Goal: Information Seeking & Learning: Learn about a topic

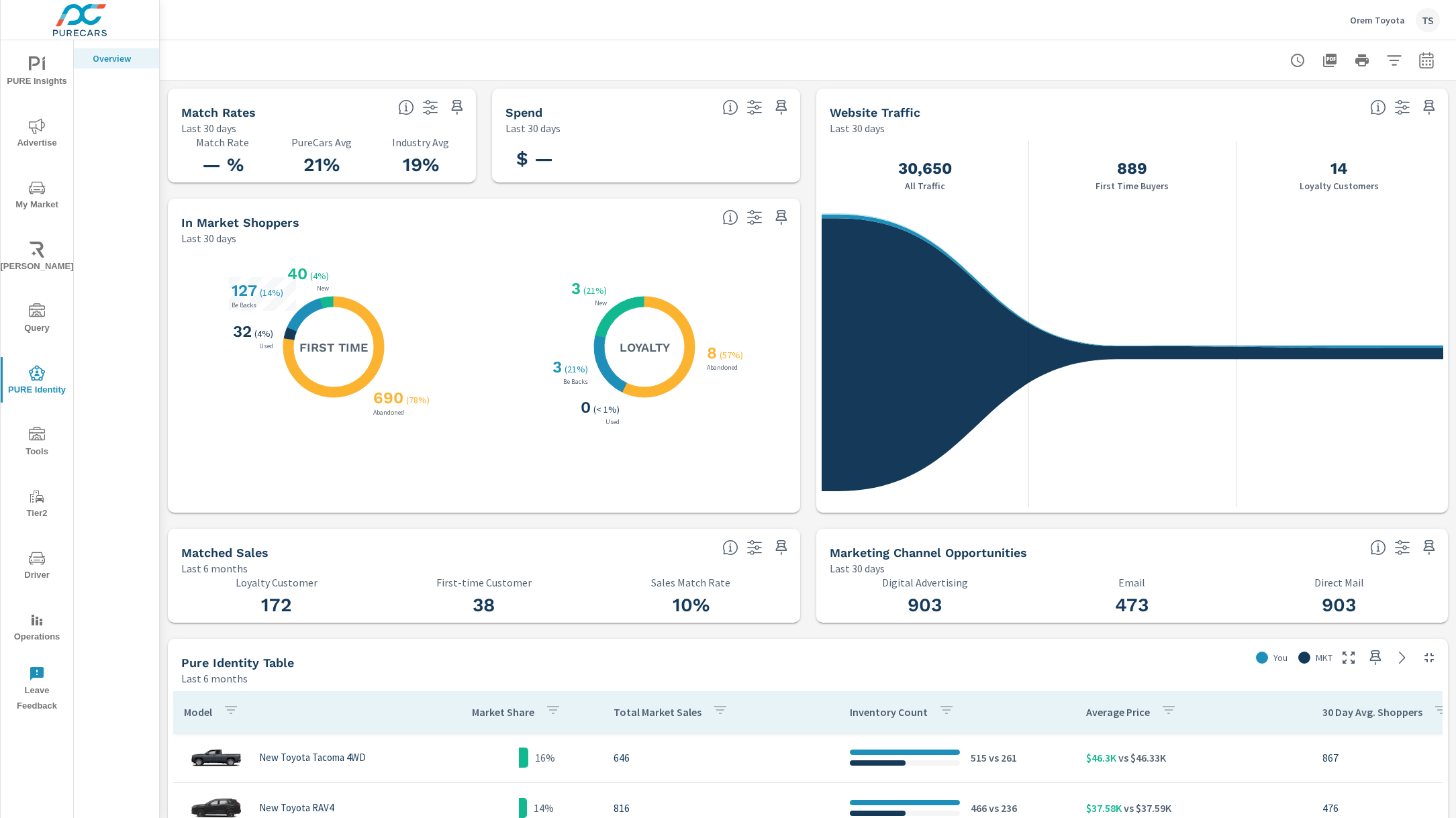
click at [32, 204] on span "My Market" at bounding box center [37, 196] width 64 height 33
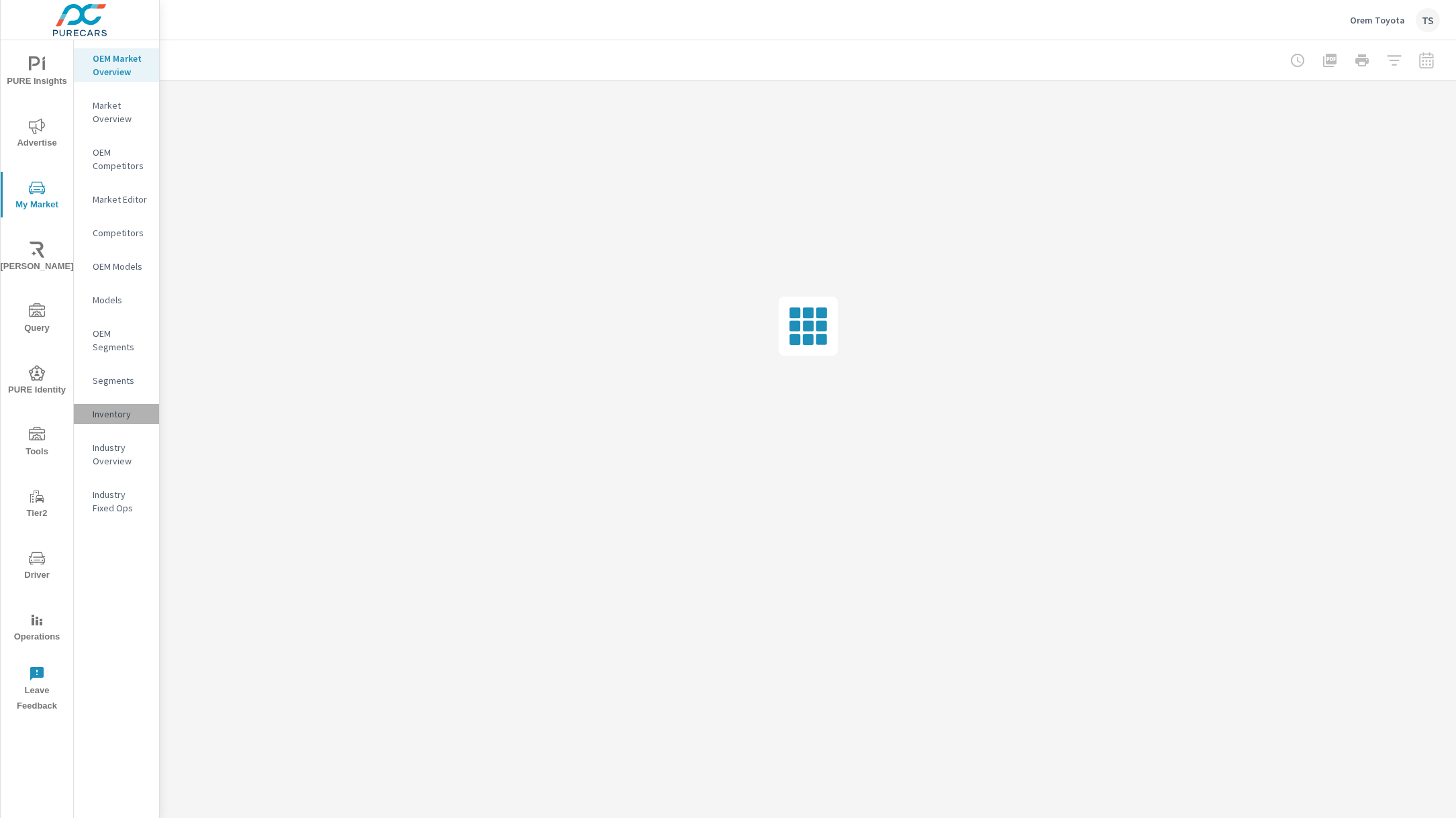
click at [119, 422] on div "Inventory" at bounding box center [117, 414] width 85 height 20
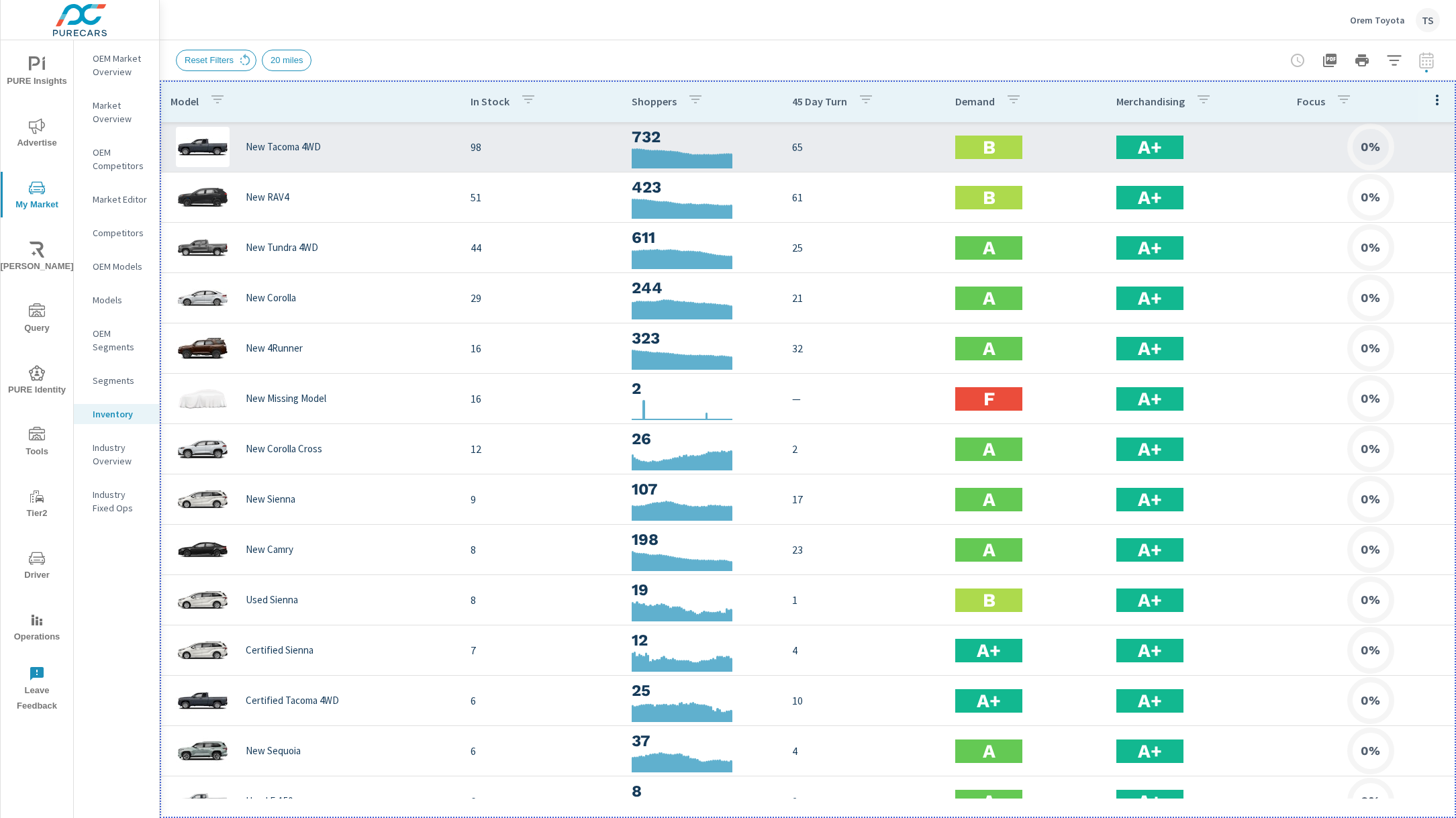
click at [371, 156] on div "New Tacoma 4WD" at bounding box center [309, 147] width 278 height 40
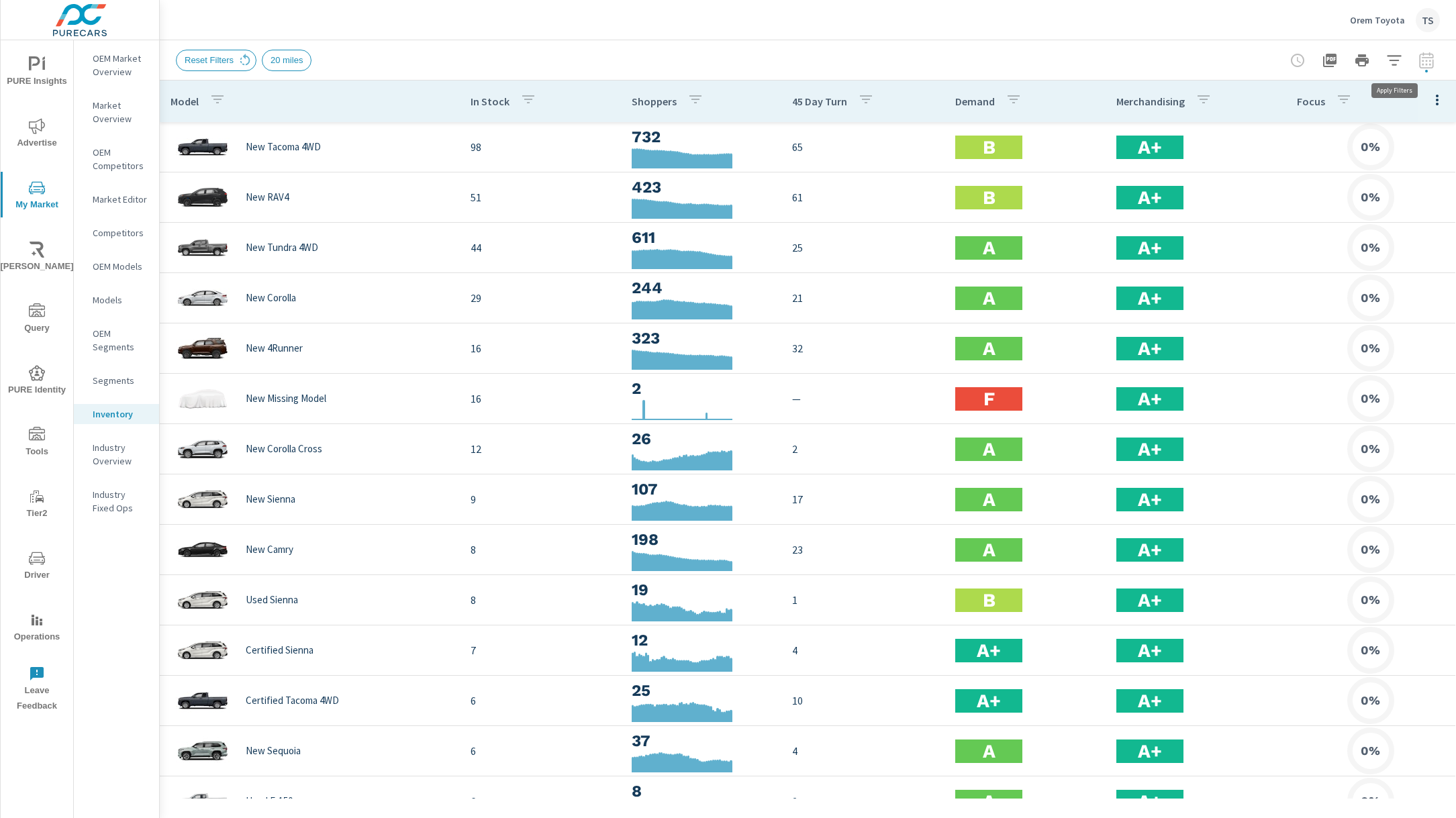
click at [1392, 54] on icon "button" at bounding box center [1394, 60] width 16 height 16
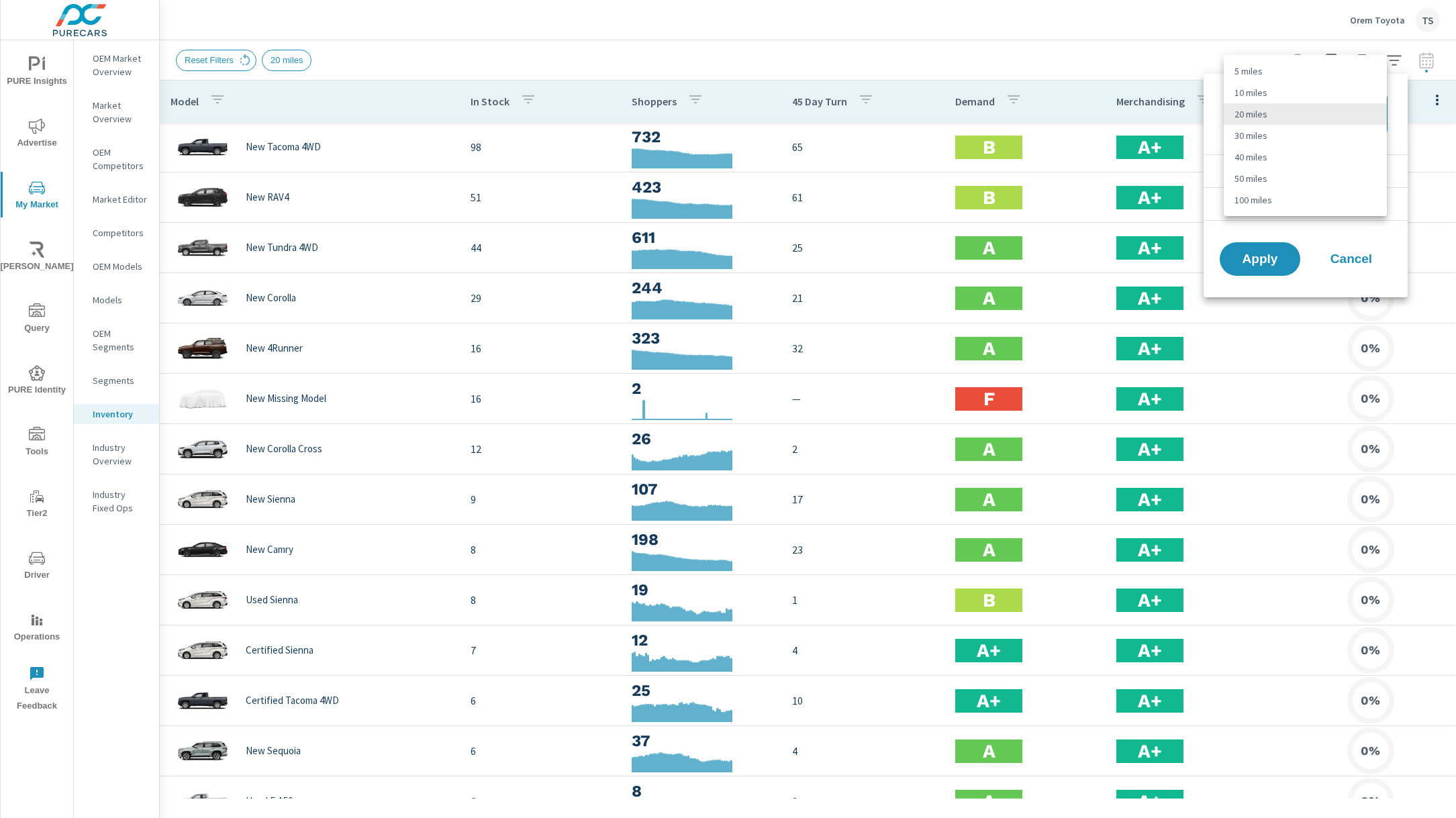
click at [1361, 112] on body "PURE Insights Advertise My Market Riley AI Query PURE Identity Tools Tier2 Driv…" at bounding box center [728, 409] width 1456 height 818
click at [1250, 6] on div at bounding box center [728, 409] width 1456 height 818
click at [1442, 57] on div at bounding box center [728, 409] width 1456 height 818
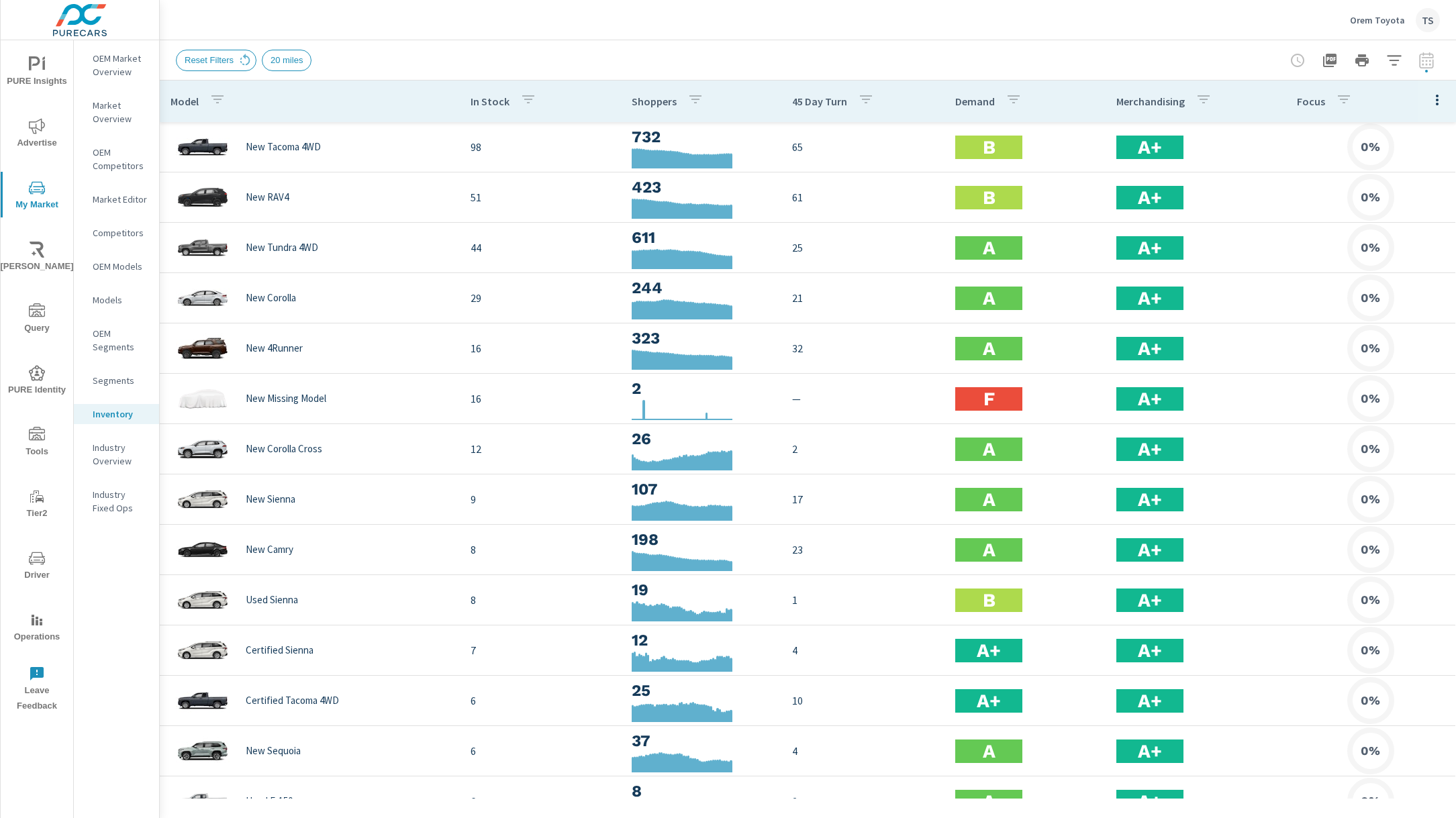
click at [1426, 61] on div at bounding box center [1362, 61] width 155 height 27
click at [1390, 61] on icon "button" at bounding box center [1394, 60] width 16 height 16
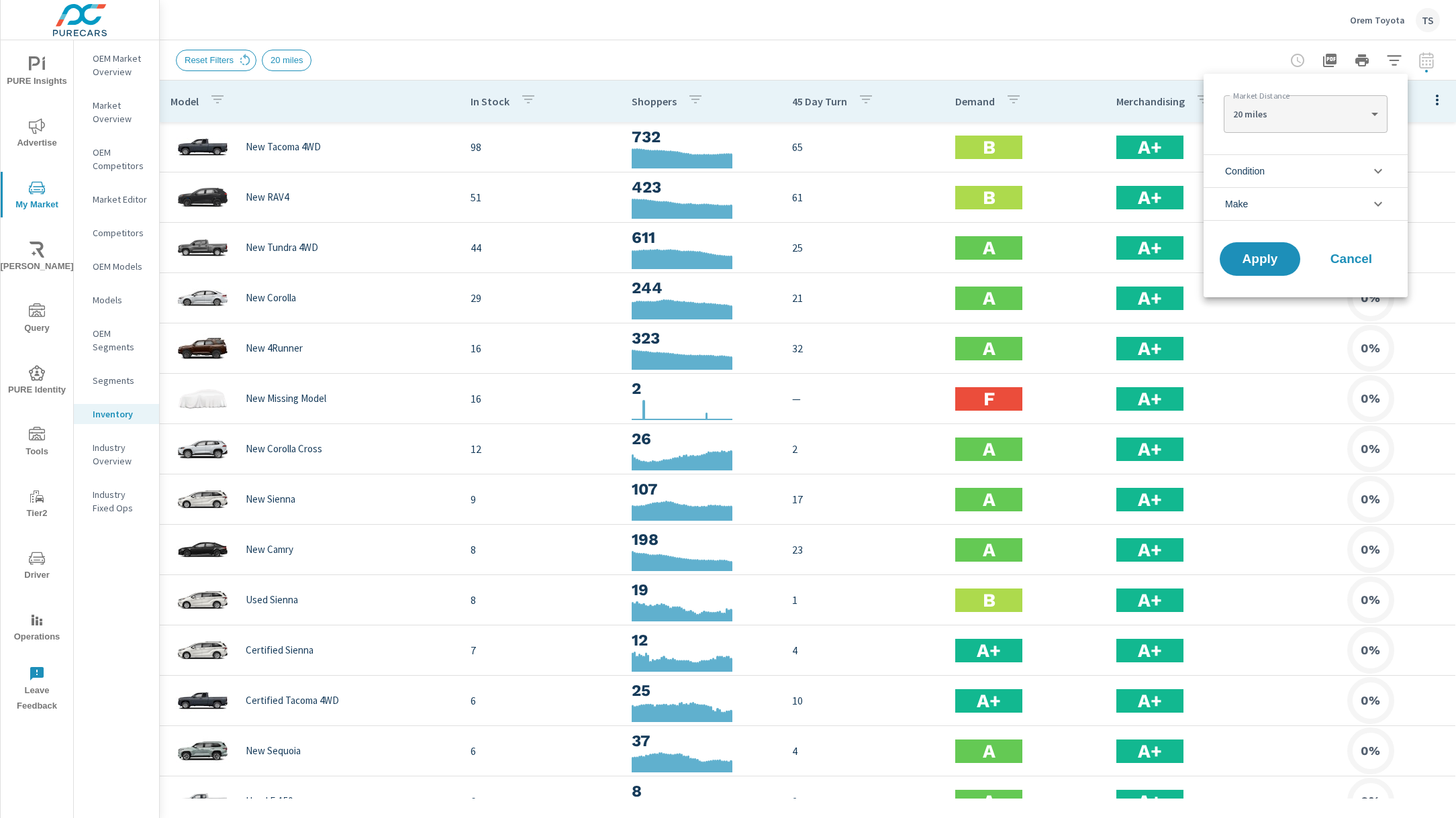
click at [1348, 160] on li "Condition" at bounding box center [1306, 171] width 204 height 33
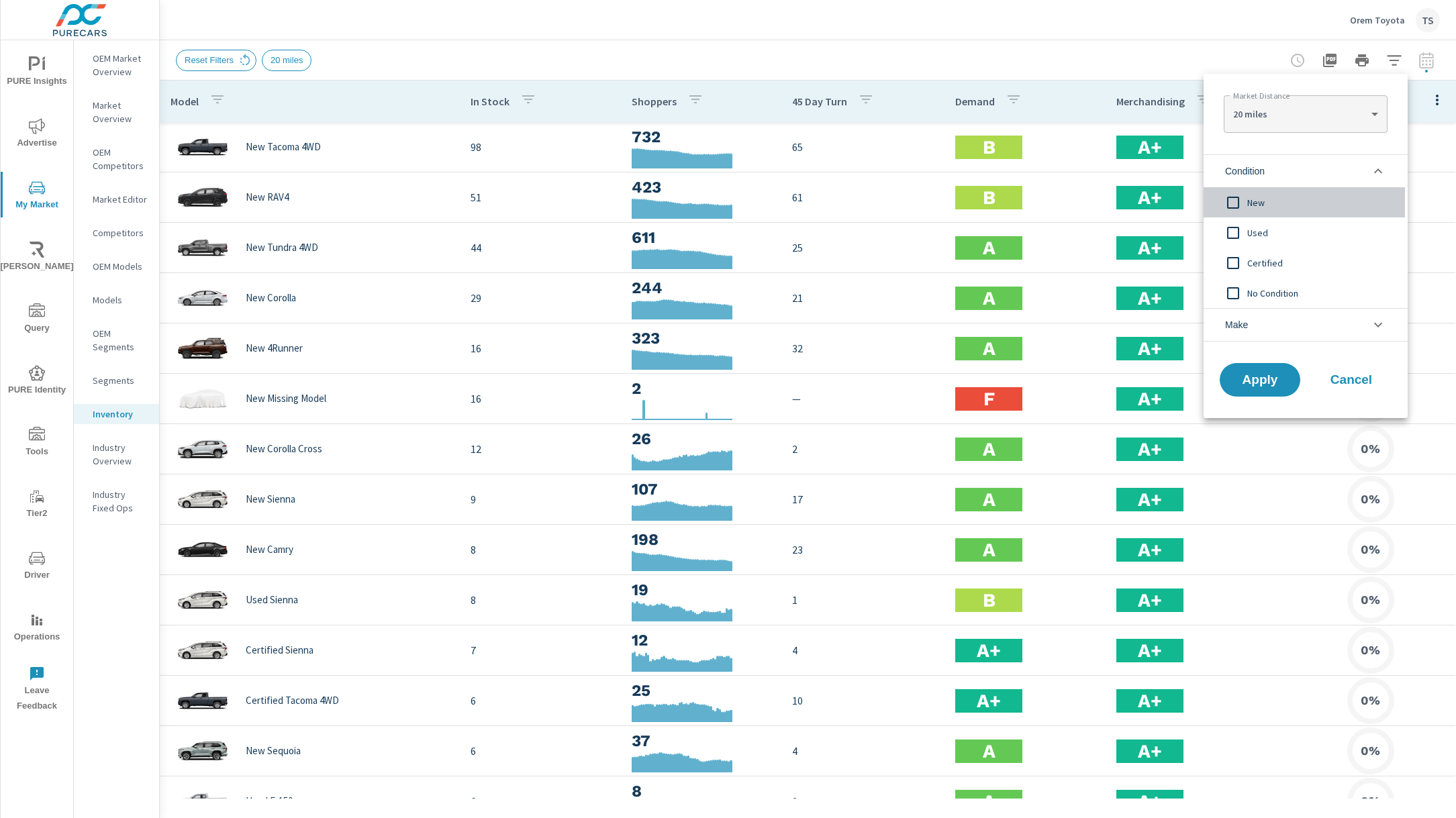
click at [1305, 213] on div "New" at bounding box center [1304, 202] width 201 height 30
click at [1256, 379] on span "Apply" at bounding box center [1260, 380] width 55 height 13
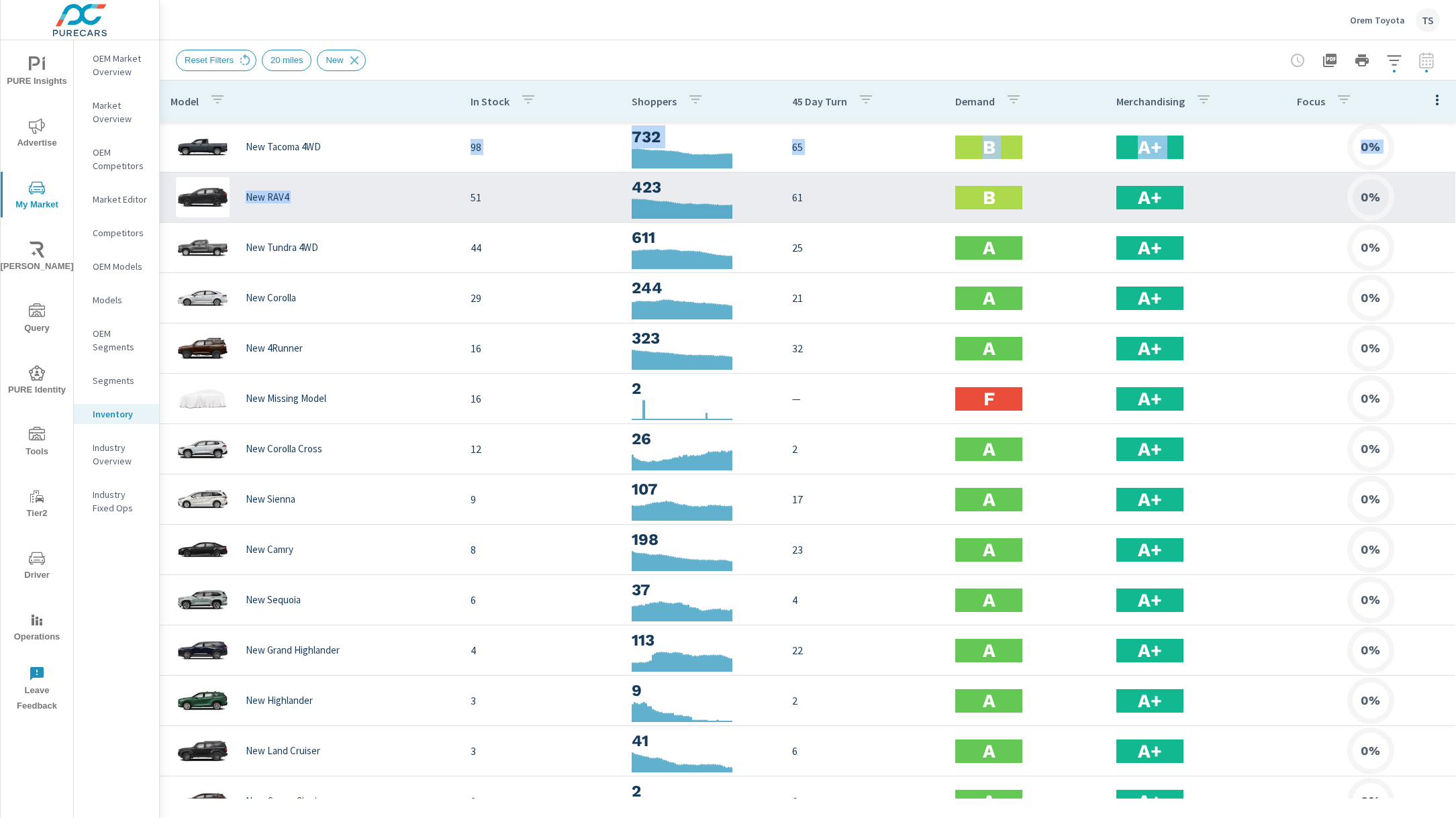
drag, startPoint x: 458, startPoint y: 142, endPoint x: 489, endPoint y: 181, distance: 49.8
click at [492, 179] on tbody "New Tacoma 4WD 98 732 65 B A+ 0% New RAV4 51 423 61 B A+ 0% New Tundra 4WD 44 6…" at bounding box center [807, 625] width 1296 height 1007
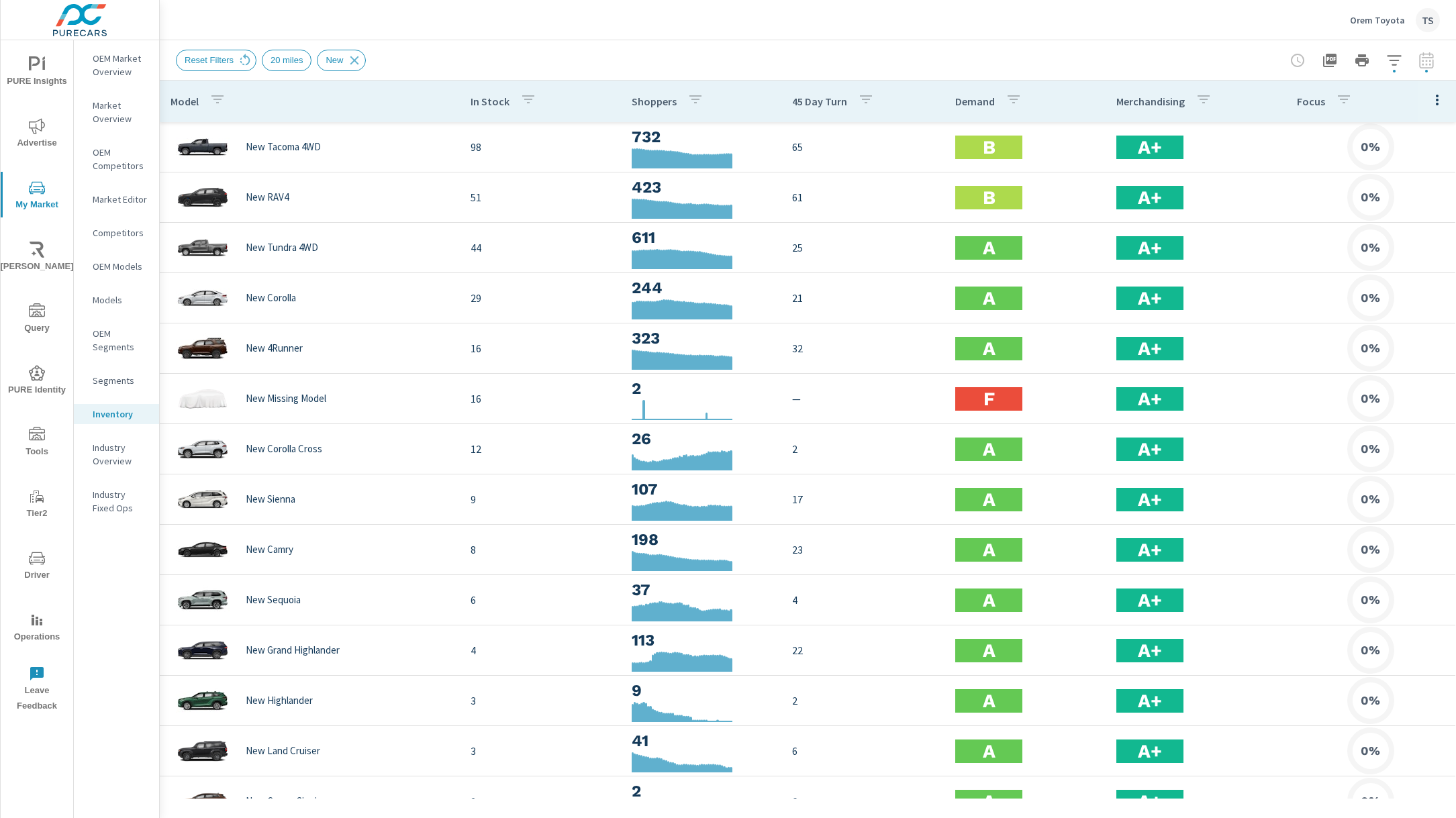
click at [540, 44] on div "Reset Filters 20 miles New" at bounding box center [807, 60] width 1264 height 40
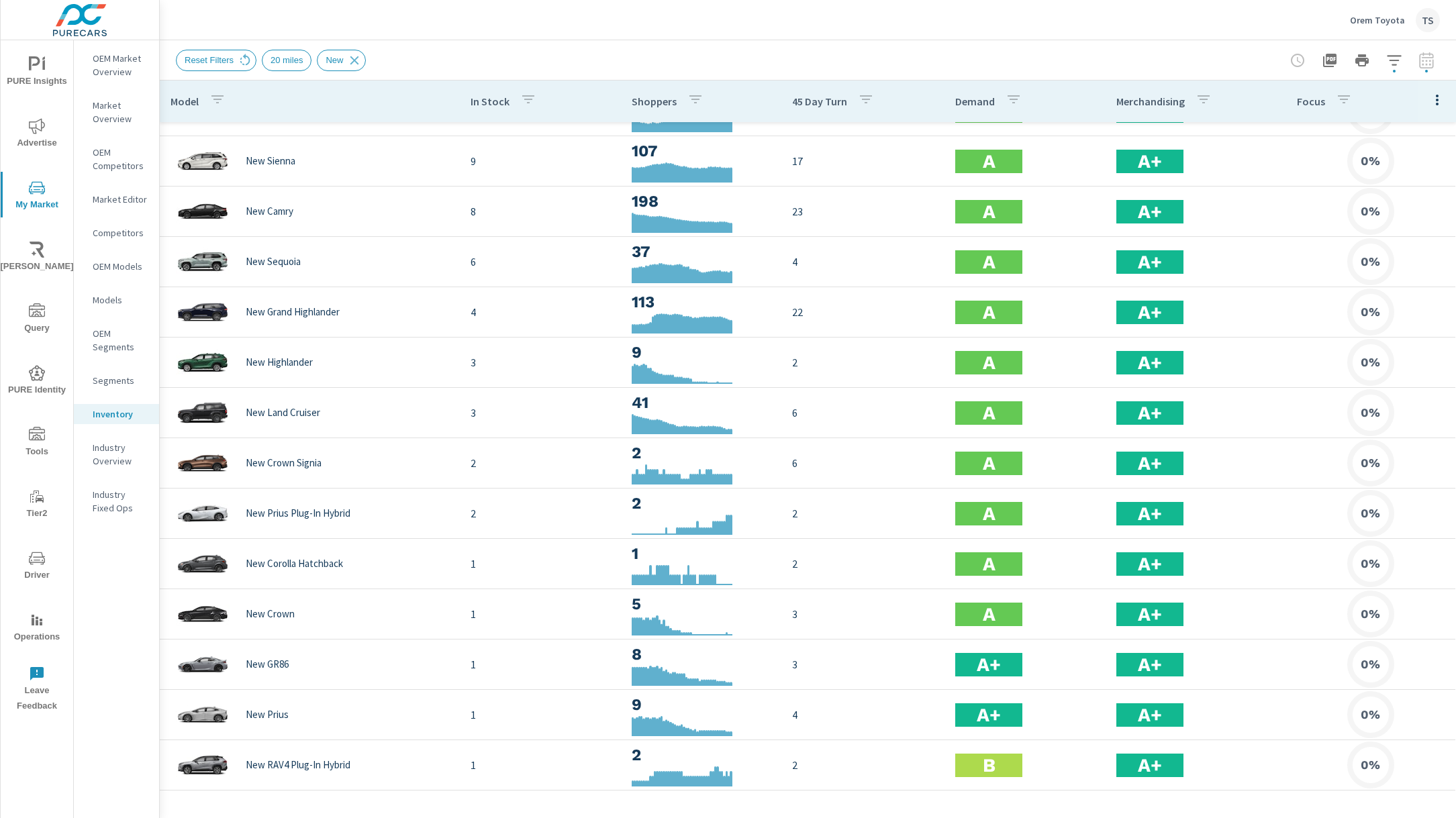
scroll to position [88, 0]
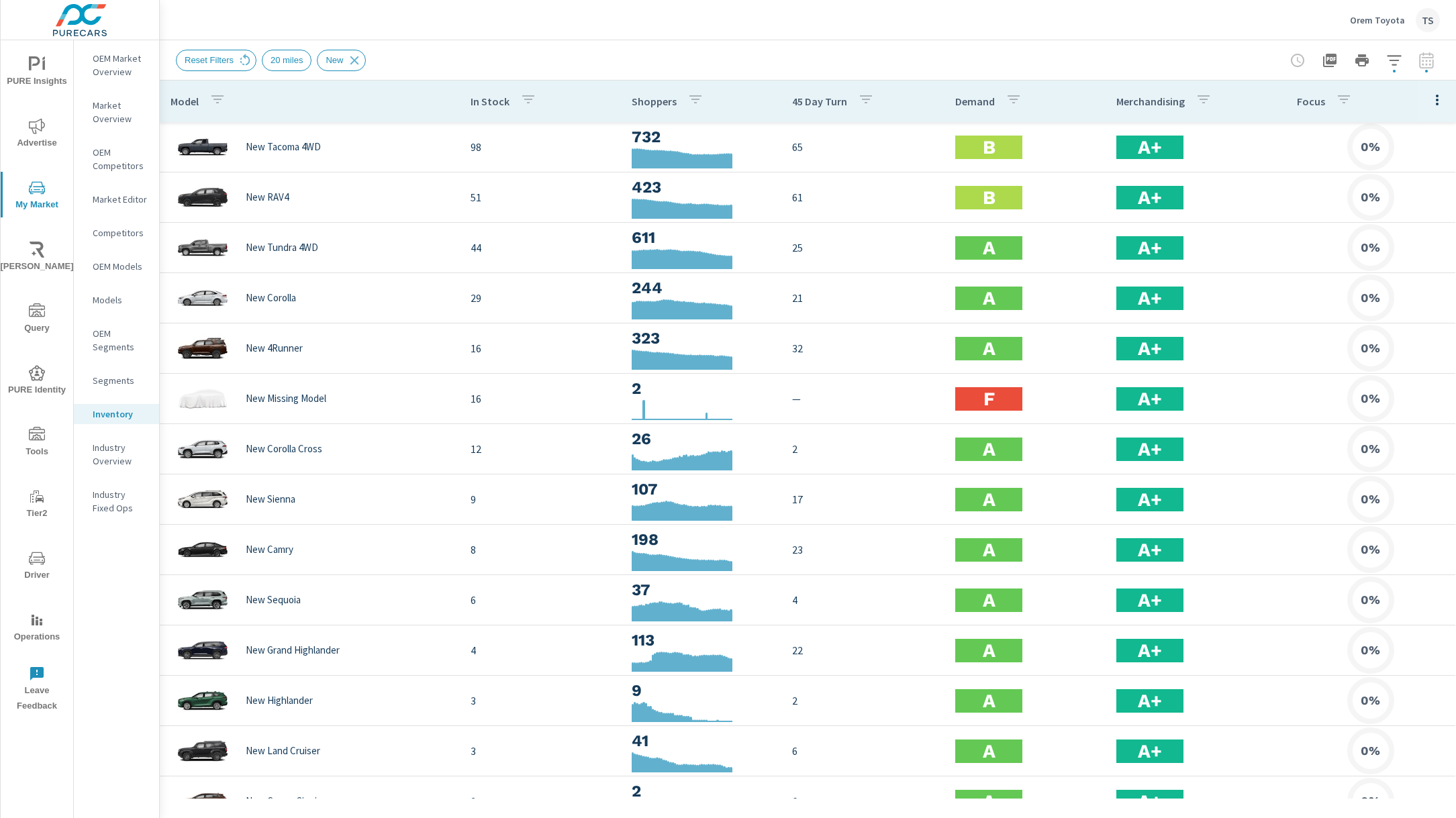
click at [44, 439] on icon "nav menu" at bounding box center [37, 433] width 16 height 13
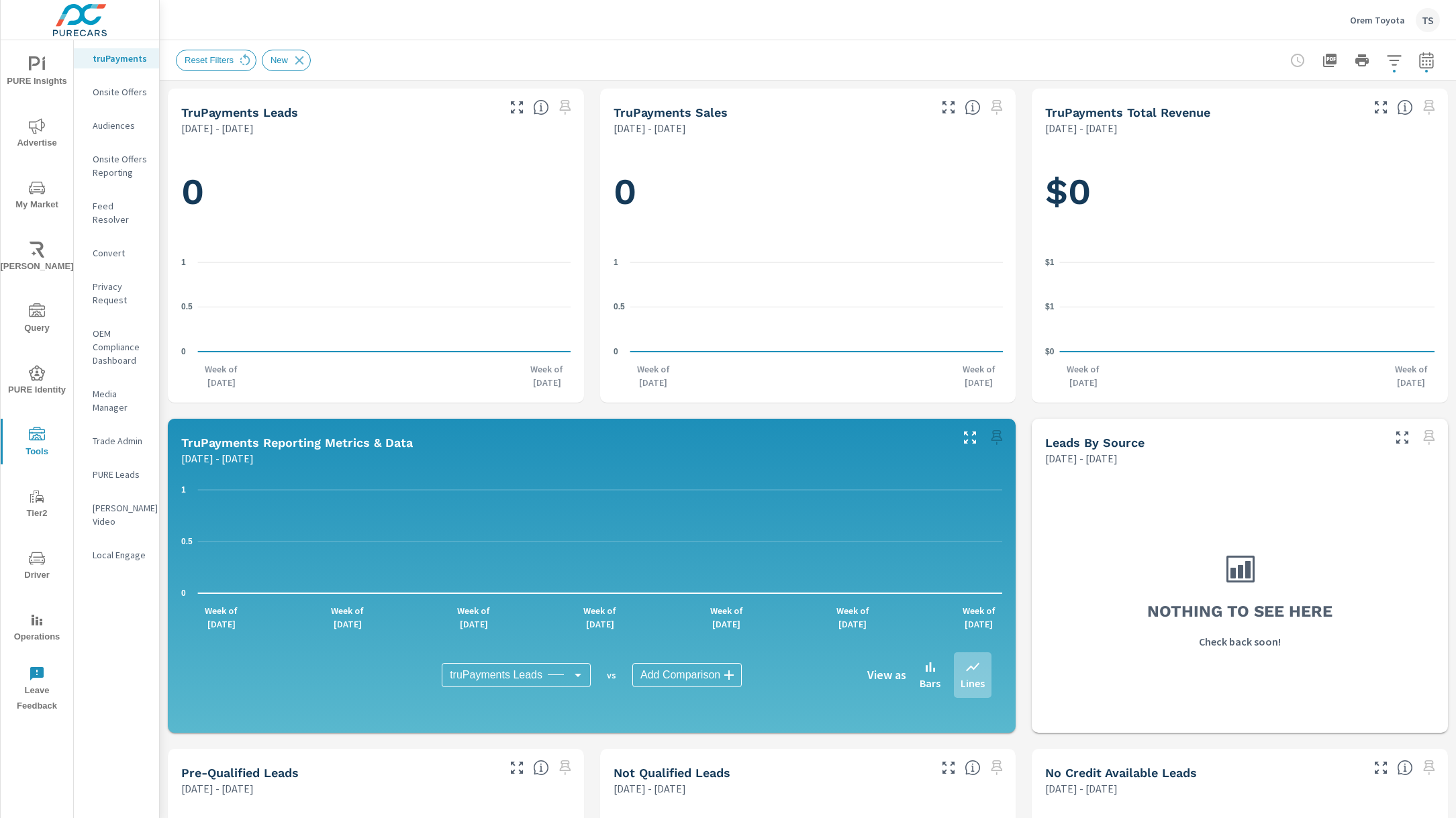
click at [35, 497] on icon "nav menu" at bounding box center [39, 499] width 8 height 7
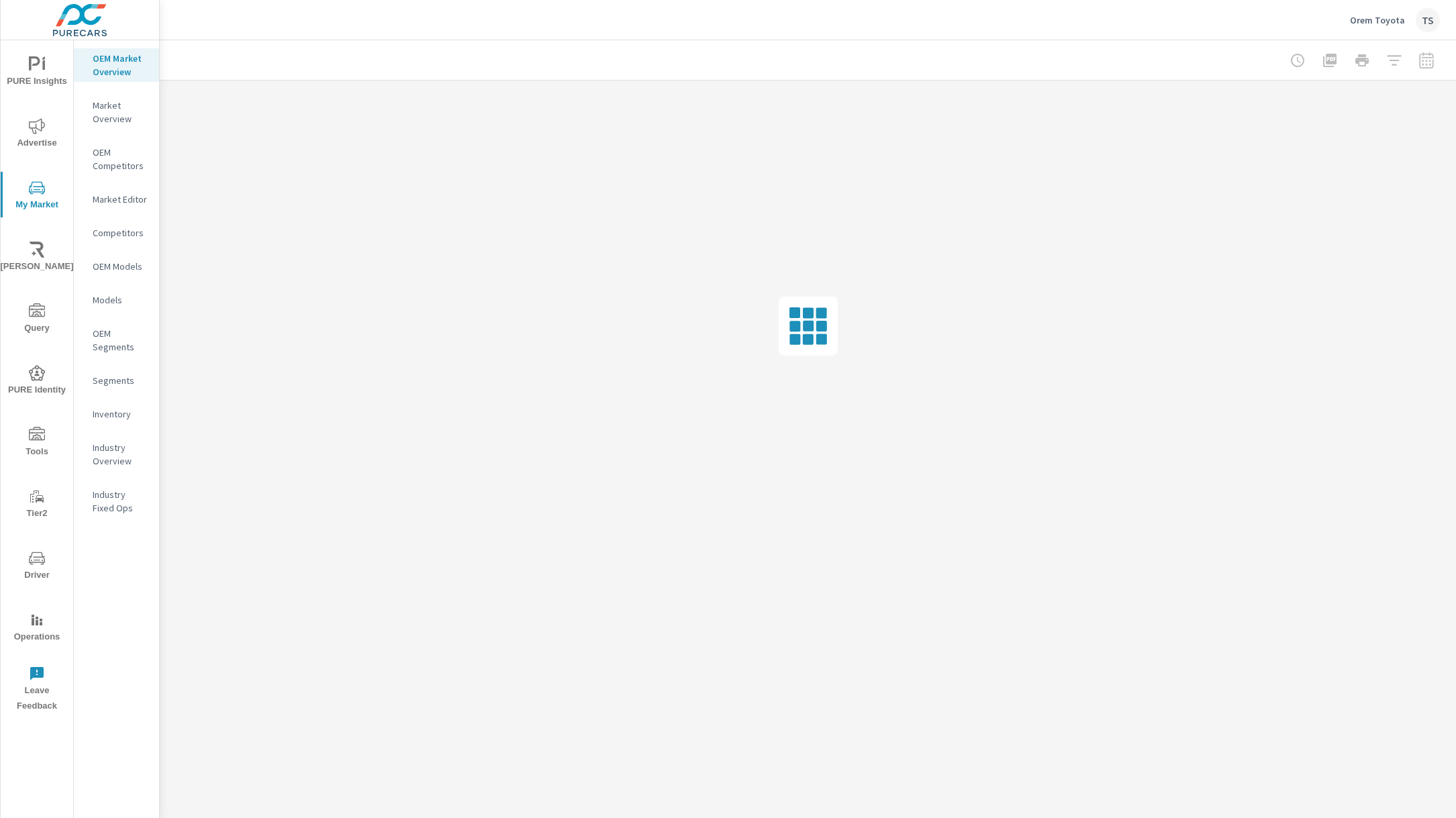
click at [105, 420] on p "Inventory" at bounding box center [120, 414] width 56 height 13
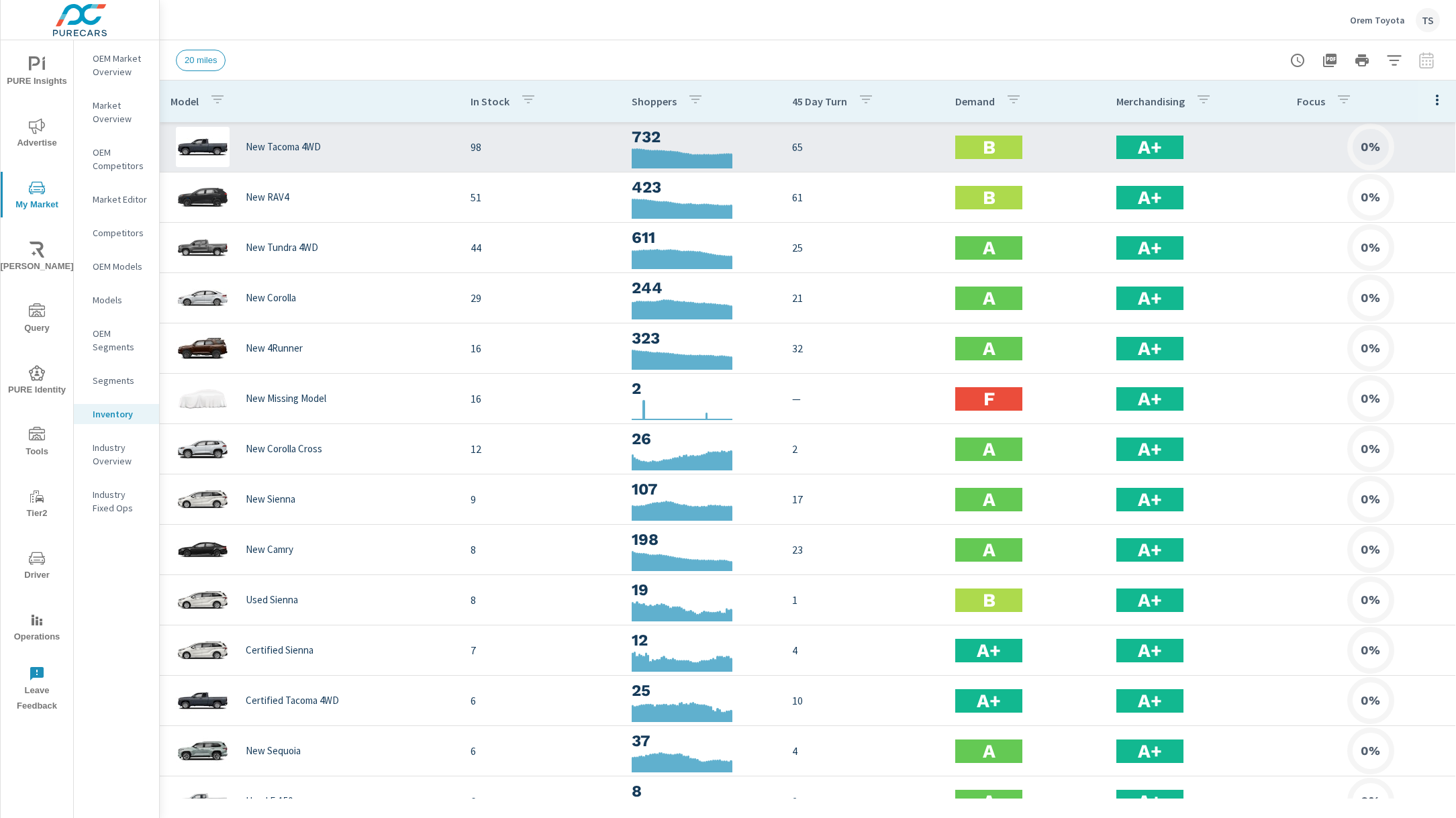
click at [437, 146] on div "New Tacoma 4WD" at bounding box center [309, 147] width 278 height 40
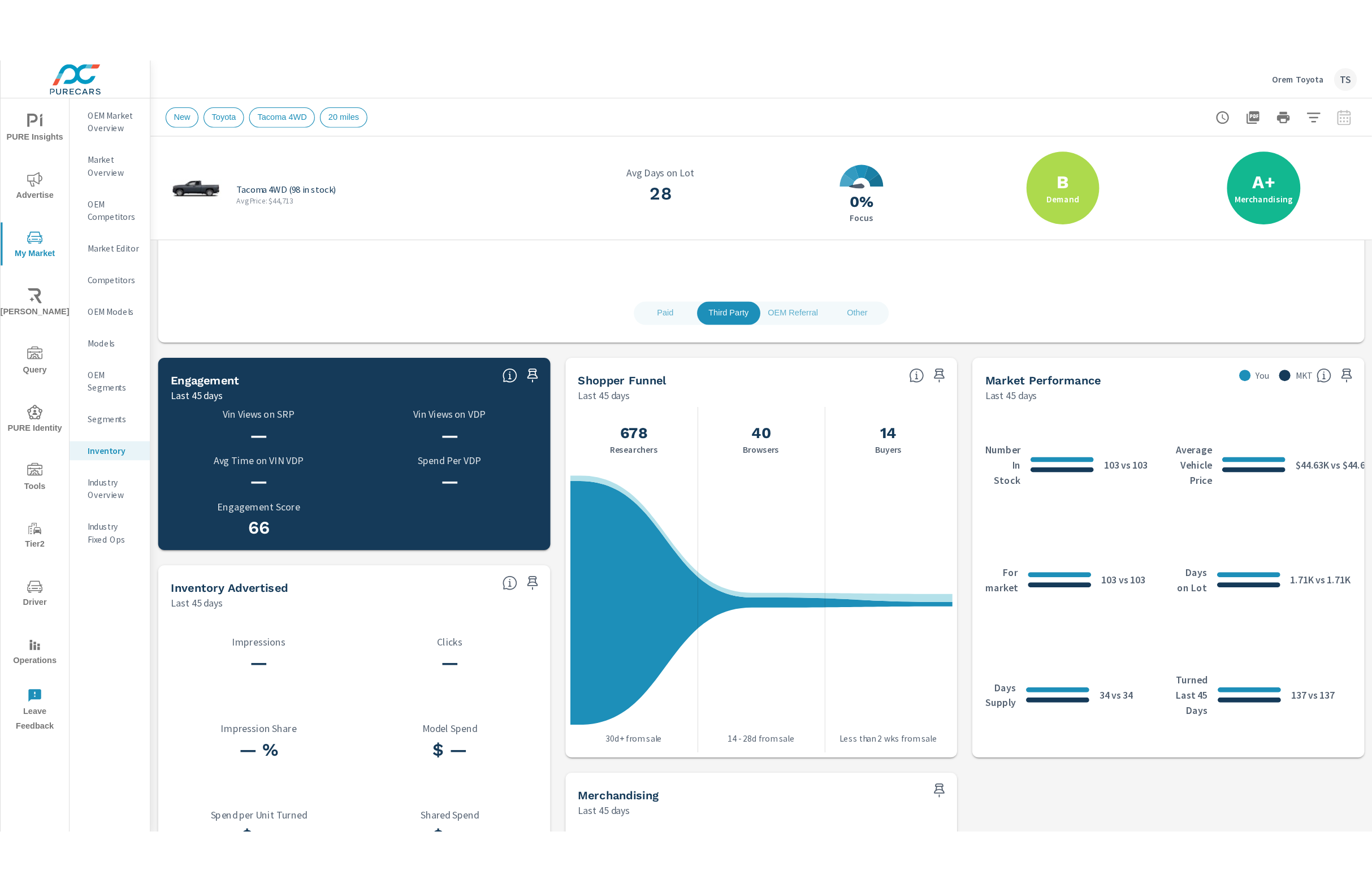
scroll to position [277, 0]
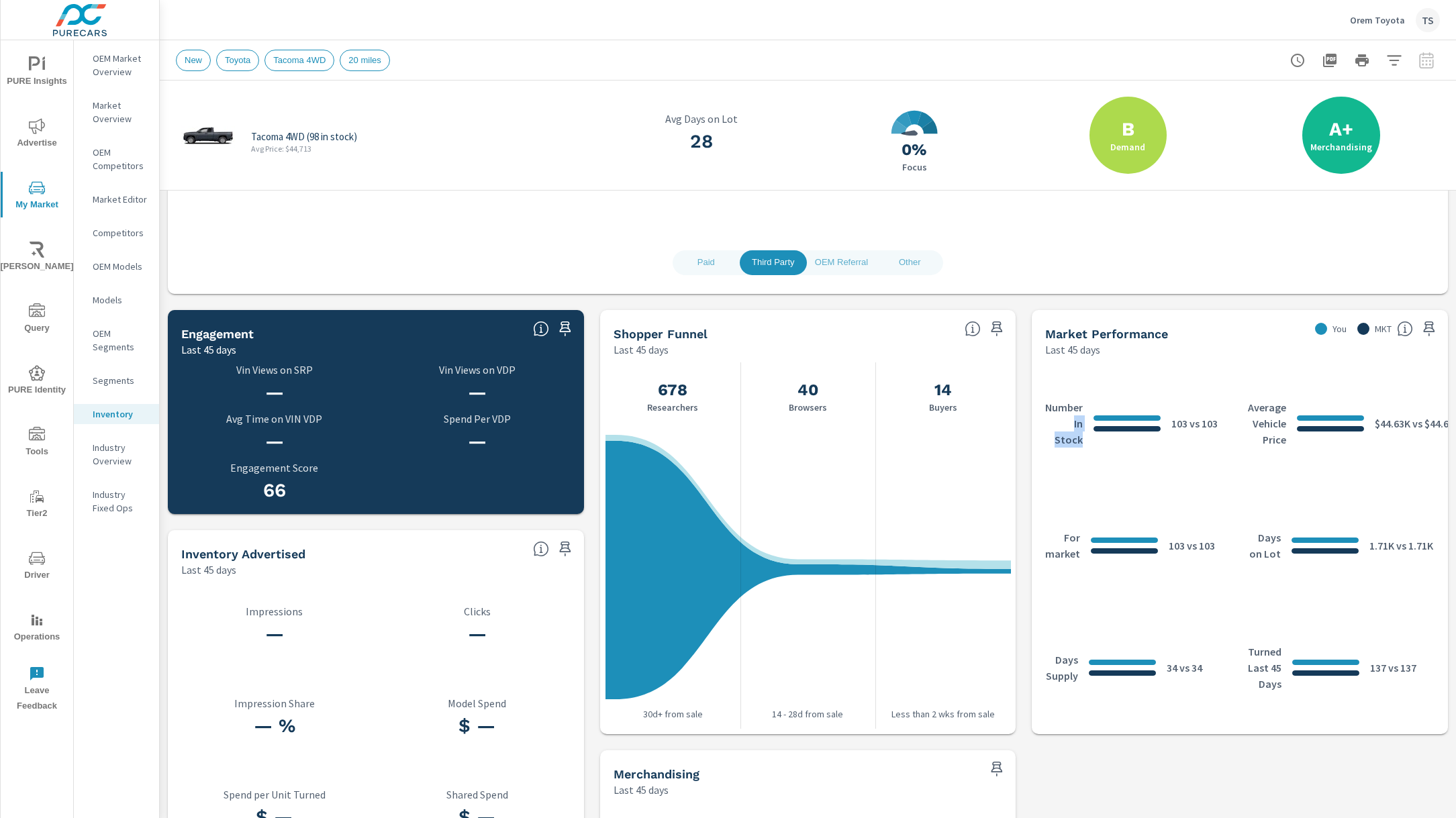
drag, startPoint x: 1142, startPoint y: 419, endPoint x: 1020, endPoint y: 425, distance: 122.1
click at [1038, 425] on div "Number In Stock 103 vs 103 Average Vehicle Price $44.63K vs $44.63K For market …" at bounding box center [1240, 545] width 406 height 367
click at [1120, 331] on h5 "Market Performance" at bounding box center [1107, 334] width 123 height 14
drag, startPoint x: 1058, startPoint y: 326, endPoint x: 1252, endPoint y: 333, distance: 194.1
click at [1200, 336] on div "Market Performance" at bounding box center [1175, 334] width 259 height 16
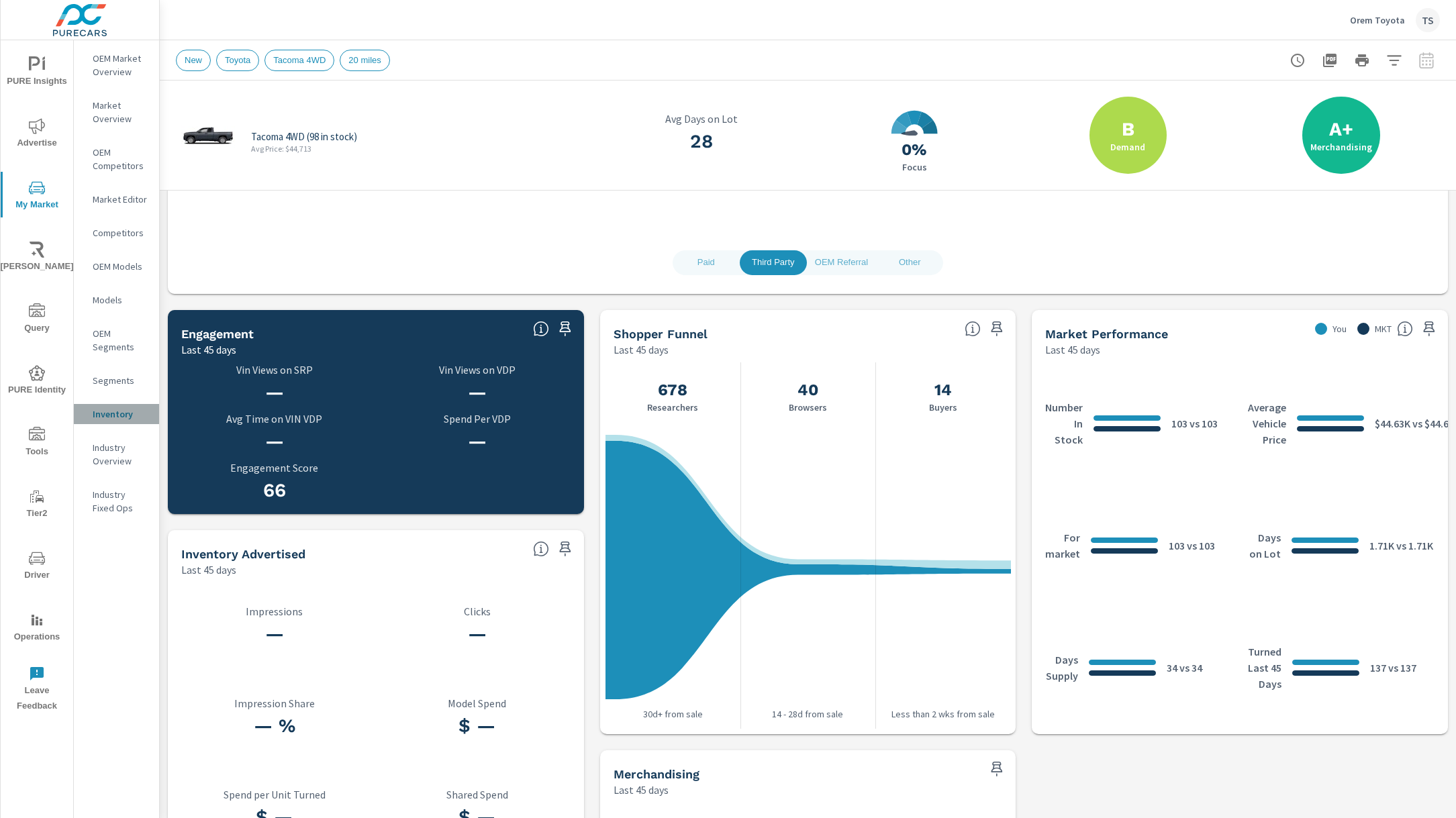
click at [103, 421] on div "Inventory" at bounding box center [117, 414] width 85 height 20
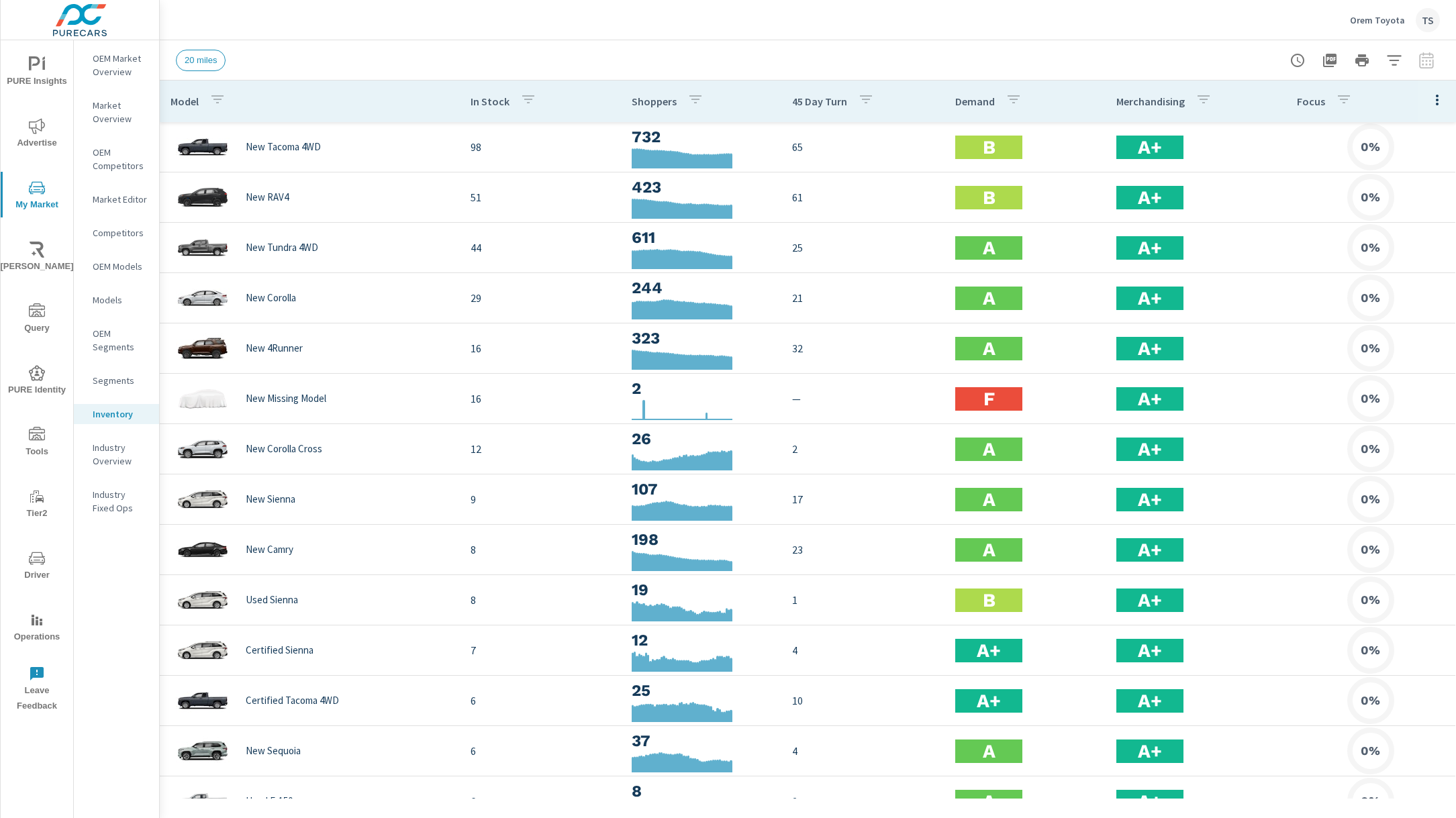
click at [471, 60] on div "20 miles" at bounding box center [714, 60] width 1076 height 21
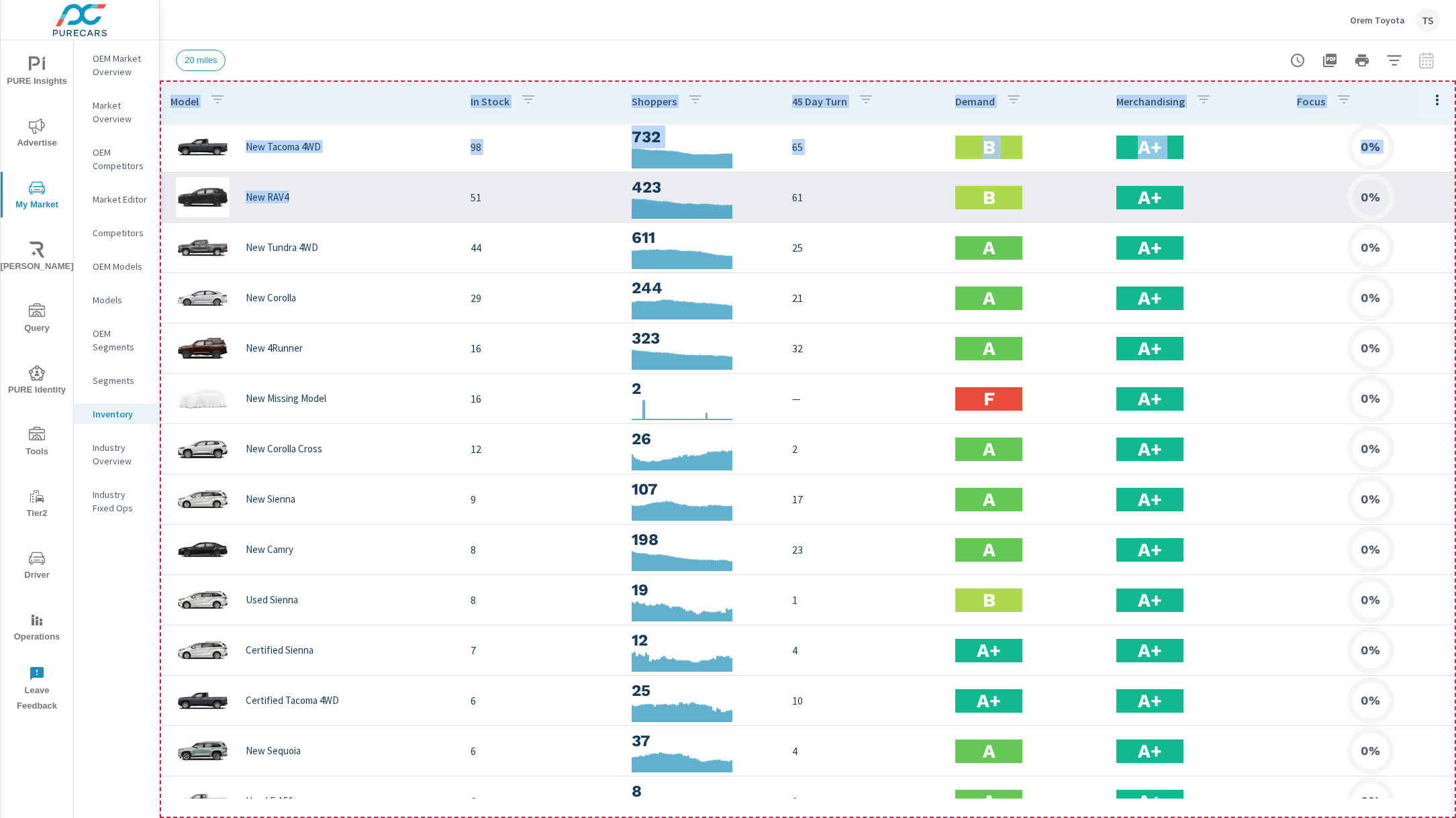
click at [270, 213] on div "New RAV4" at bounding box center [309, 197] width 278 height 40
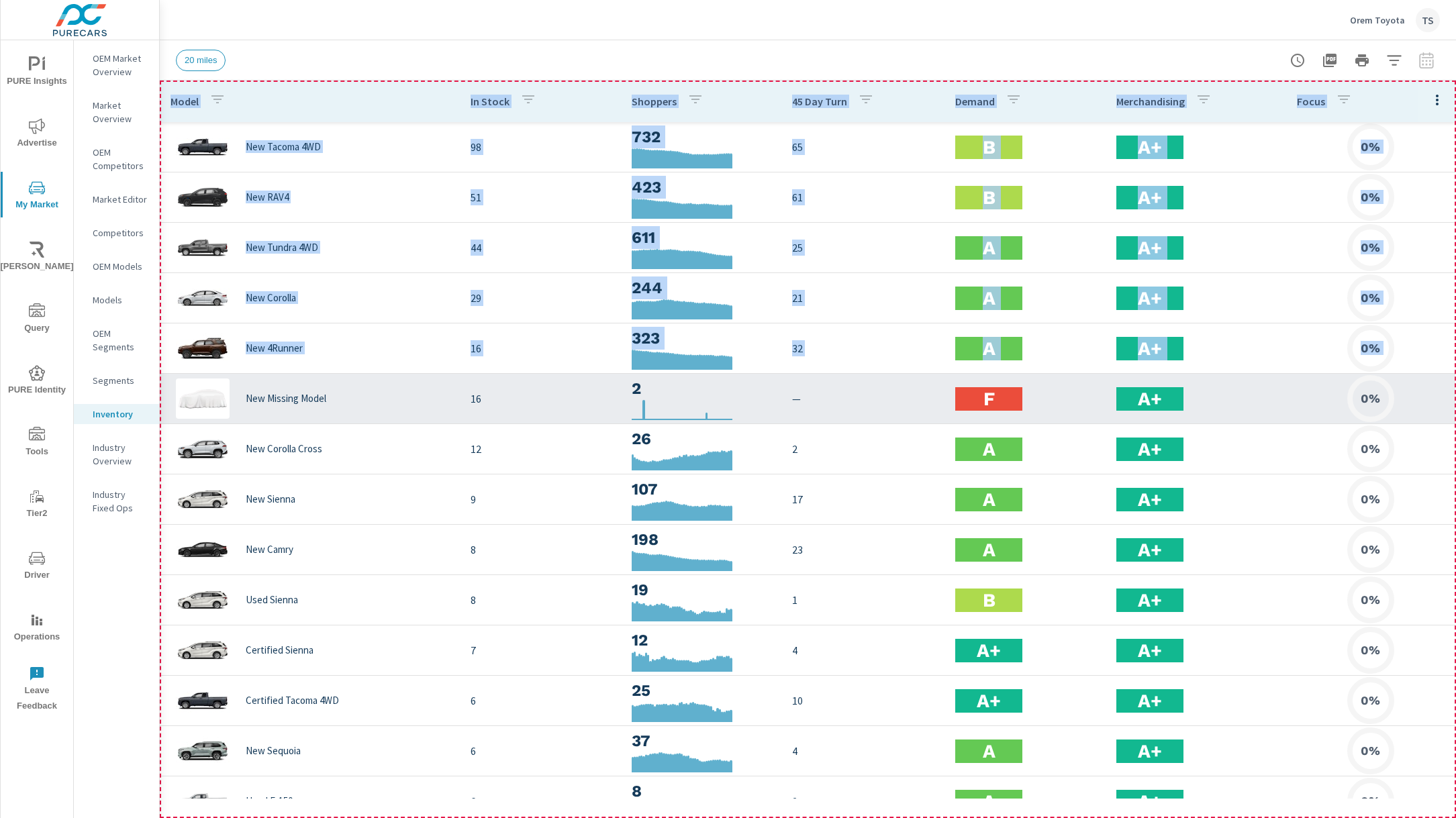
click at [433, 389] on div "New Missing Model" at bounding box center [309, 398] width 278 height 40
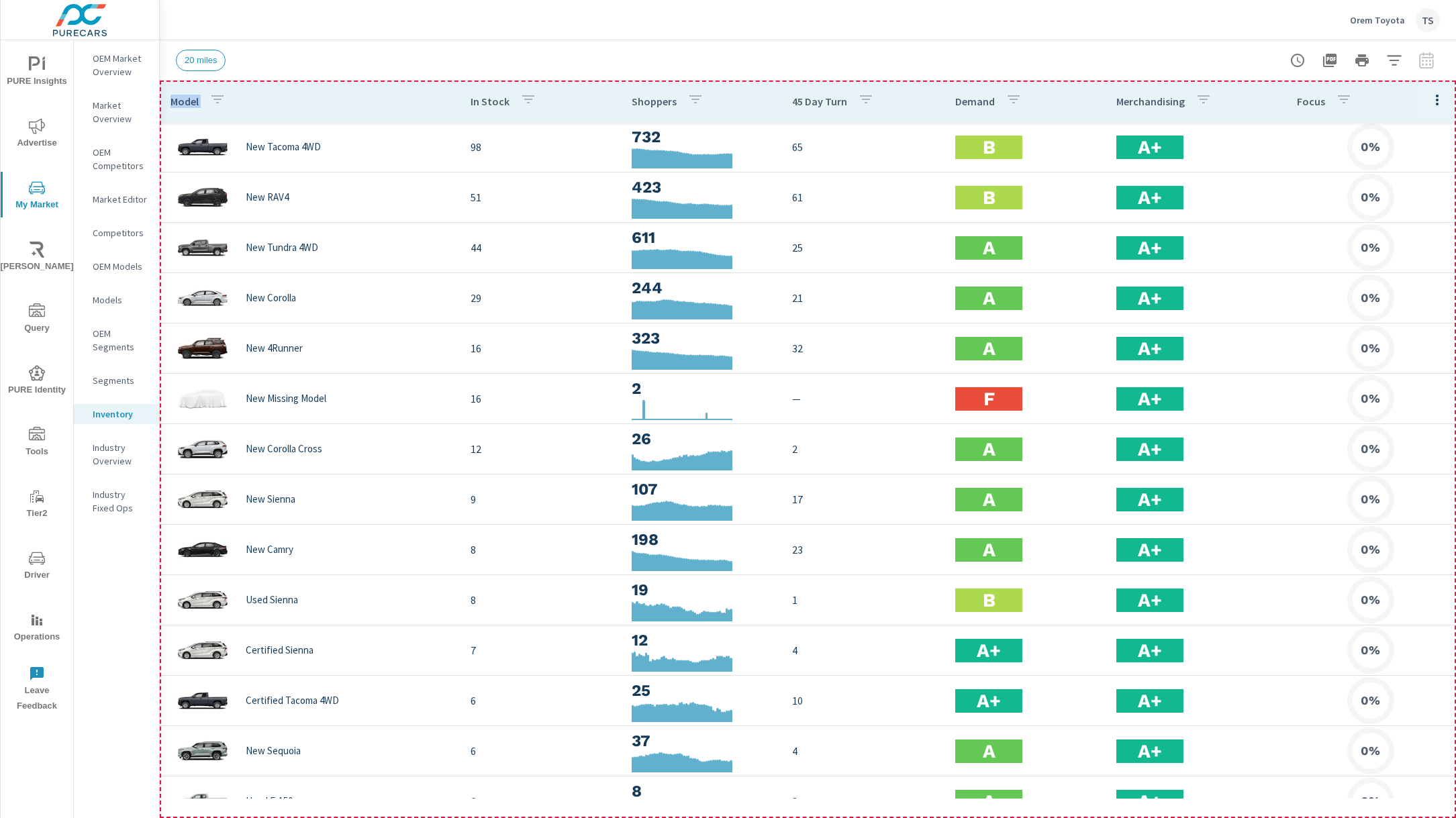
click at [326, 100] on th "Model" at bounding box center [309, 101] width 300 height 42
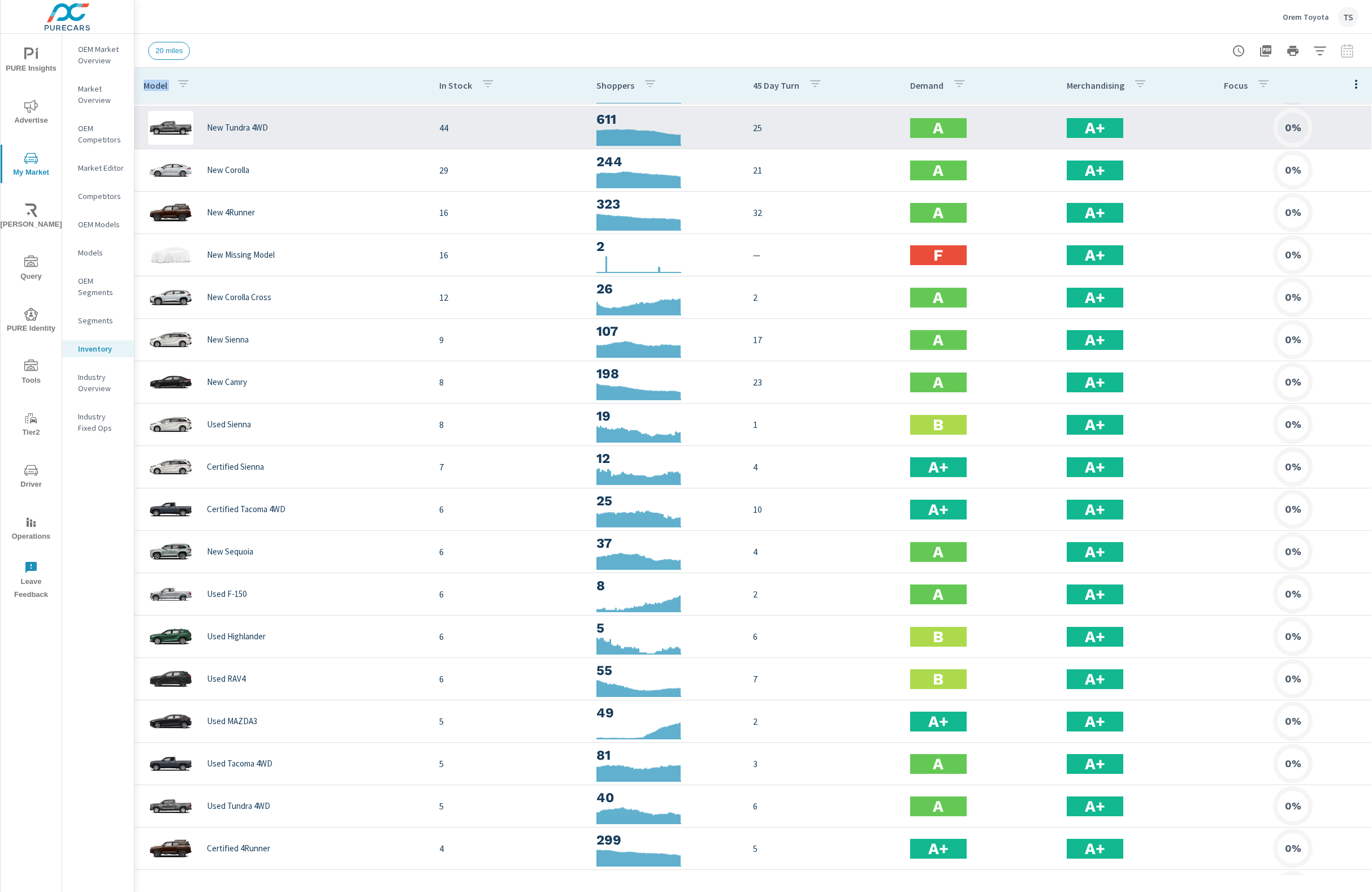
scroll to position [101, 0]
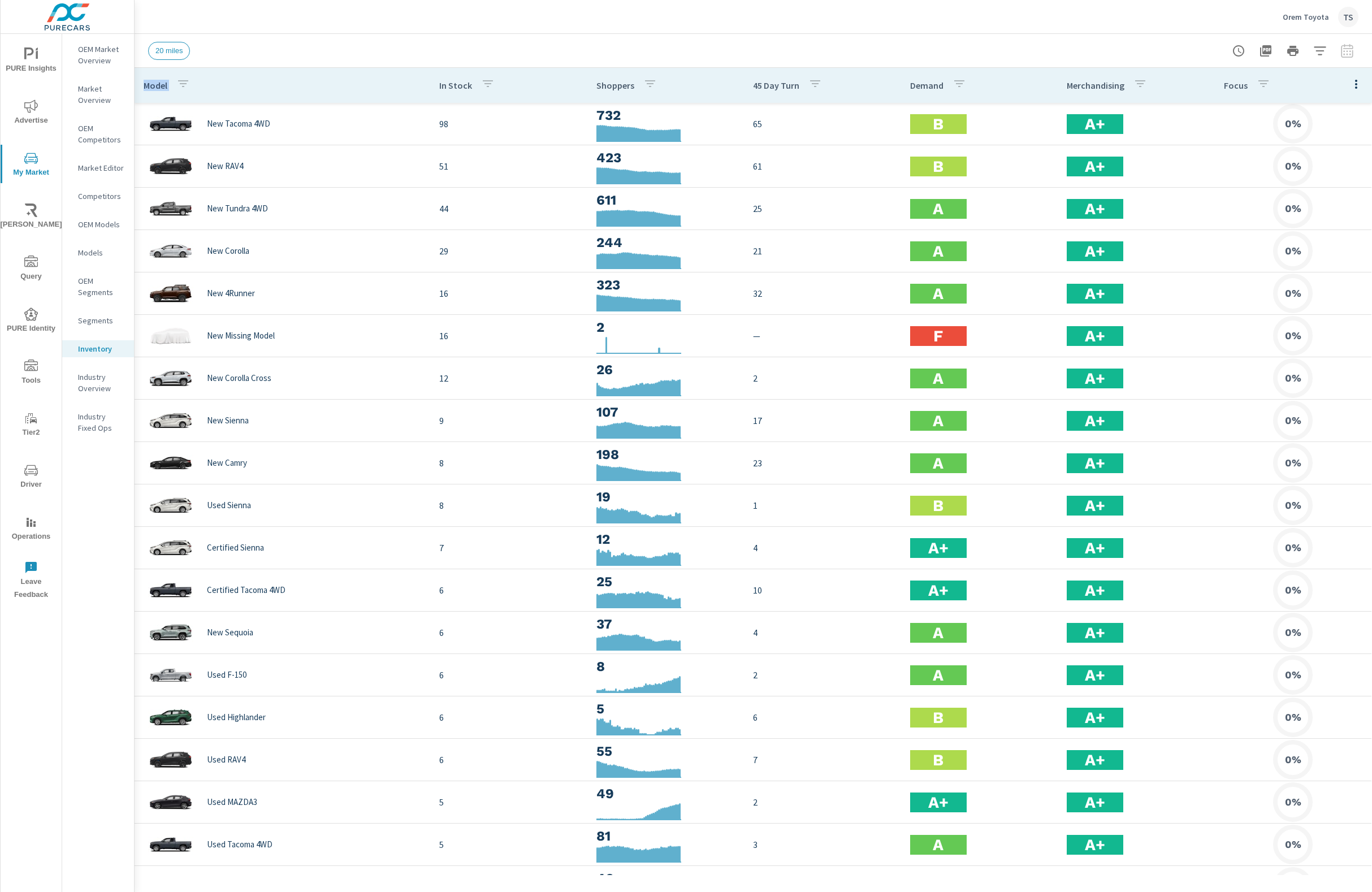
click at [347, 56] on div "20 miles" at bounding box center [674, 51] width 1052 height 18
click at [1226, 20] on p "Orem Toyota" at bounding box center [1306, 17] width 46 height 10
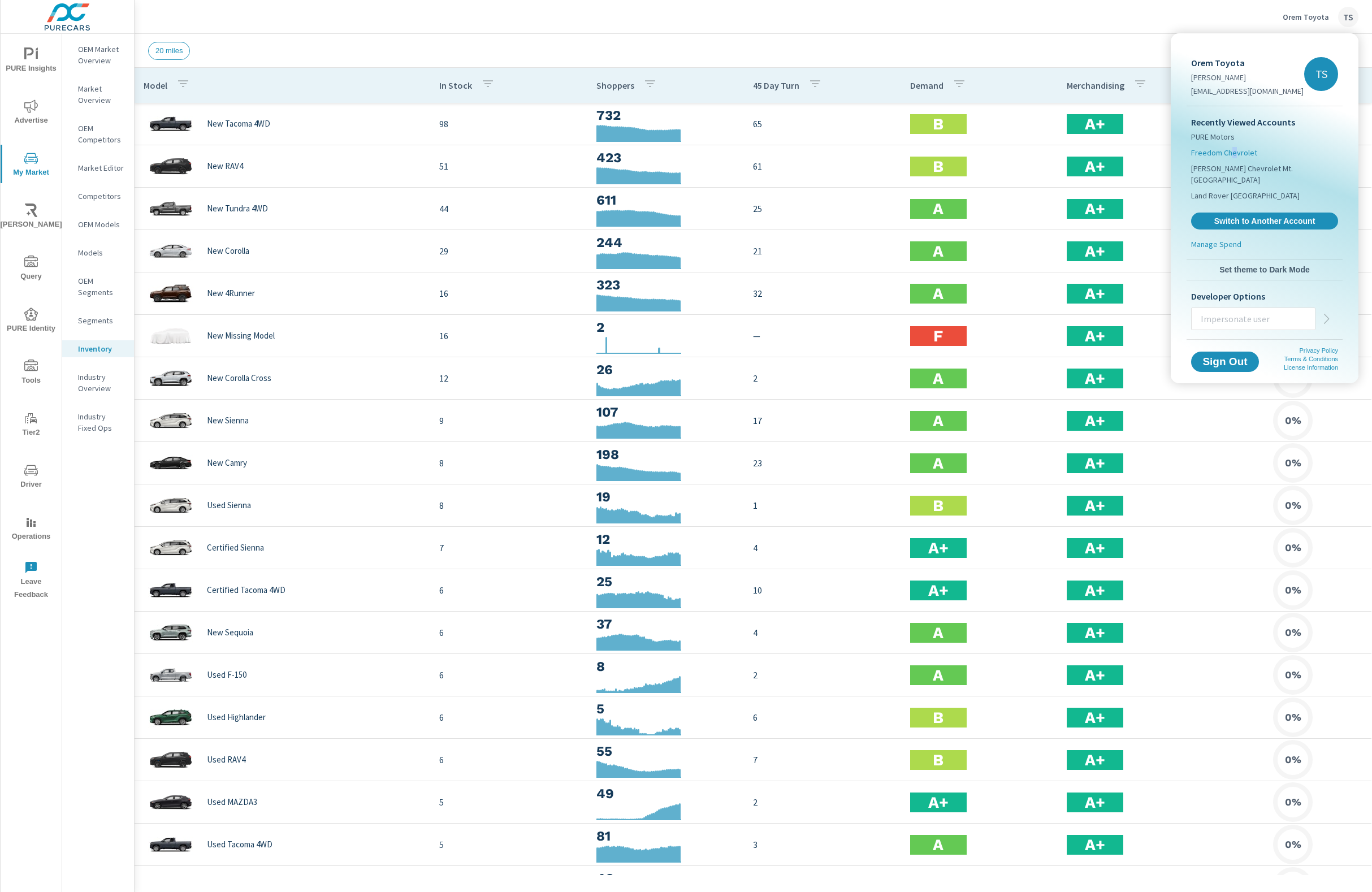
click at [1226, 156] on span "Freedom Chevrolet" at bounding box center [1224, 152] width 66 height 11
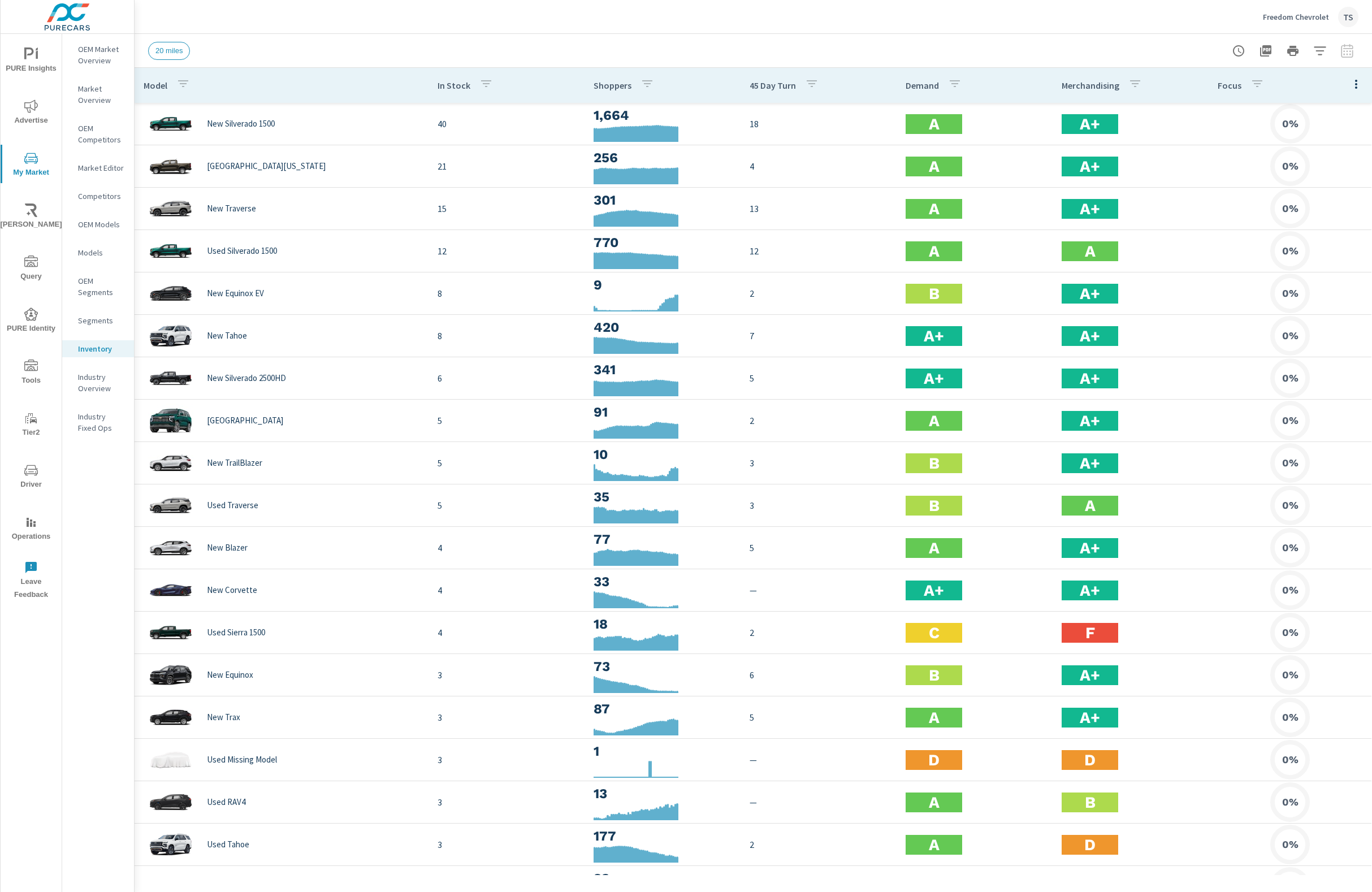
click at [97, 619] on div "OEM Market Overview Market Overview OEM Competitors Market Editor Competitors O…" at bounding box center [98, 463] width 72 height 858
click at [33, 485] on span "Driver" at bounding box center [31, 477] width 54 height 28
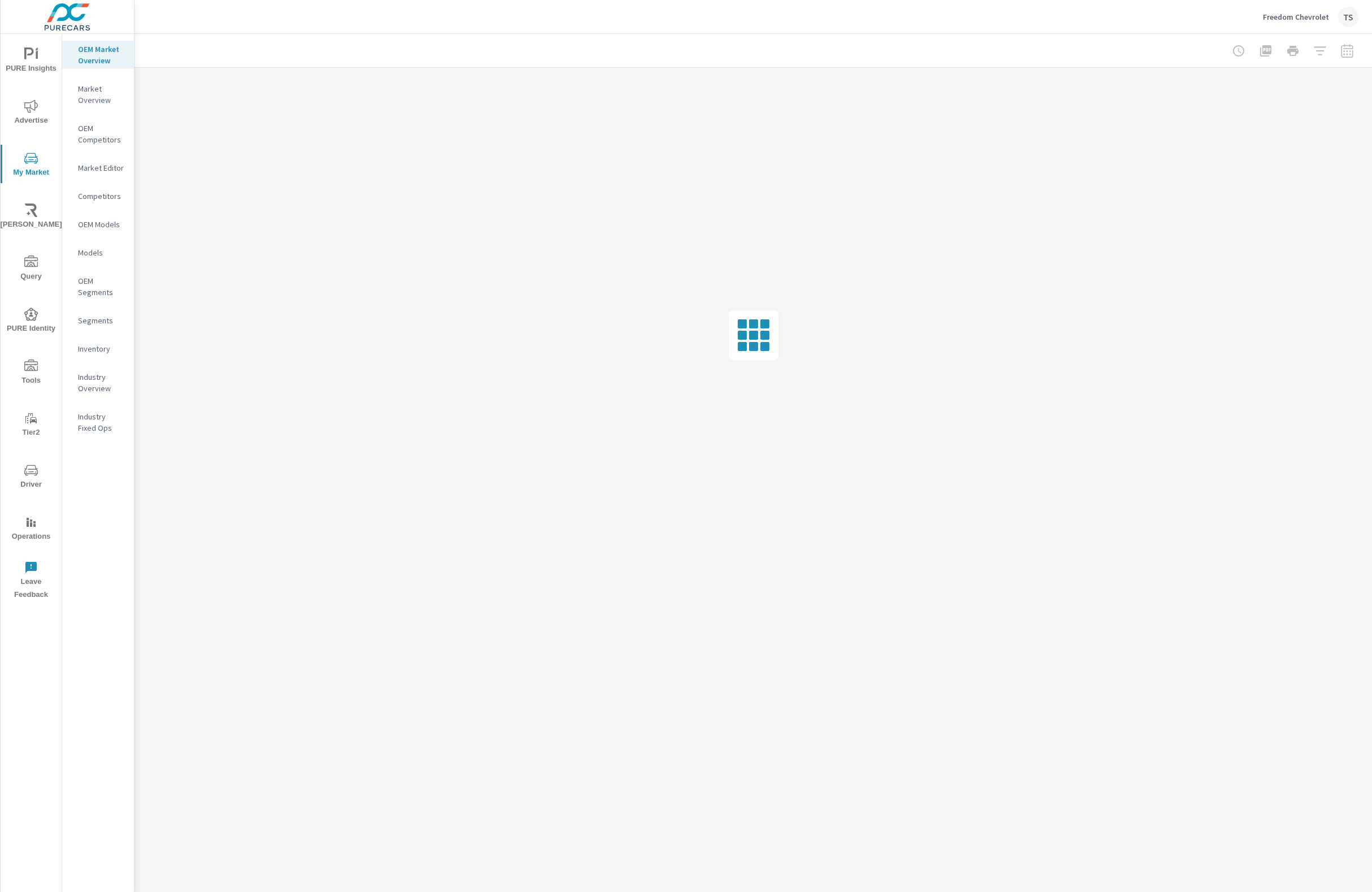
click at [91, 350] on p "Inventory" at bounding box center [101, 348] width 47 height 11
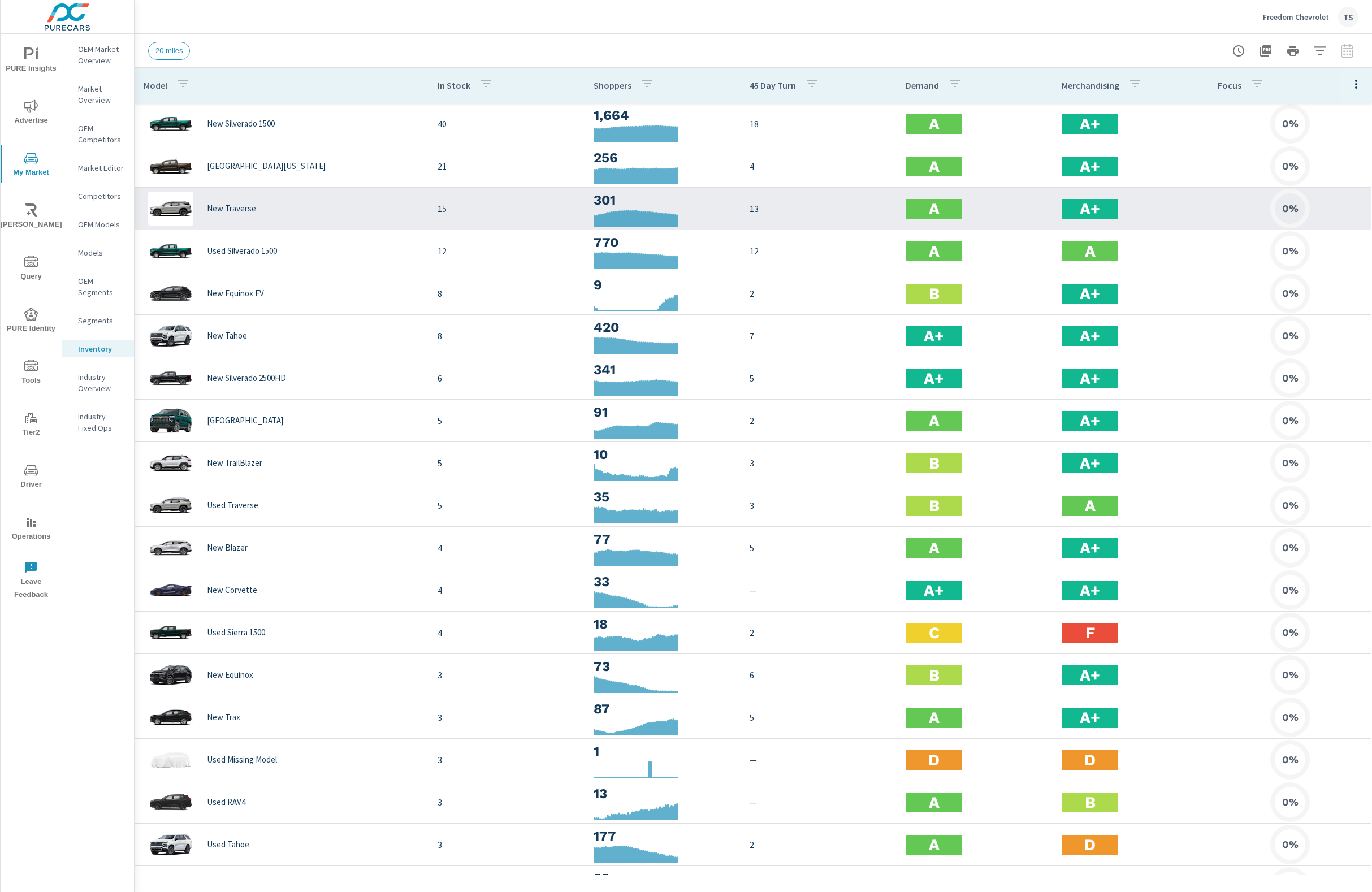
click at [180, 185] on td "New Traverse" at bounding box center [281, 208] width 294 height 52
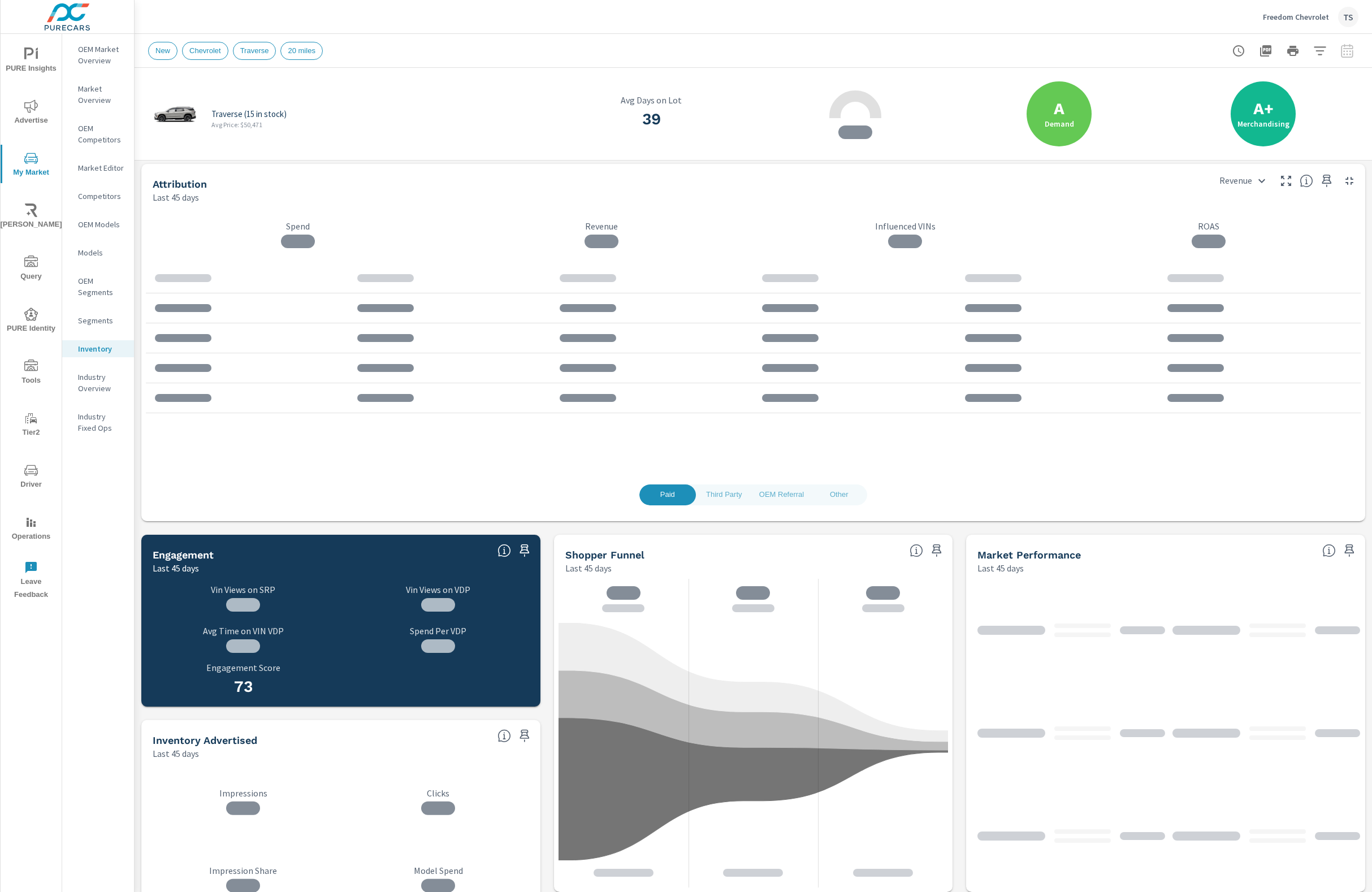
scroll to position [195, 0]
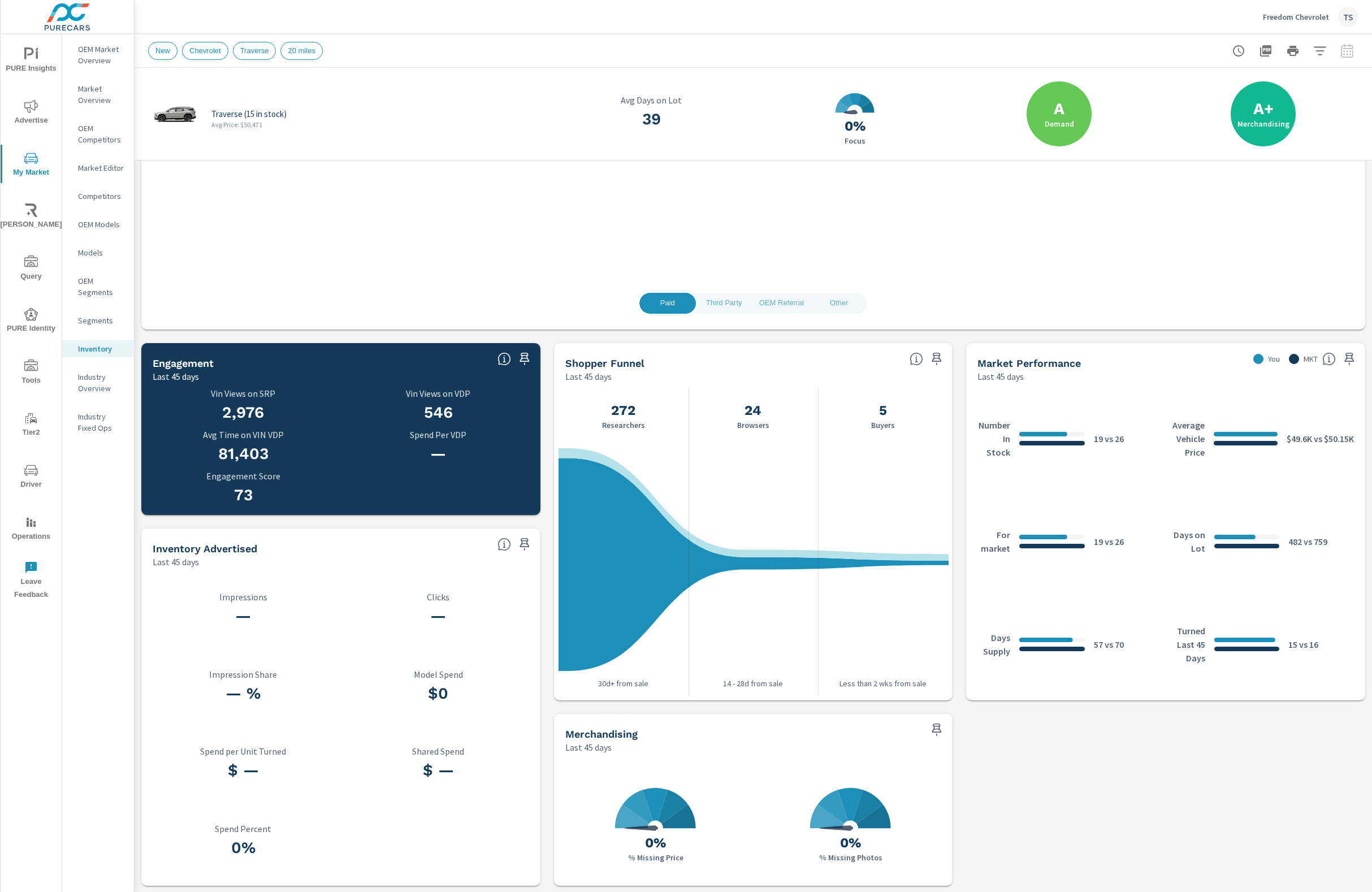
click at [37, 110] on icon "nav menu" at bounding box center [31, 106] width 14 height 14
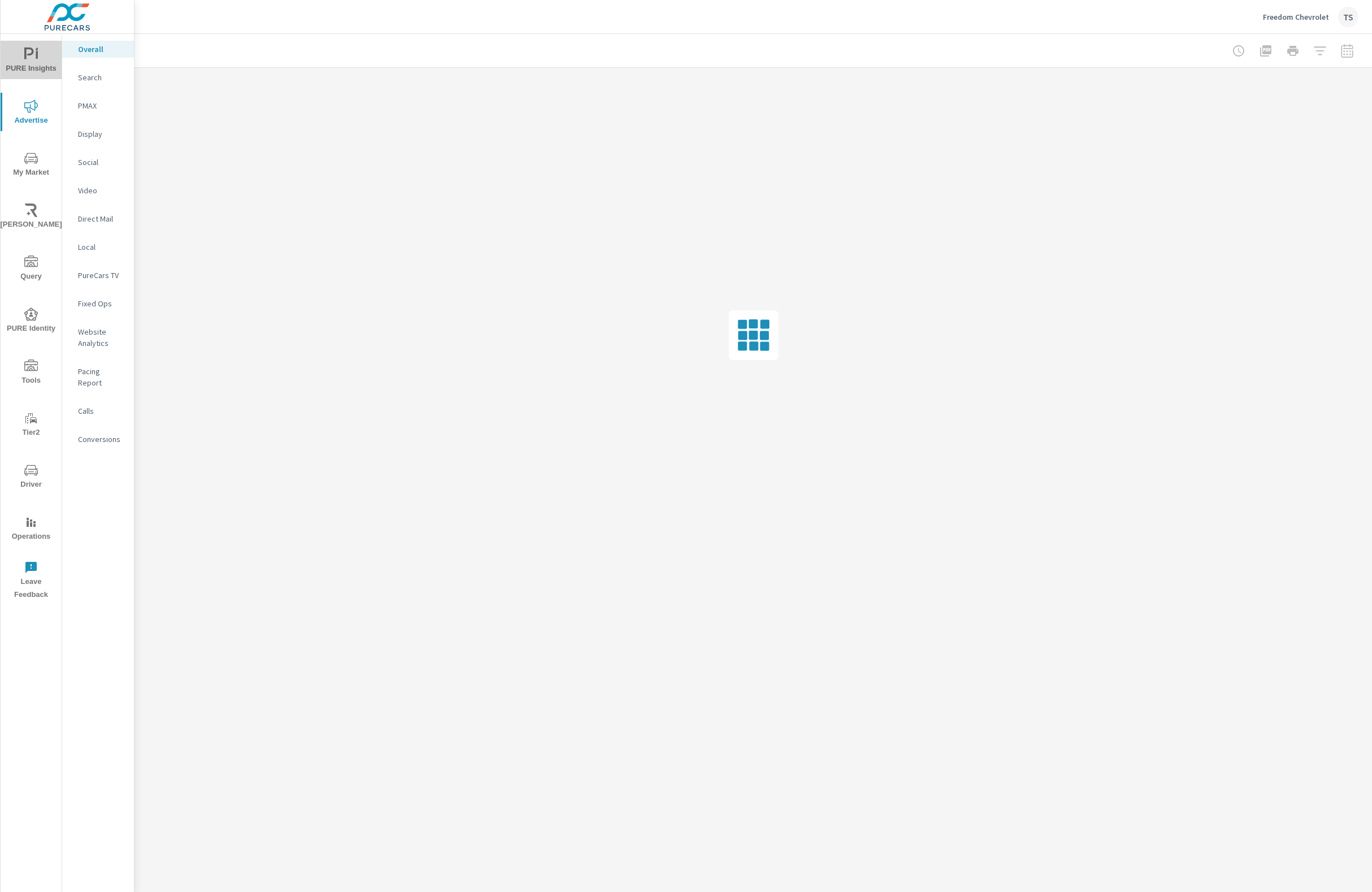
click at [39, 64] on span "PURE Insights" at bounding box center [31, 61] width 54 height 28
drag, startPoint x: 105, startPoint y: 85, endPoint x: 104, endPoint y: 103, distance: 18.0
click at [106, 93] on nav "Overview PIPA New Used Fixed Ops Sales My Report Scheduled Reports" at bounding box center [98, 158] width 72 height 249
click at [103, 104] on p "New" at bounding box center [101, 105] width 47 height 11
click at [99, 108] on p "New" at bounding box center [101, 105] width 47 height 11
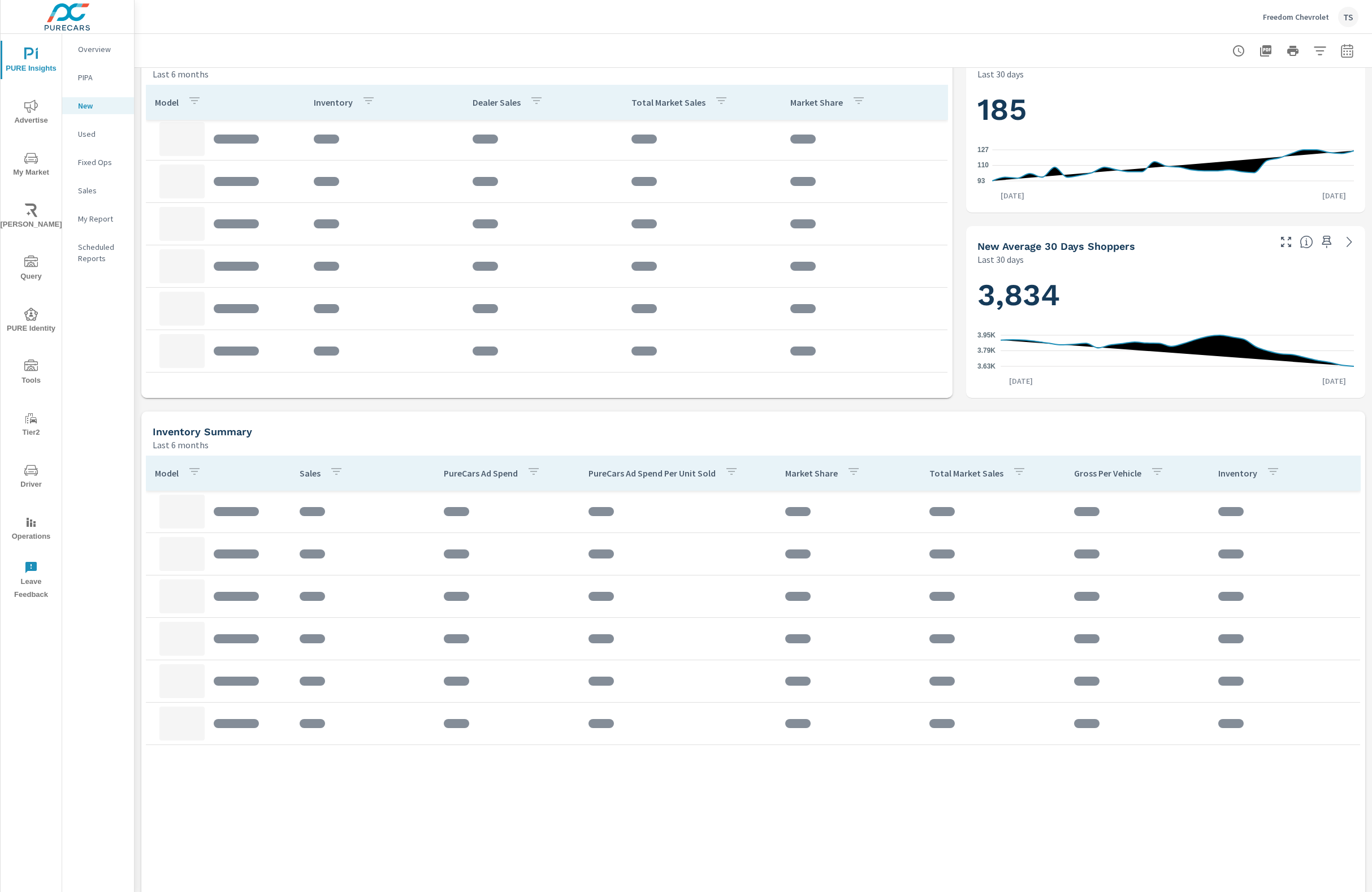
scroll to position [473, 0]
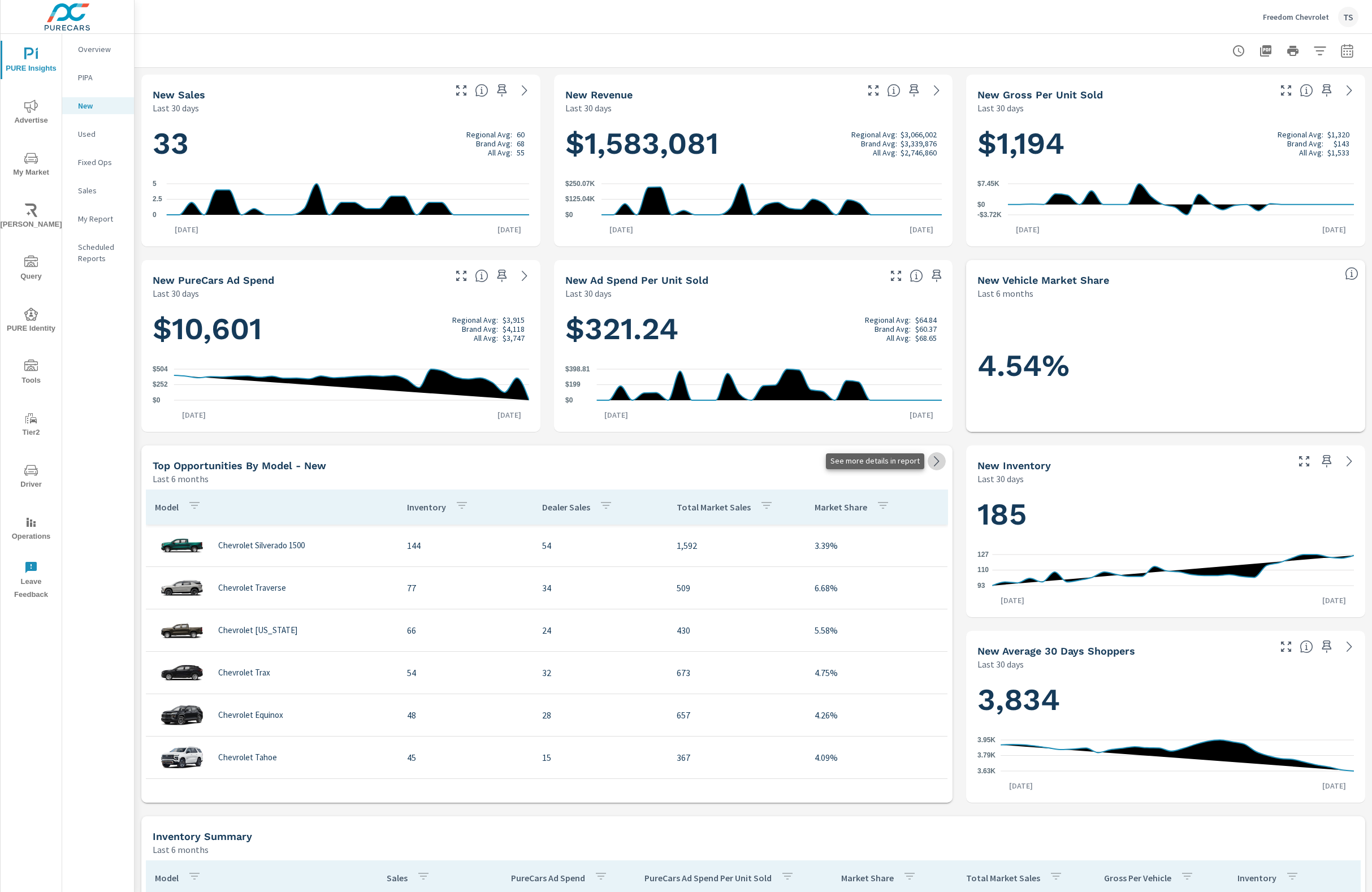
click at [942, 461] on icon at bounding box center [936, 461] width 14 height 14
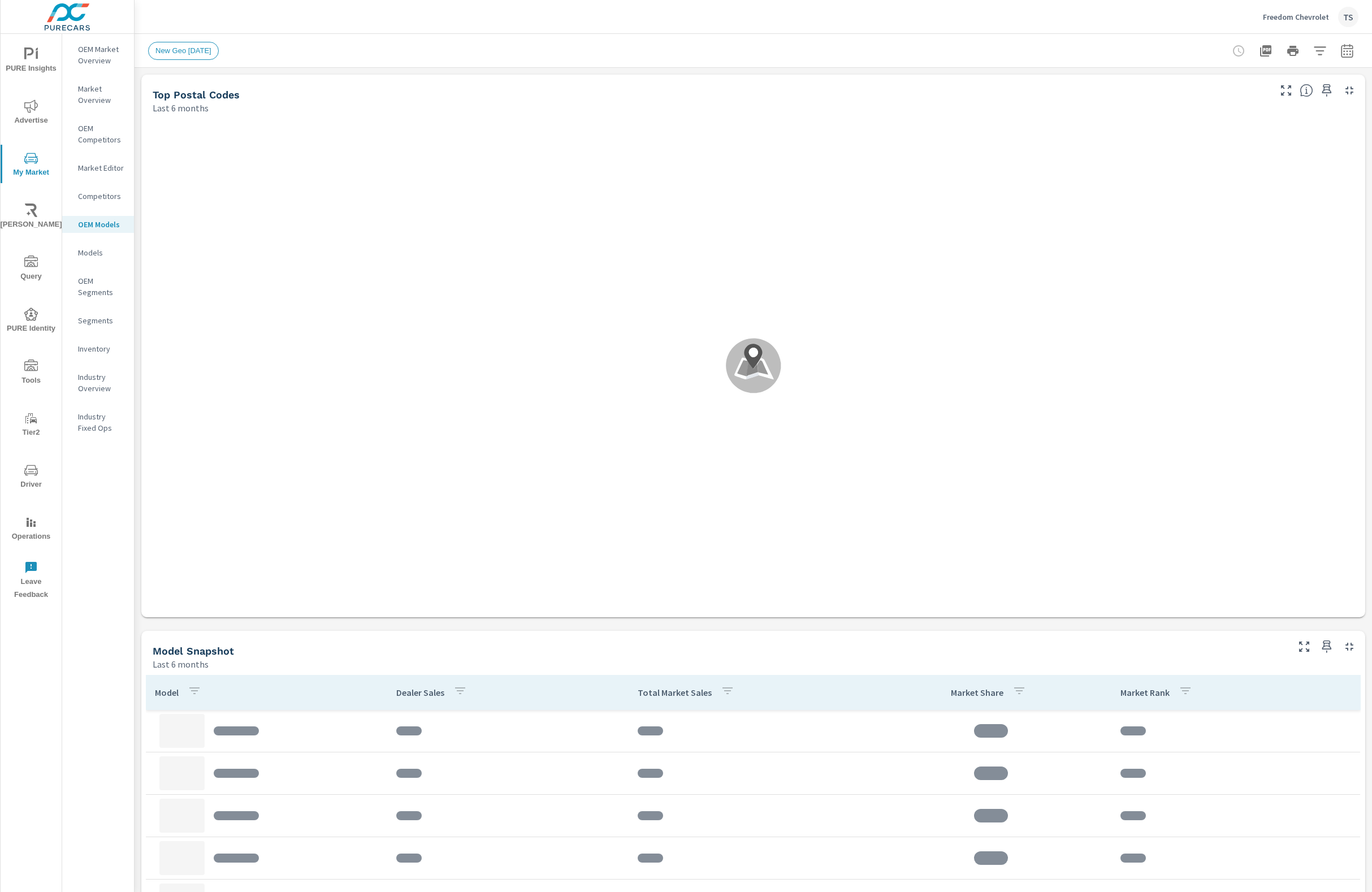
click at [37, 43] on button "PURE Insights" at bounding box center [31, 59] width 61 height 39
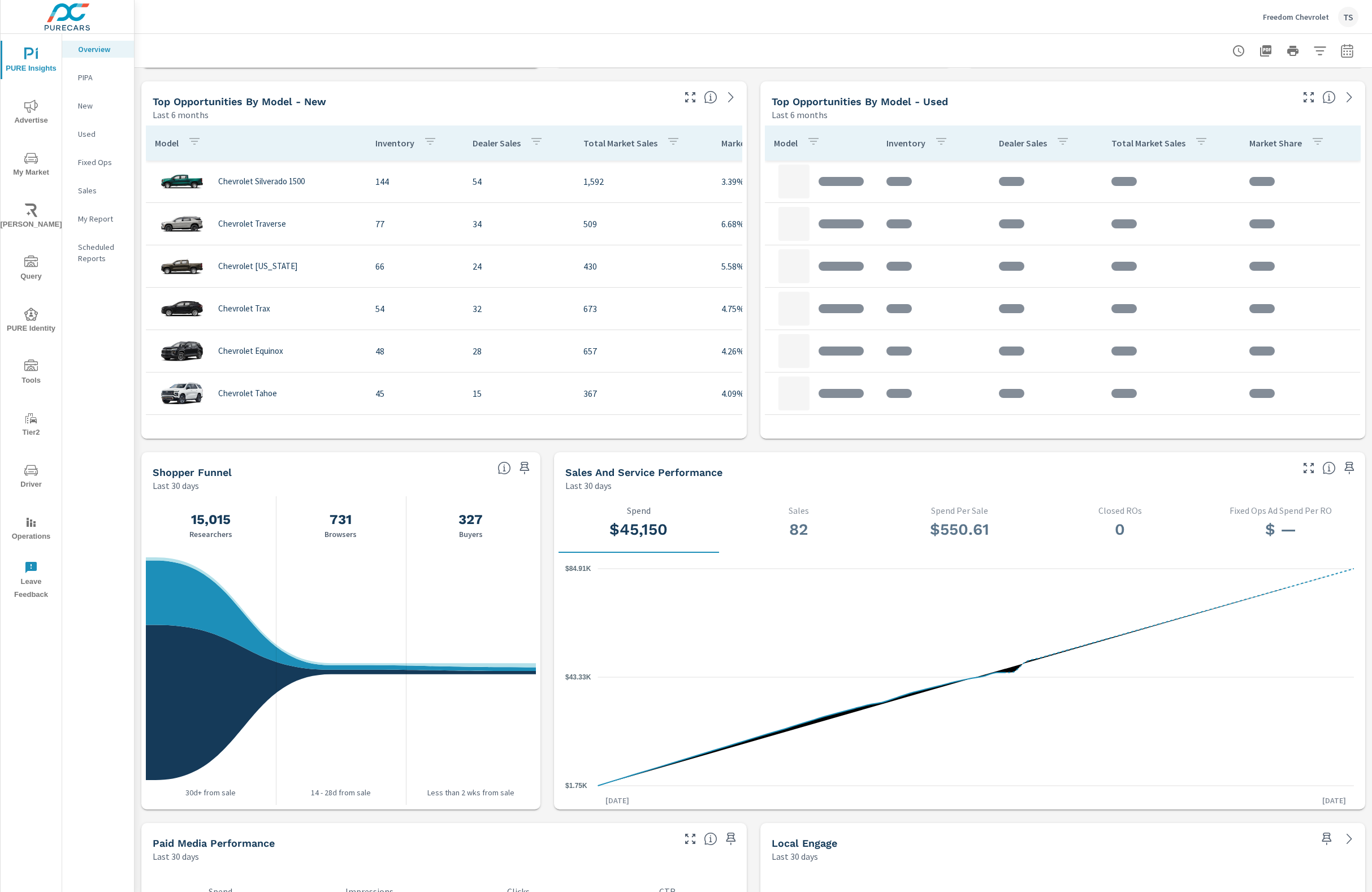
scroll to position [1029, 0]
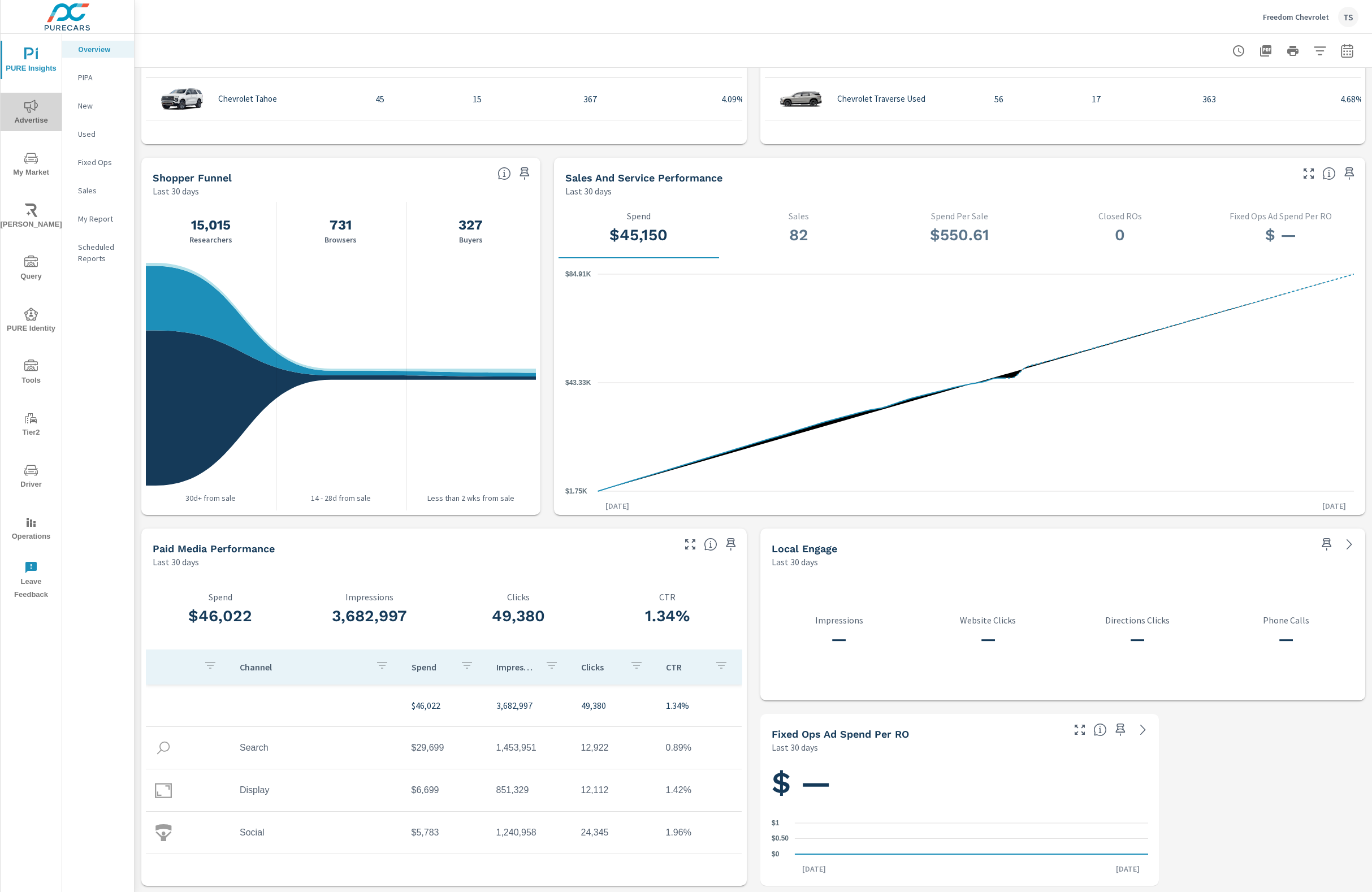
click at [46, 118] on span "Advertise" at bounding box center [31, 113] width 54 height 28
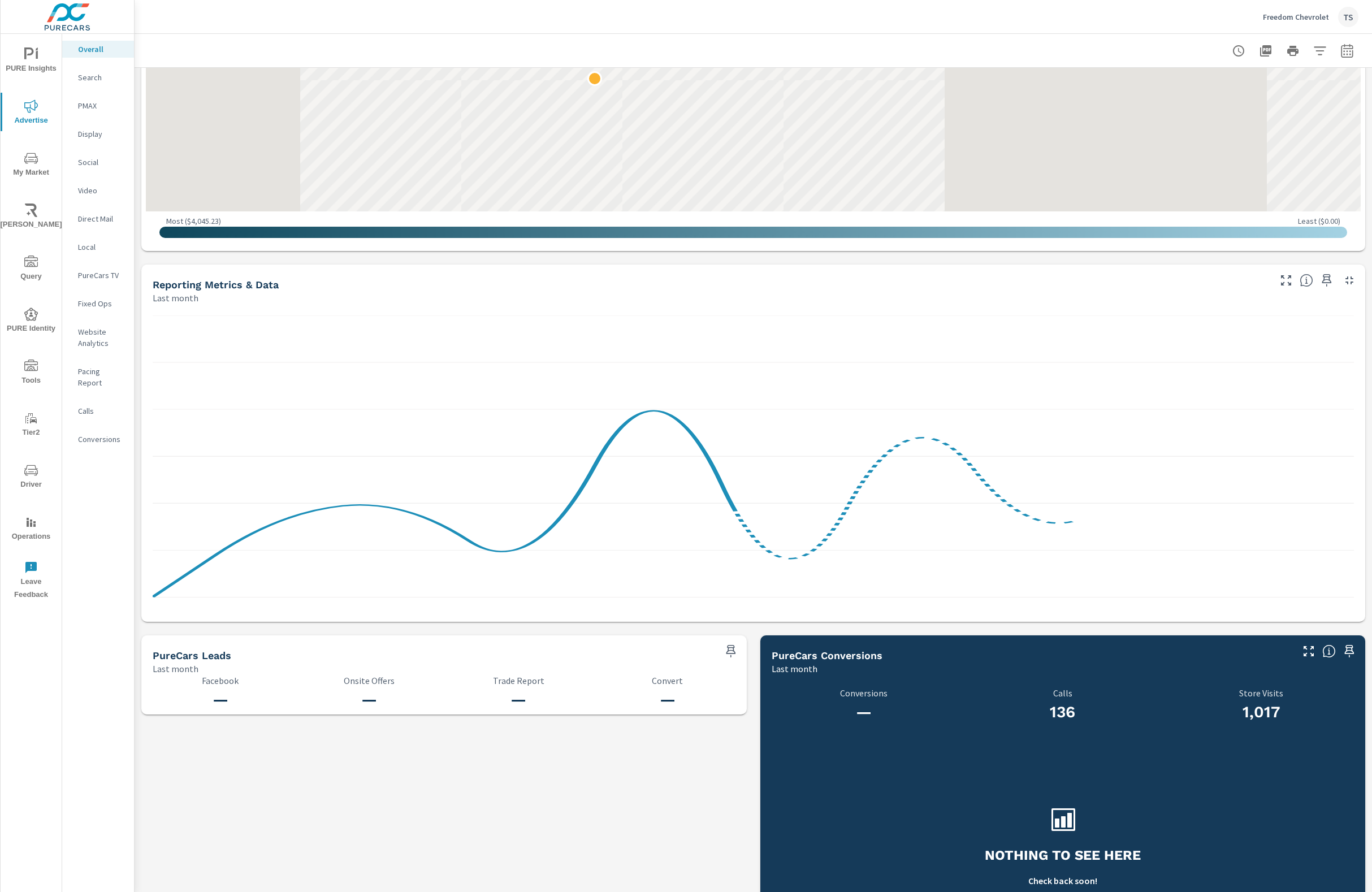
scroll to position [654, 0]
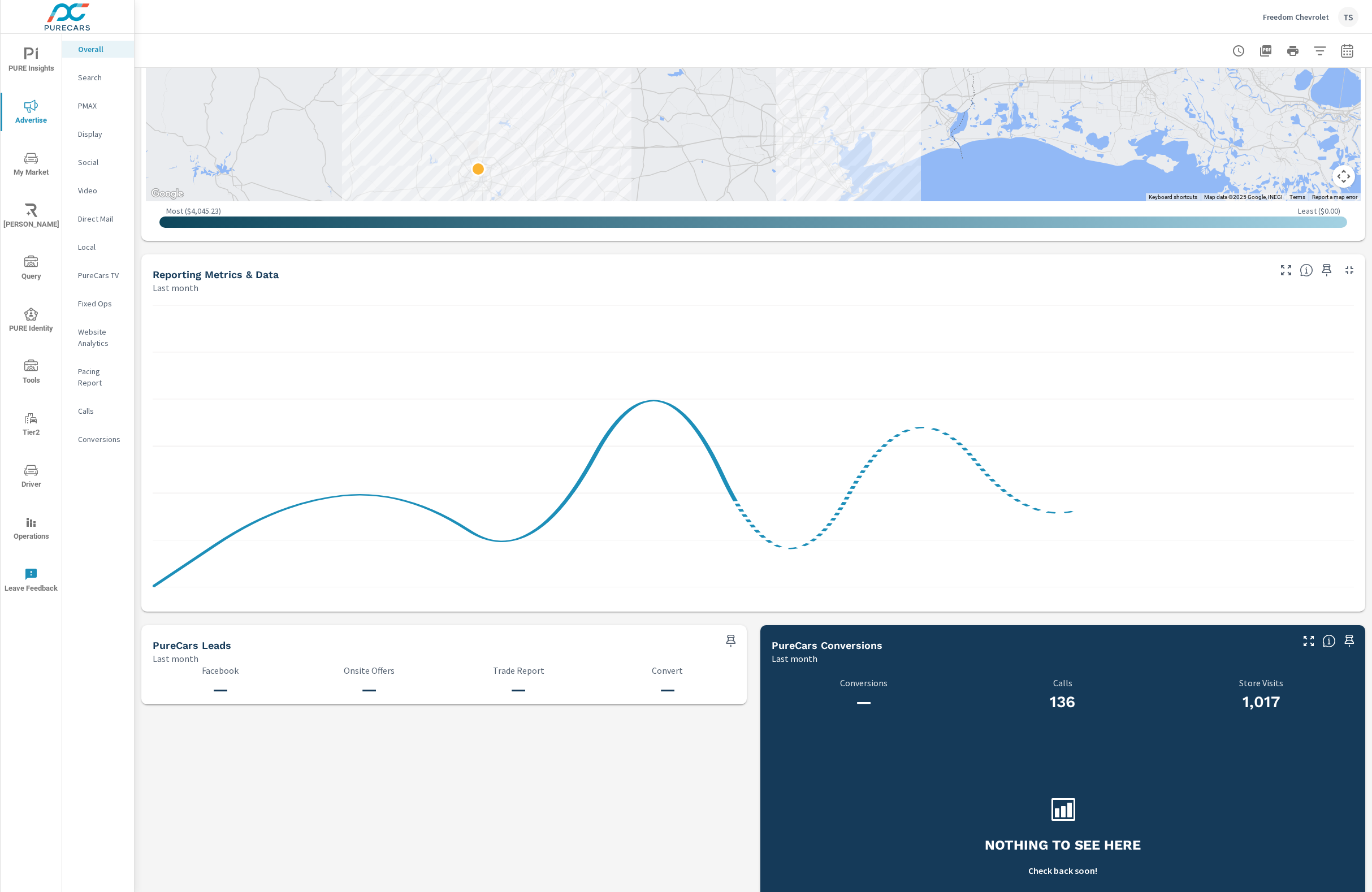
click at [91, 68] on nav "Overall Search PMAX Display Social Video Direct Mail Local PureCars TV Fixed Op…" at bounding box center [98, 249] width 72 height 429
click at [90, 74] on p "Search" at bounding box center [101, 77] width 47 height 11
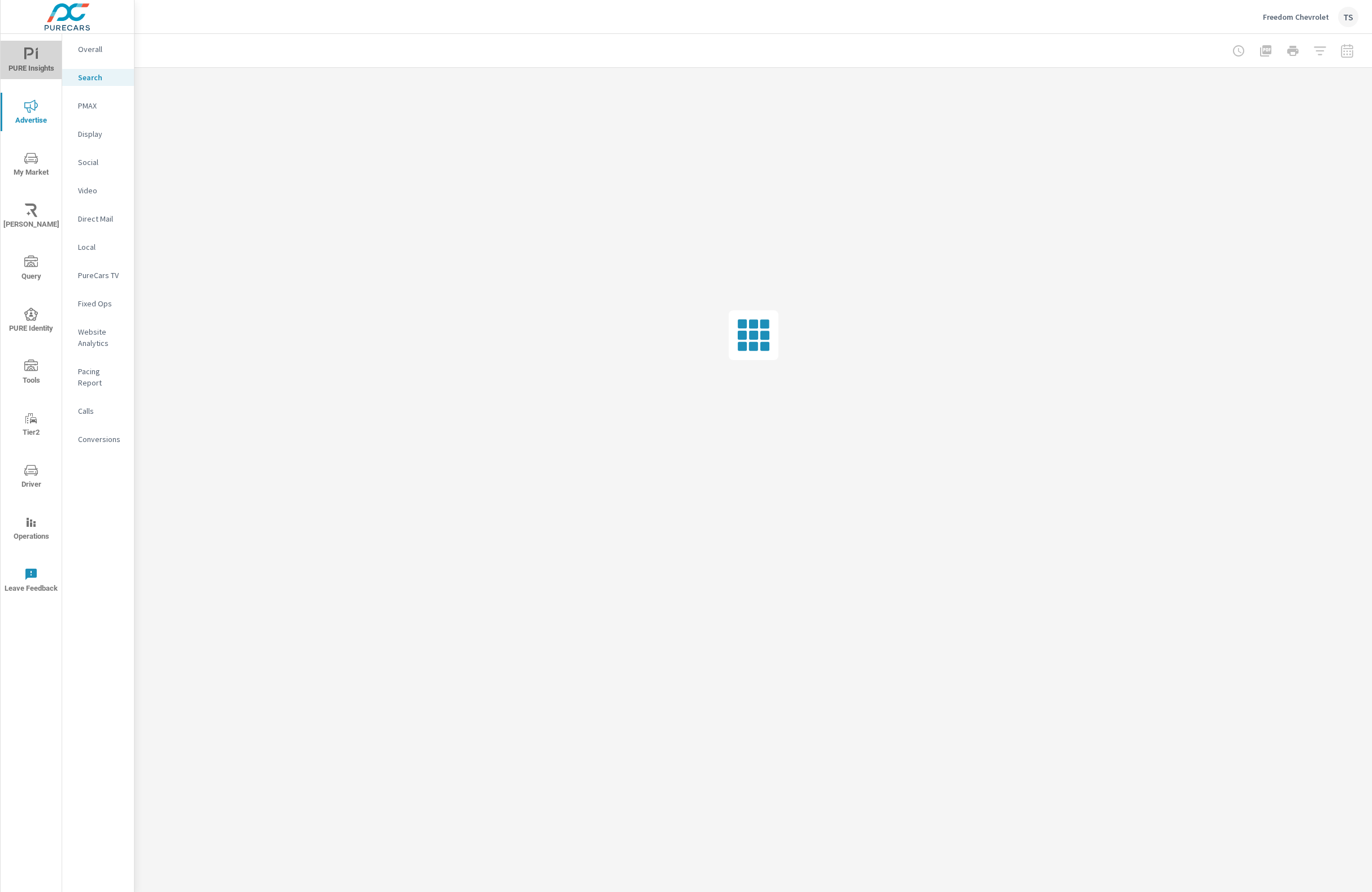
click at [9, 51] on span "PURE Insights" at bounding box center [31, 61] width 54 height 28
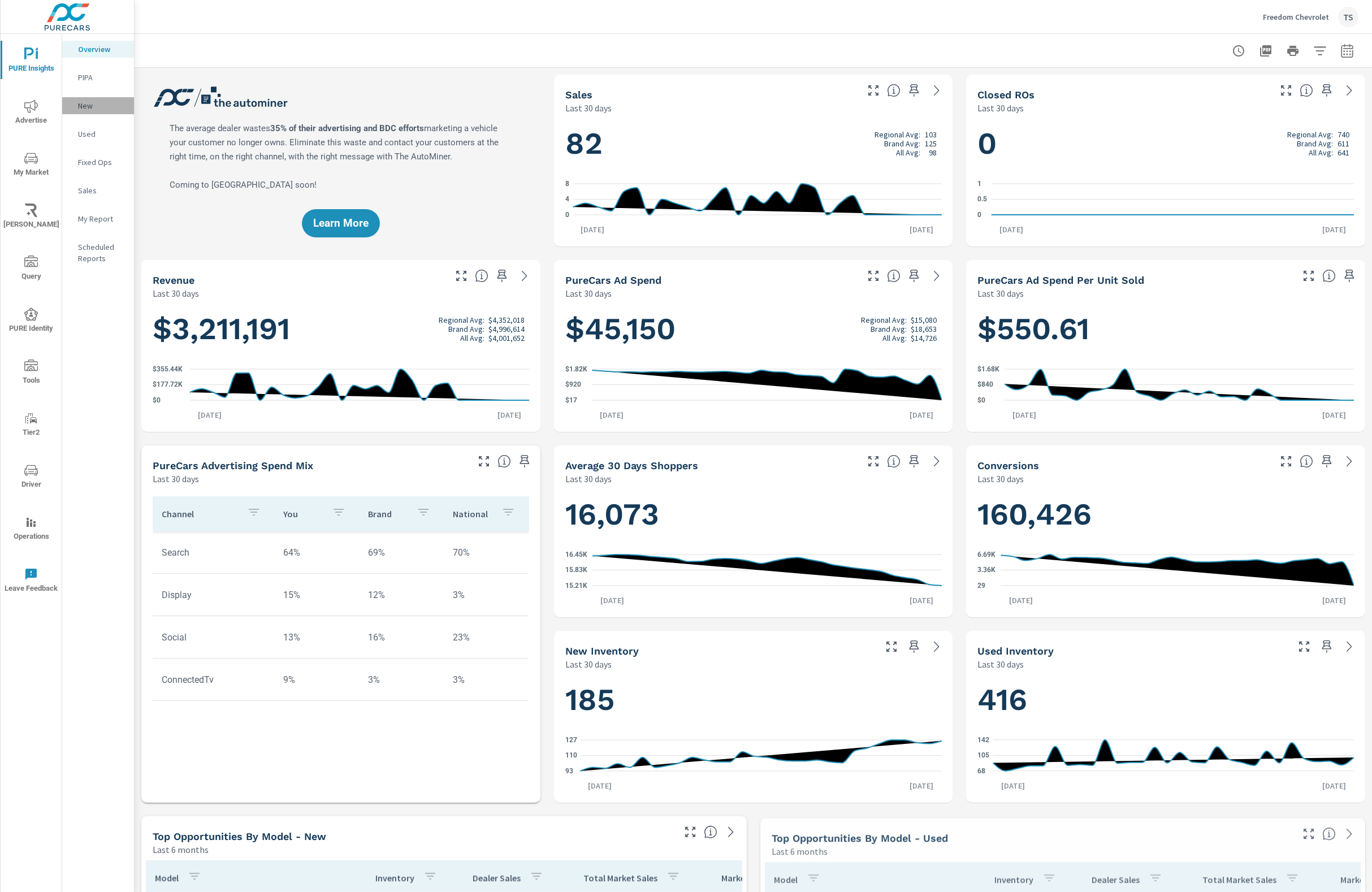
click at [95, 101] on p "New" at bounding box center [101, 105] width 47 height 11
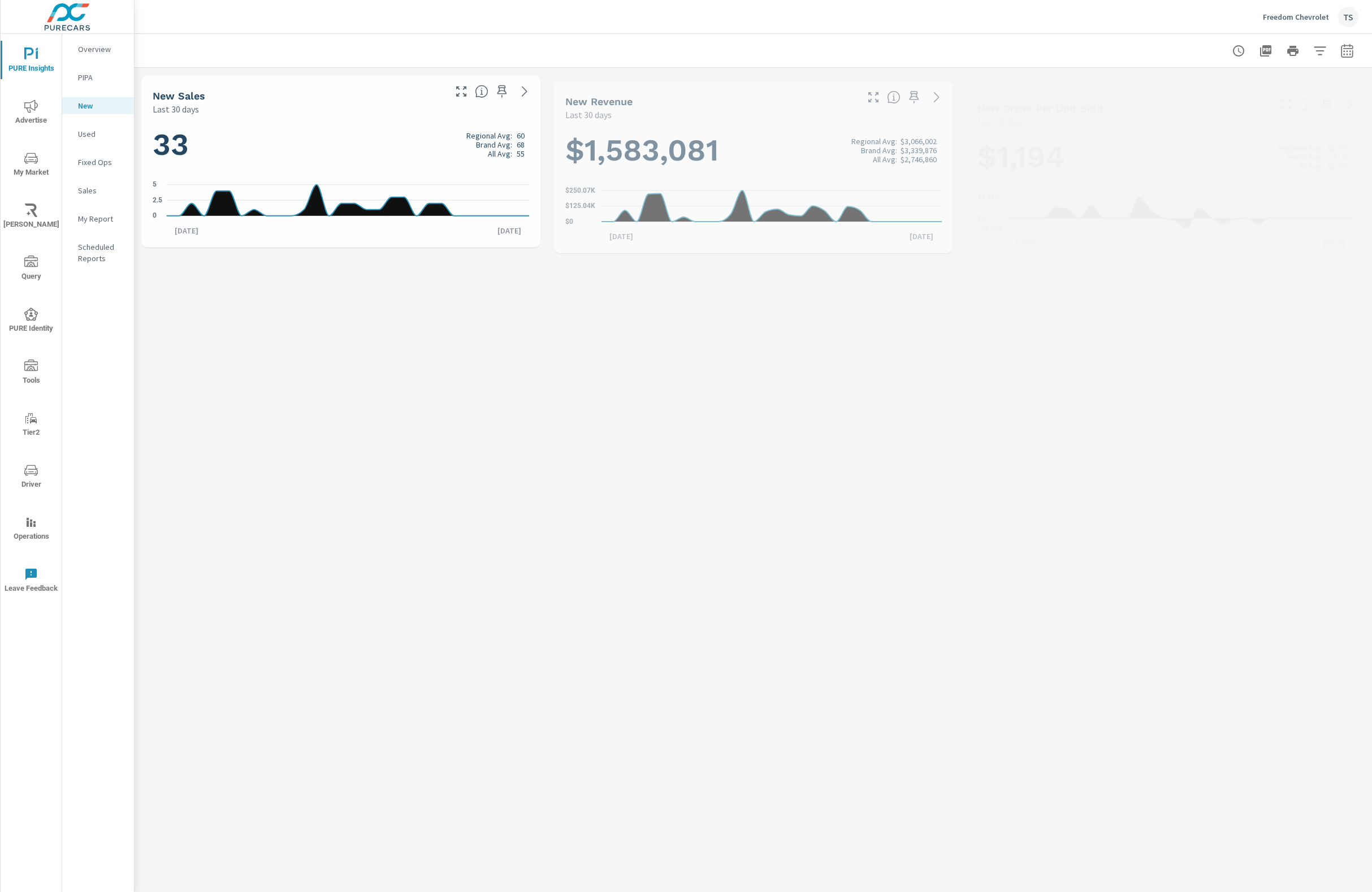
scroll to position [297, 0]
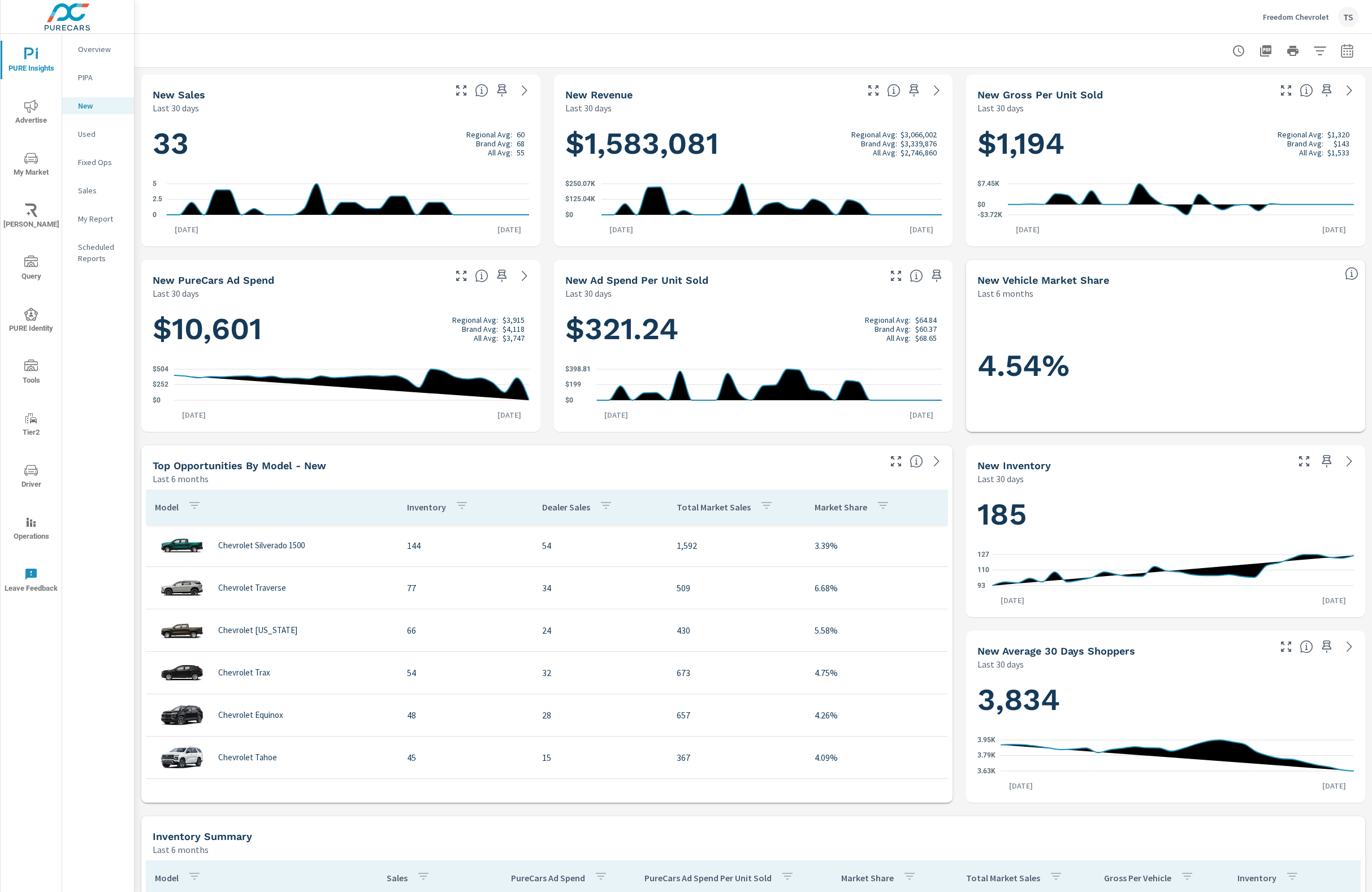
drag, startPoint x: 1329, startPoint y: 461, endPoint x: 1356, endPoint y: 463, distance: 27.1
click at [1356, 463] on div at bounding box center [1327, 458] width 74 height 25
click at [1355, 463] on icon at bounding box center [1349, 461] width 14 height 14
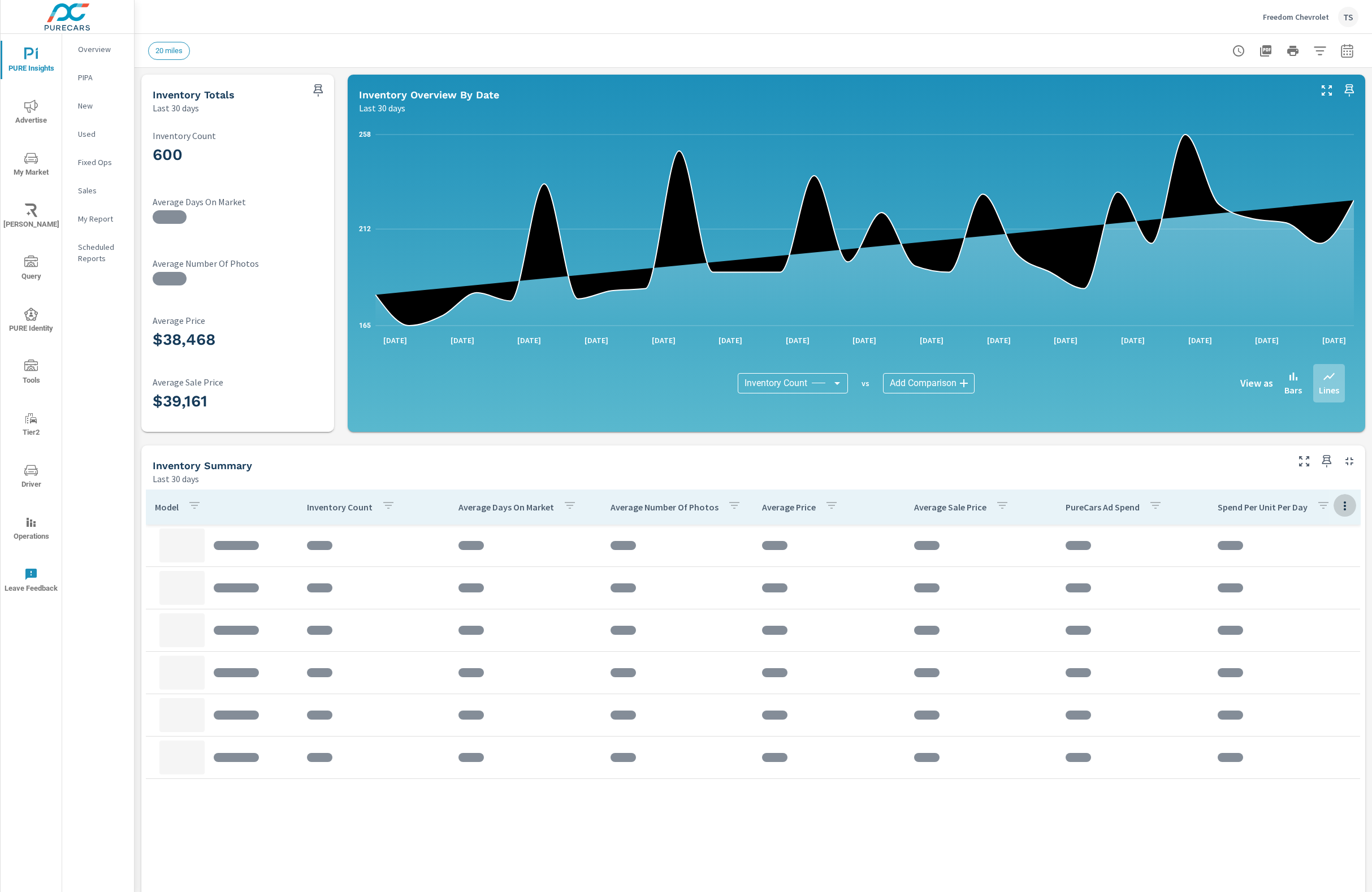
click at [1343, 510] on icon "button" at bounding box center [1345, 505] width 14 height 14
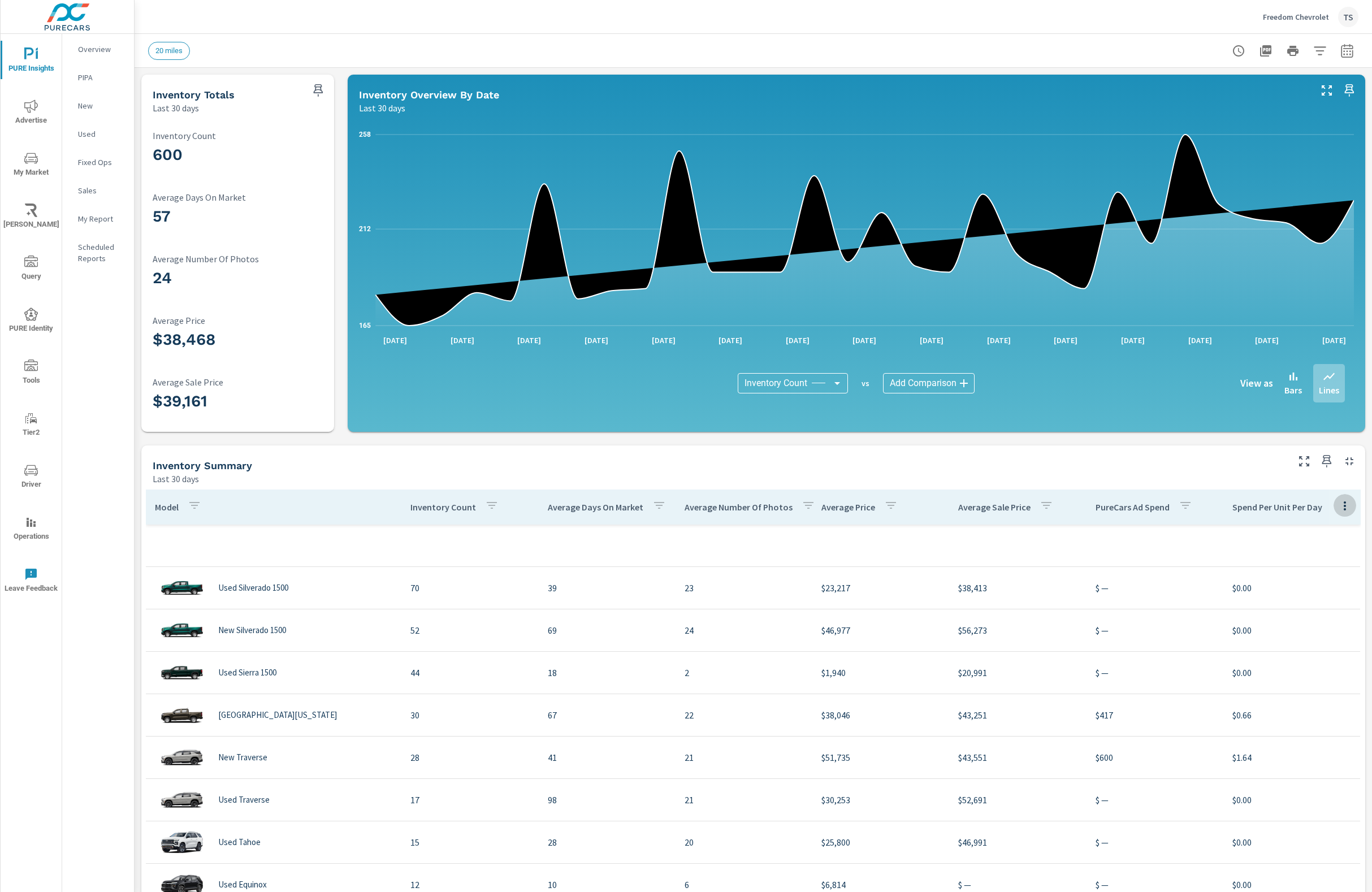
click at [1352, 502] on button "button" at bounding box center [1345, 505] width 23 height 23
click at [1344, 552] on span "Market Comparison" at bounding box center [1320, 552] width 71 height 11
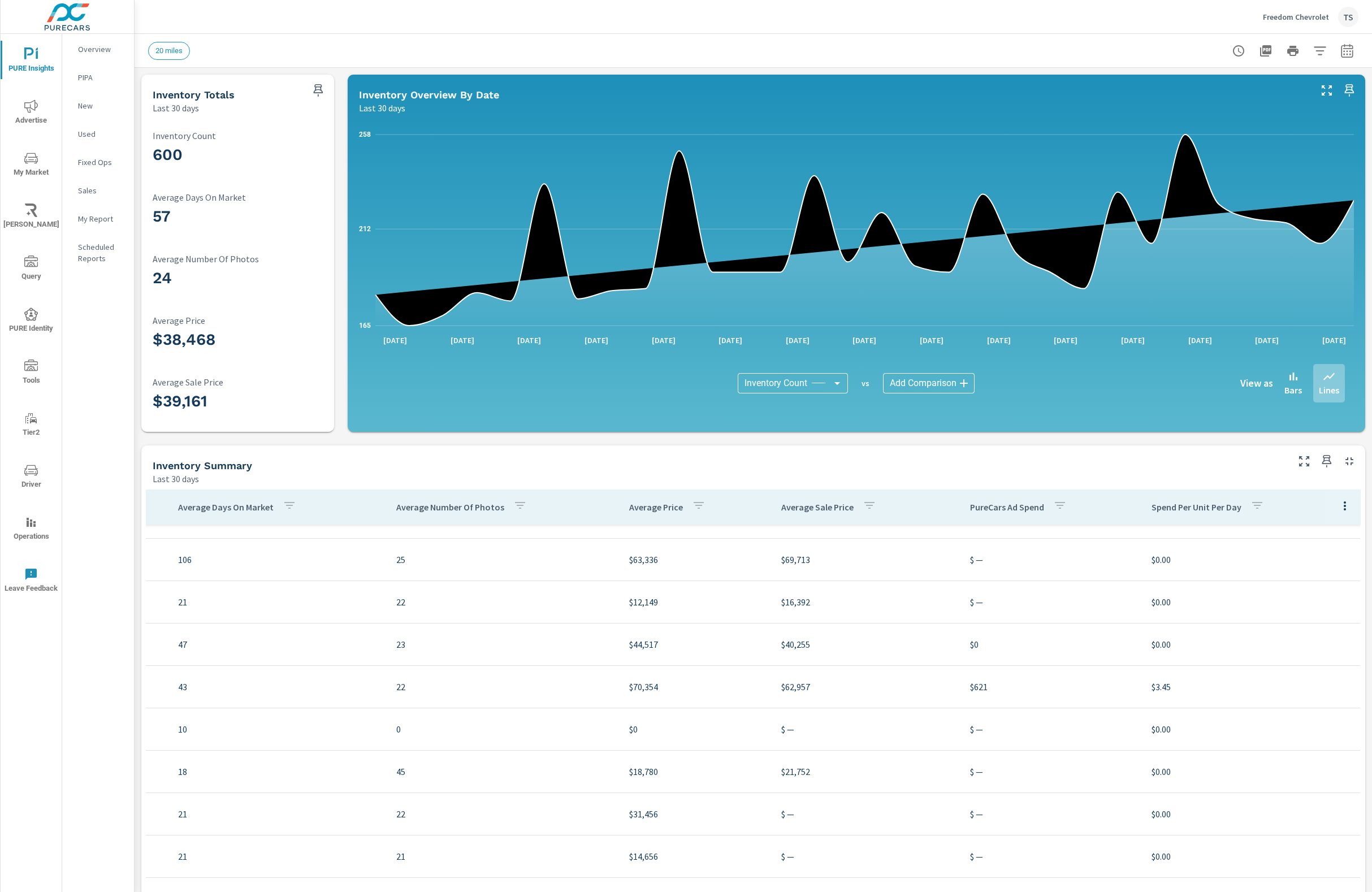
scroll to position [0, 237]
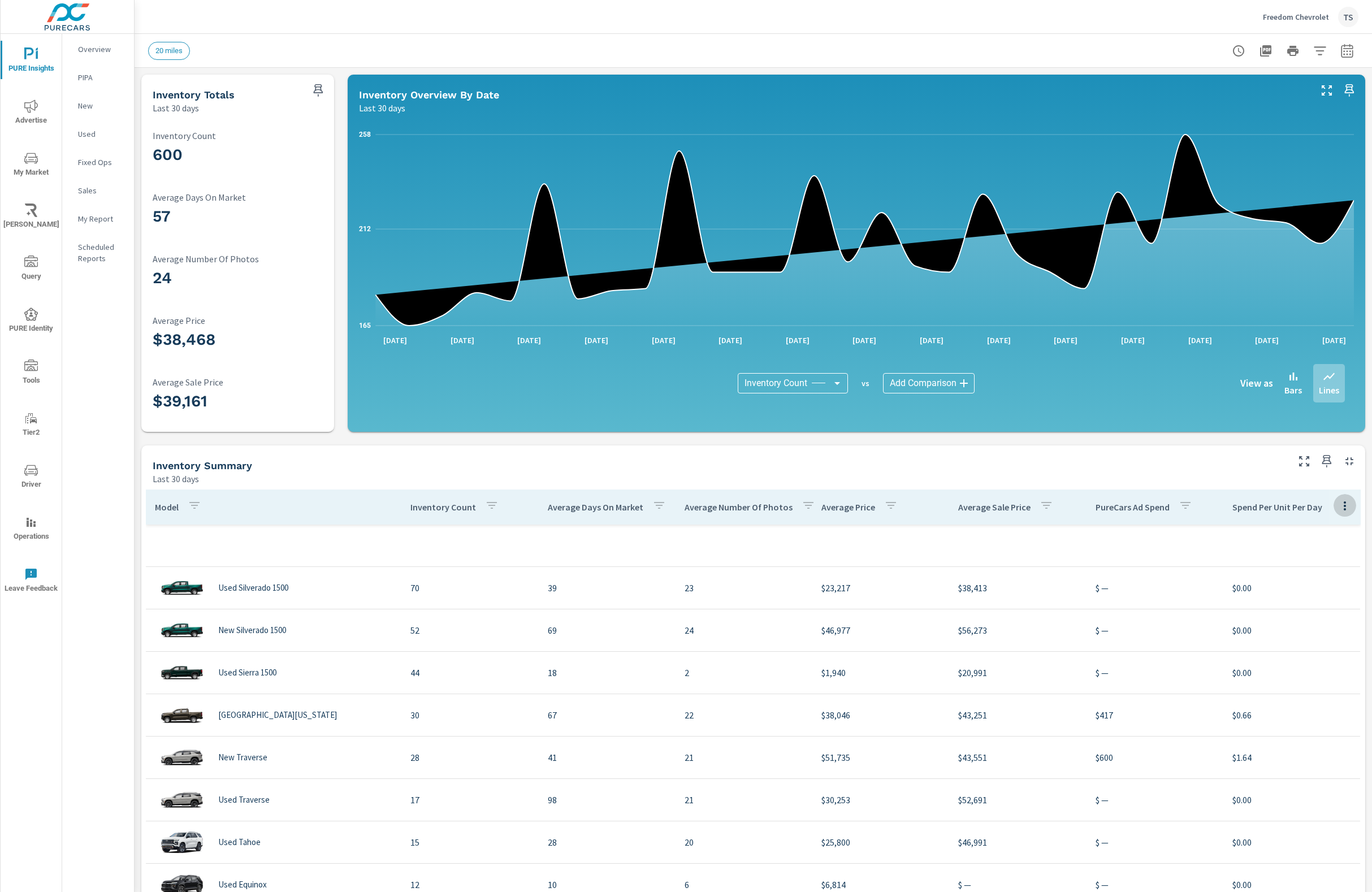
click at [1343, 502] on icon "button" at bounding box center [1345, 505] width 14 height 14
click at [1324, 552] on span "Market Comparison" at bounding box center [1320, 552] width 71 height 11
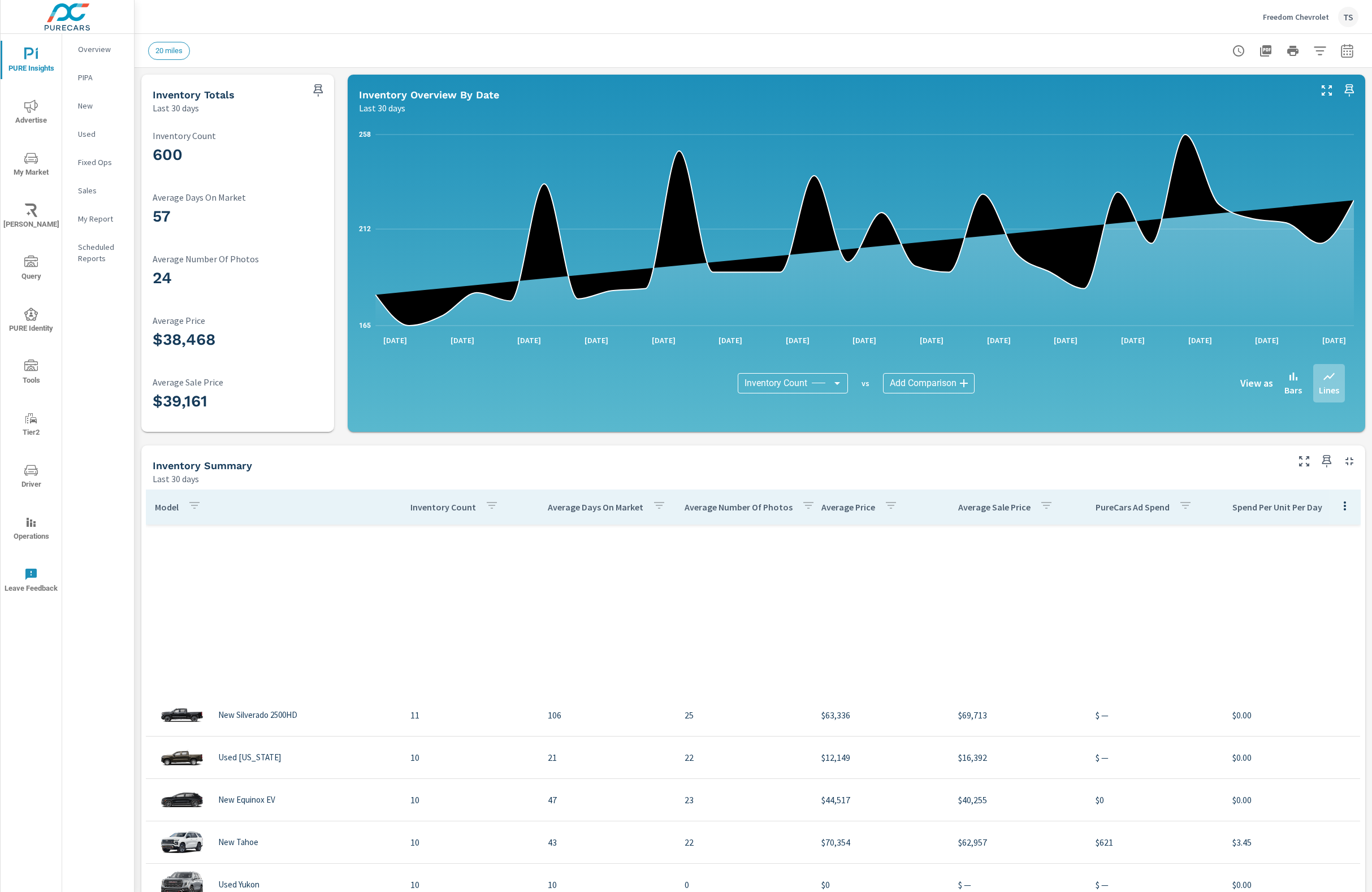
scroll to position [1167, 0]
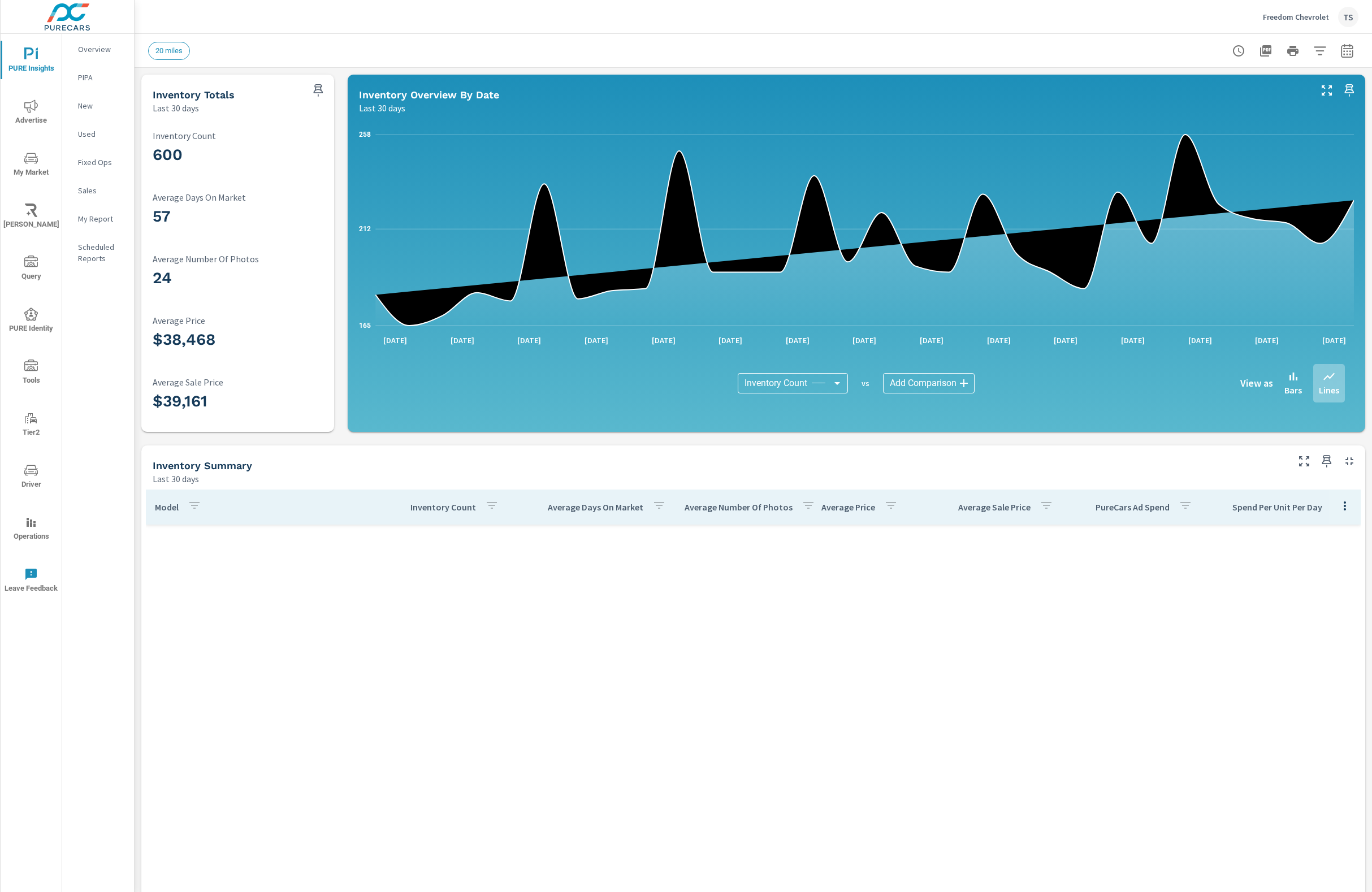
scroll to position [420, 0]
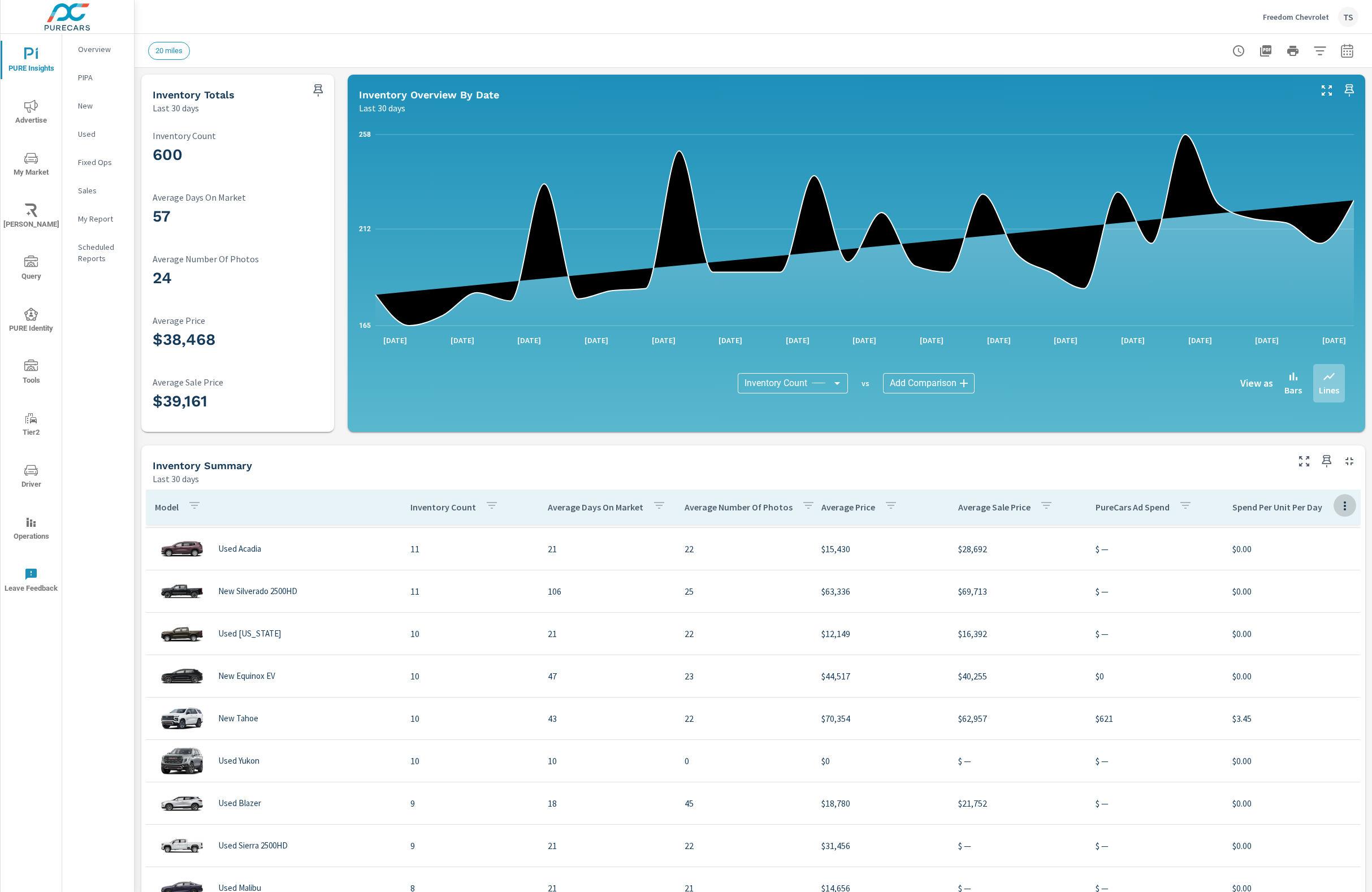
click at [1347, 509] on icon "button" at bounding box center [1345, 505] width 14 height 14
click at [1334, 587] on span "Customize columns..." at bounding box center [1320, 582] width 71 height 11
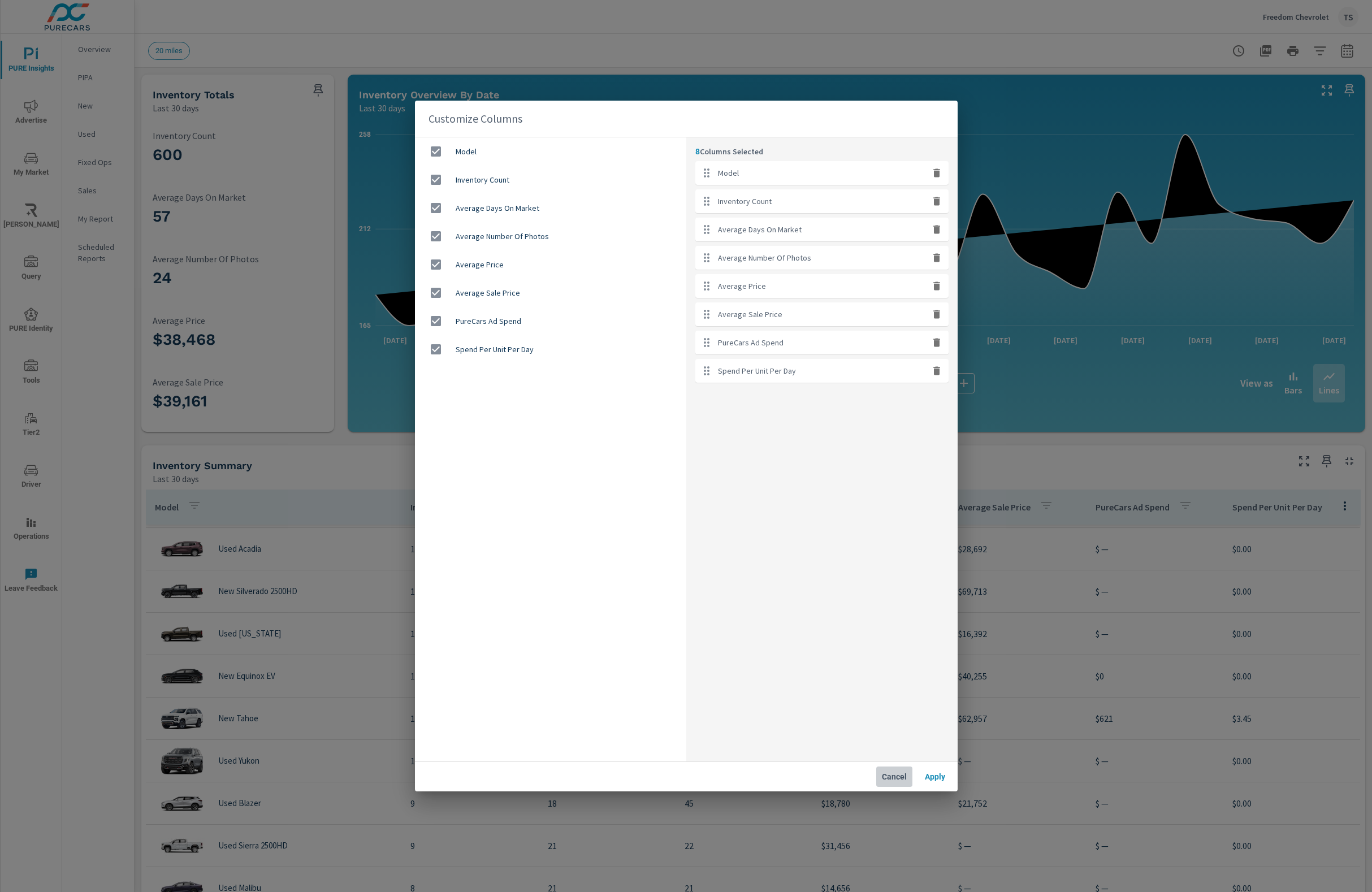
click at [881, 779] on span "Cancel" at bounding box center [895, 776] width 27 height 10
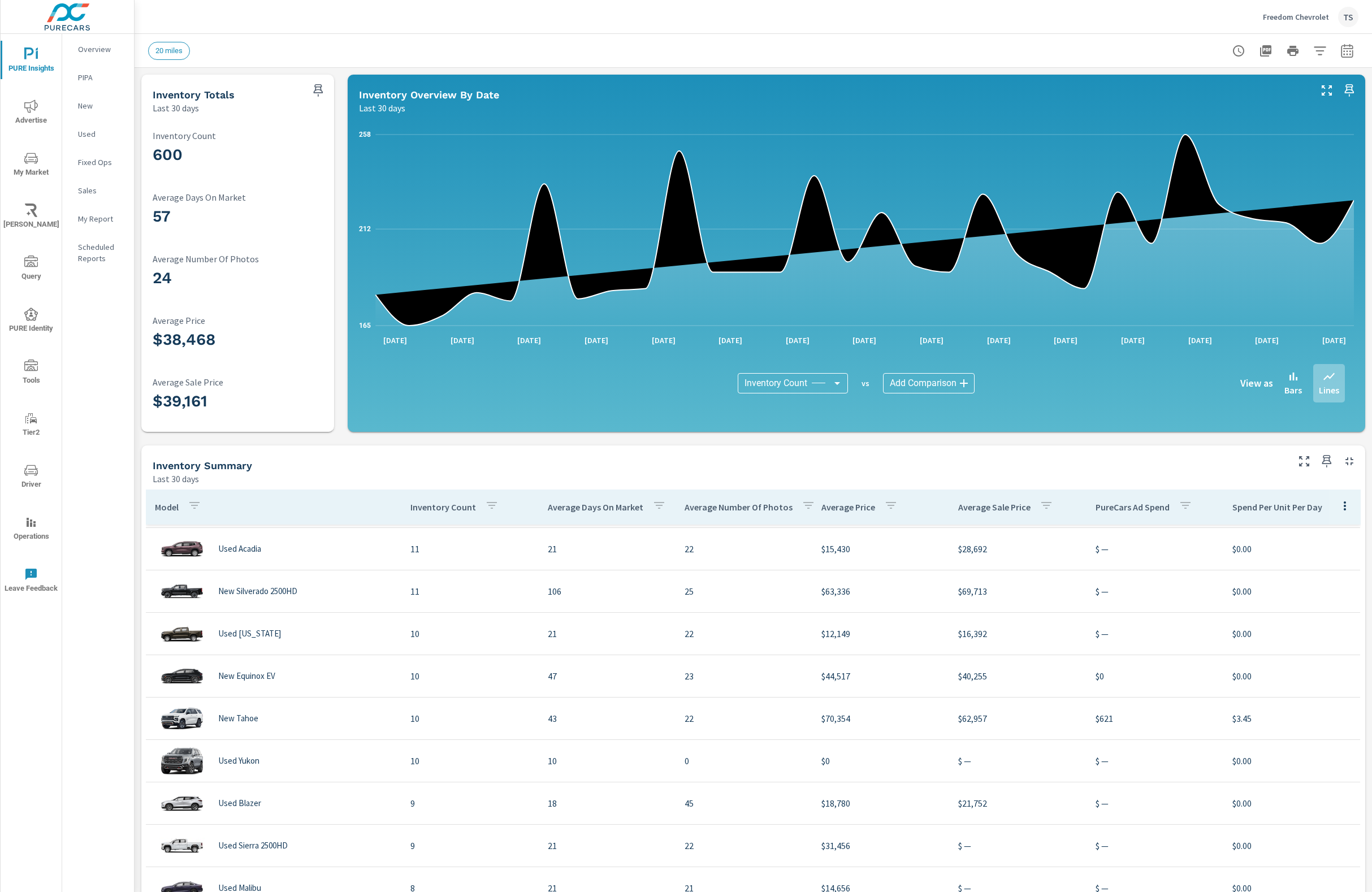
click at [1344, 503] on icon "button" at bounding box center [1345, 505] width 14 height 14
click at [1326, 536] on span "Default" at bounding box center [1320, 532] width 71 height 11
click at [95, 106] on p "New" at bounding box center [101, 105] width 47 height 11
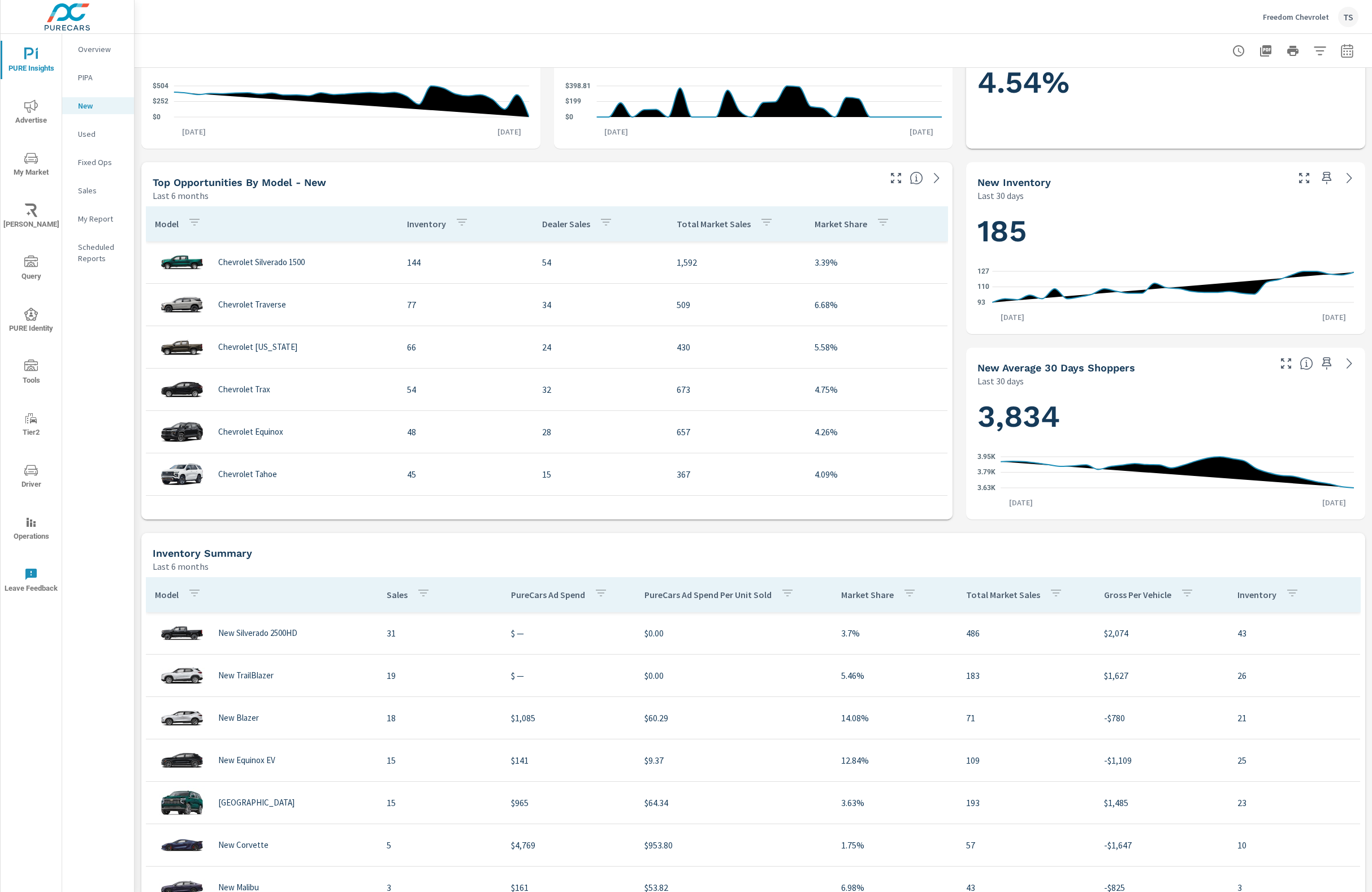
scroll to position [473, 0]
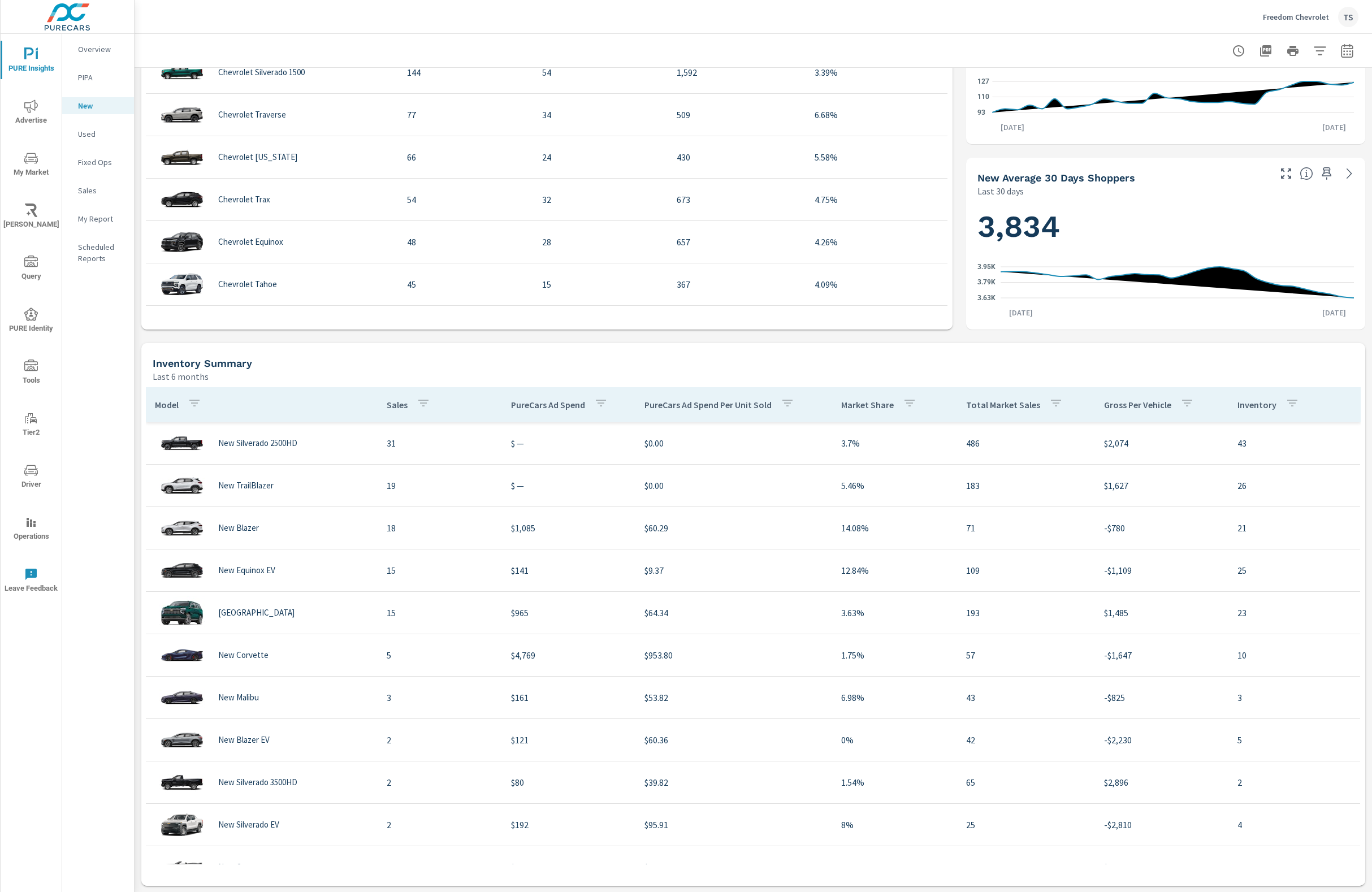
click at [1170, 348] on div "Inventory Summary Last 6 months" at bounding box center [753, 363] width 1224 height 40
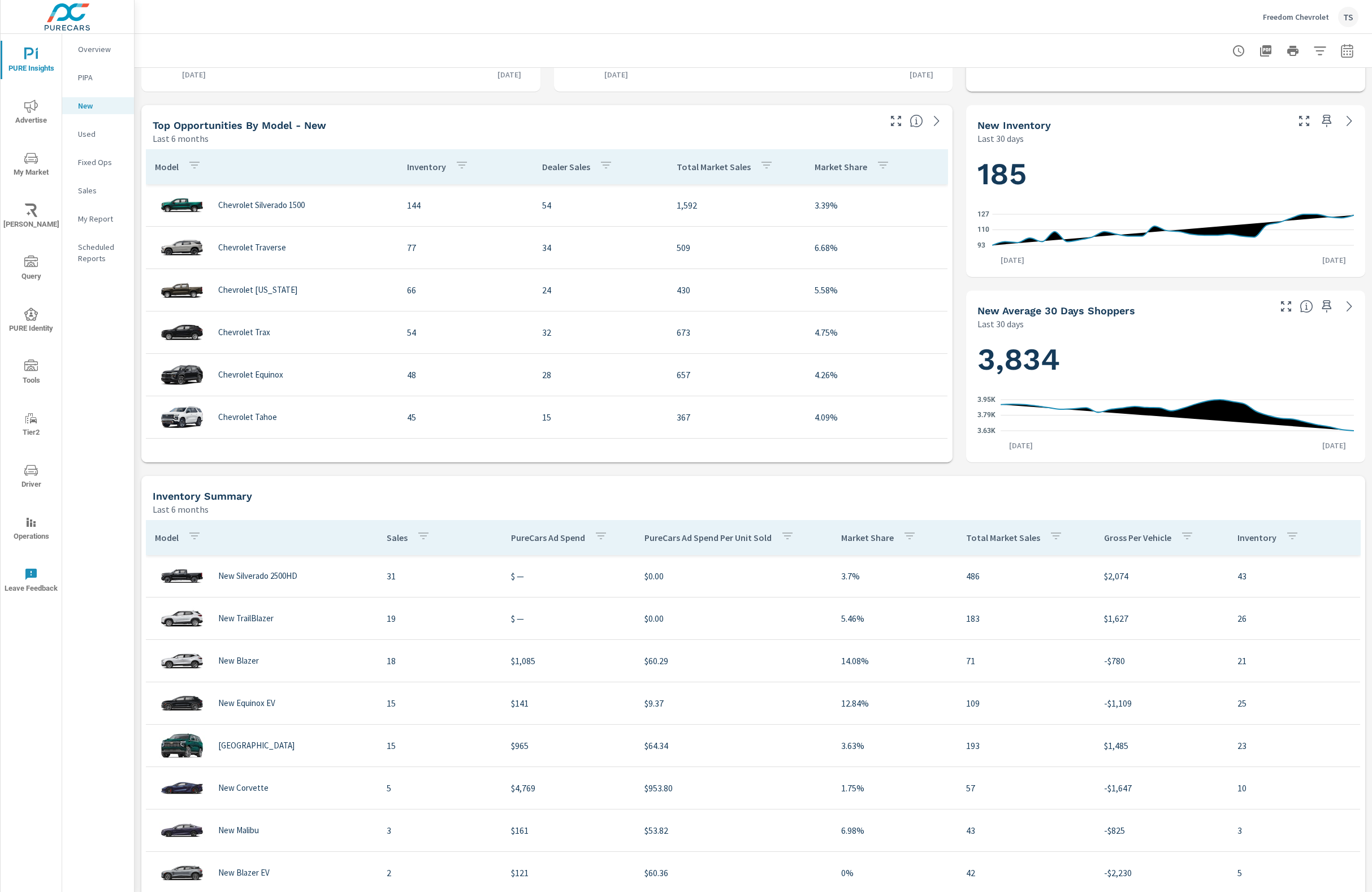
scroll to position [127, 0]
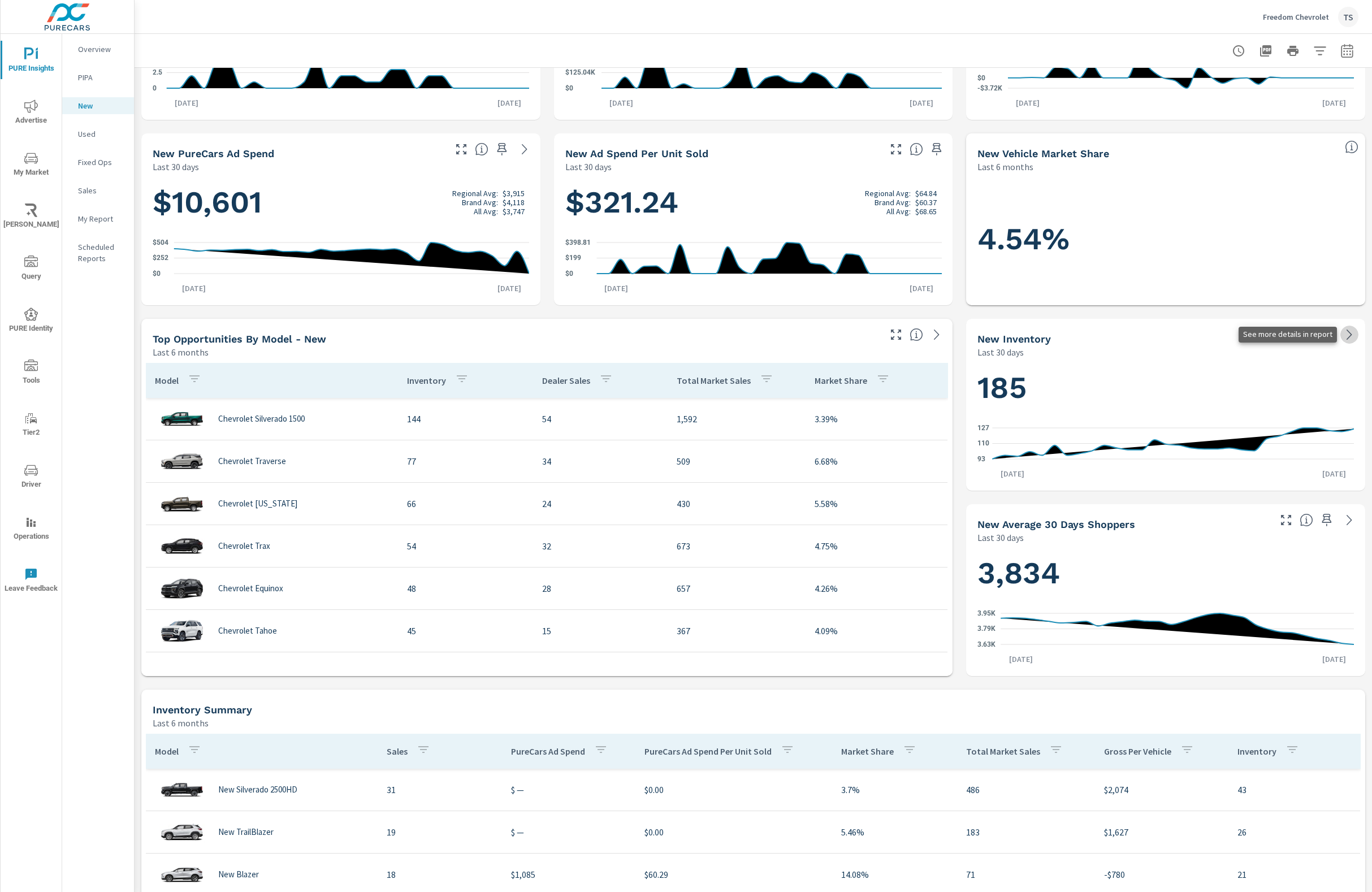
click at [1343, 335] on icon at bounding box center [1349, 334] width 14 height 14
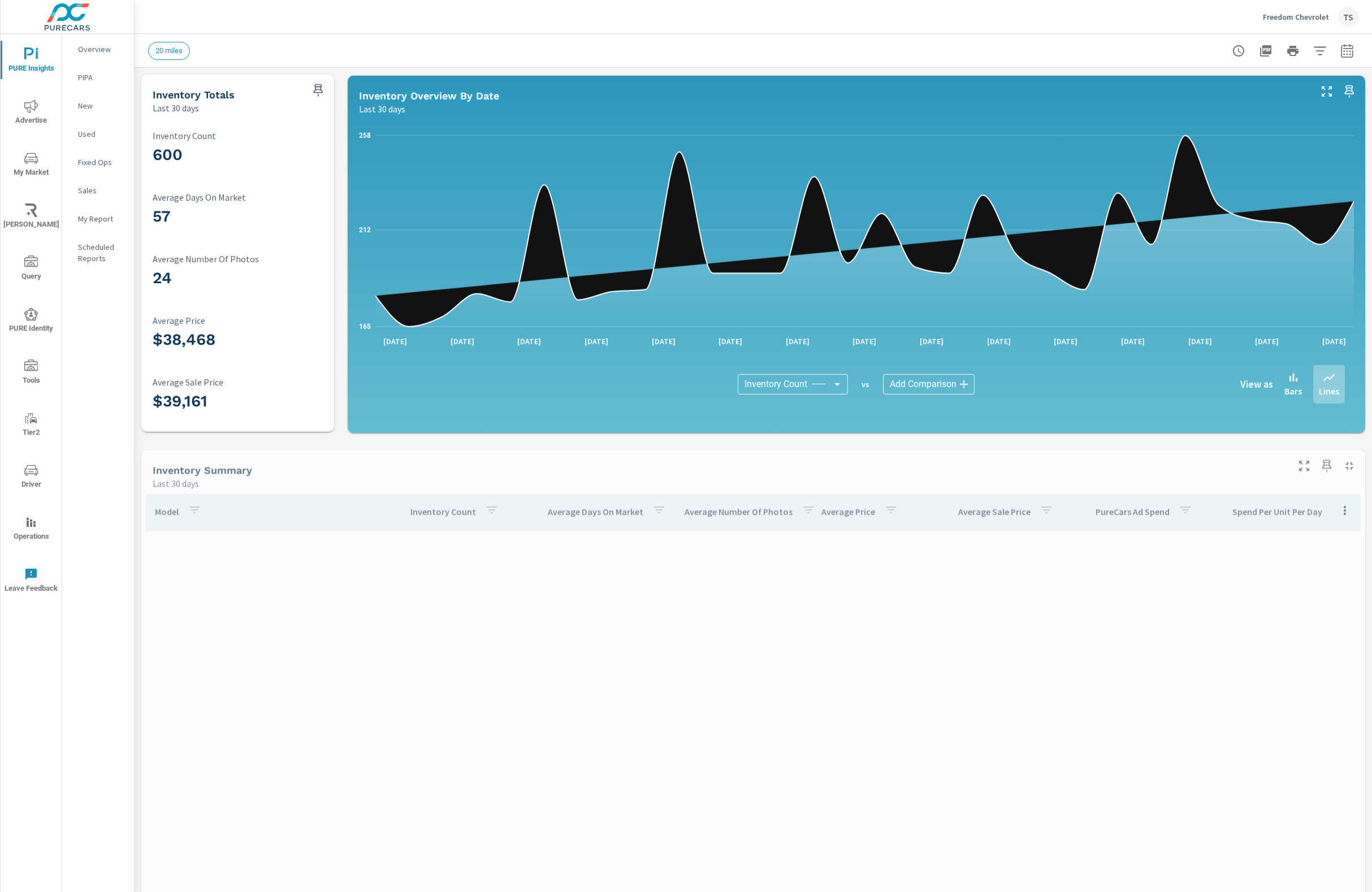
scroll to position [1823, 0]
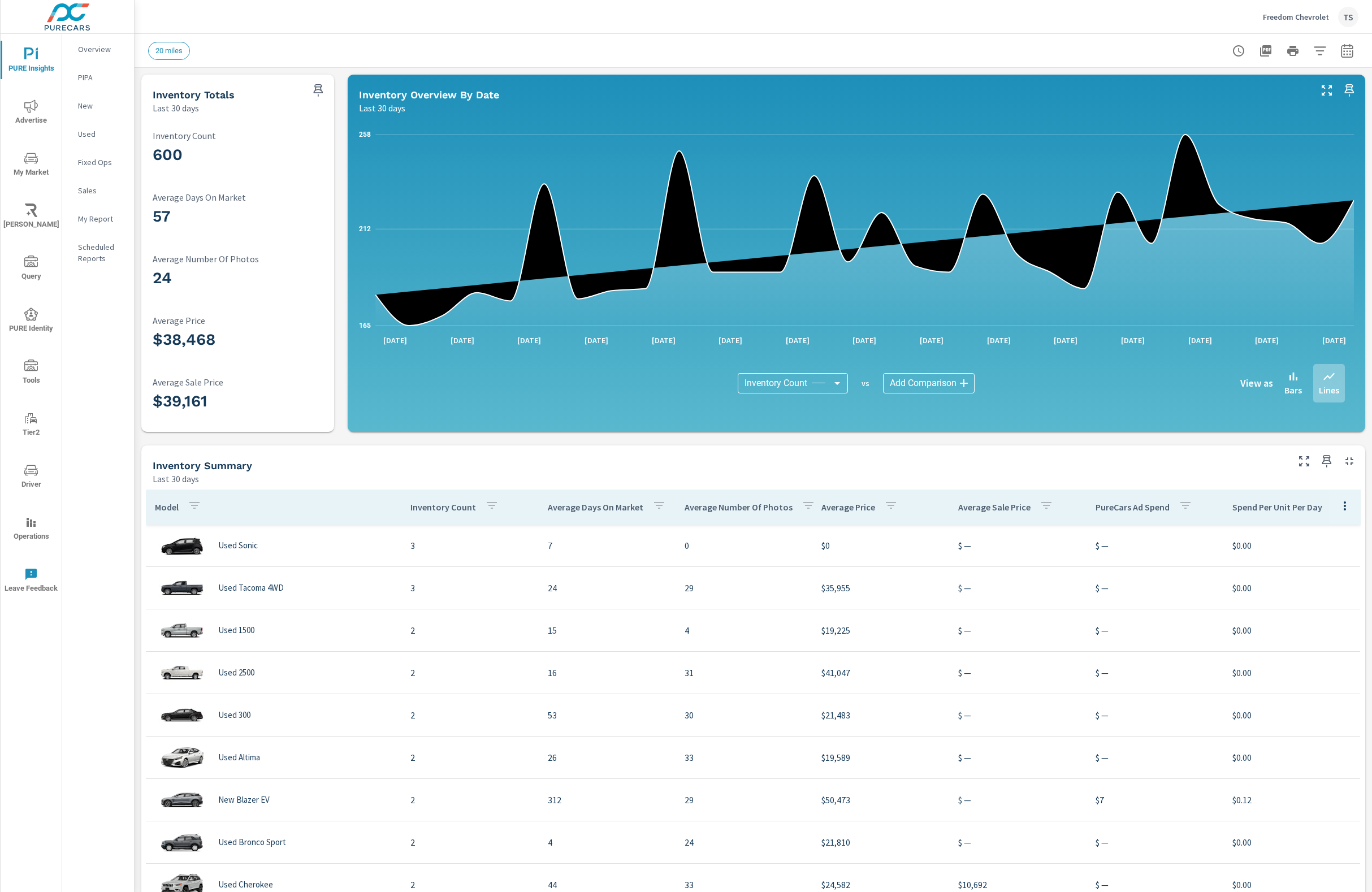
click at [1348, 501] on icon "button" at bounding box center [1345, 505] width 14 height 14
click at [1318, 545] on div "Market Comparison" at bounding box center [1320, 552] width 89 height 20
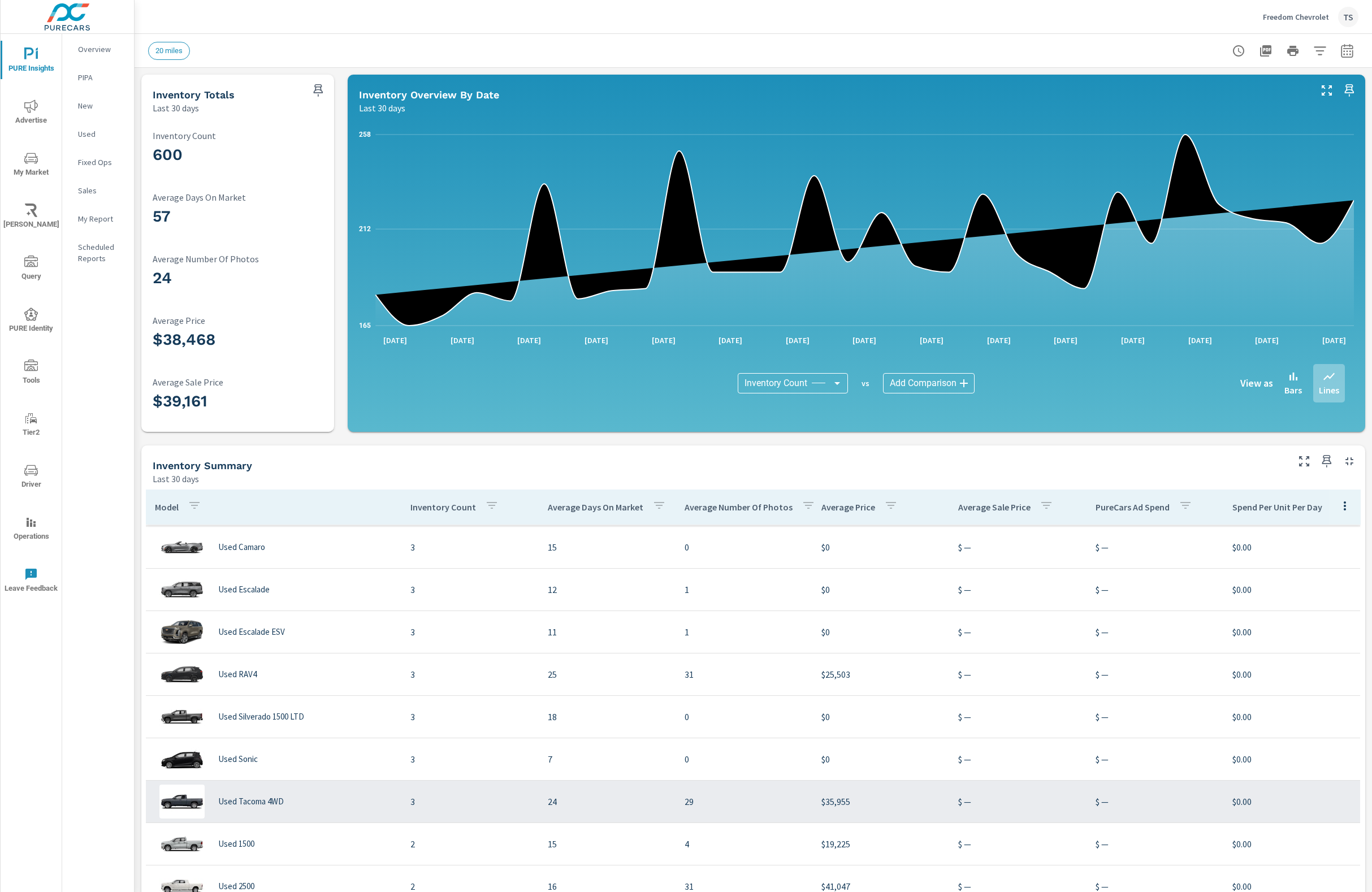
scroll to position [1549, 0]
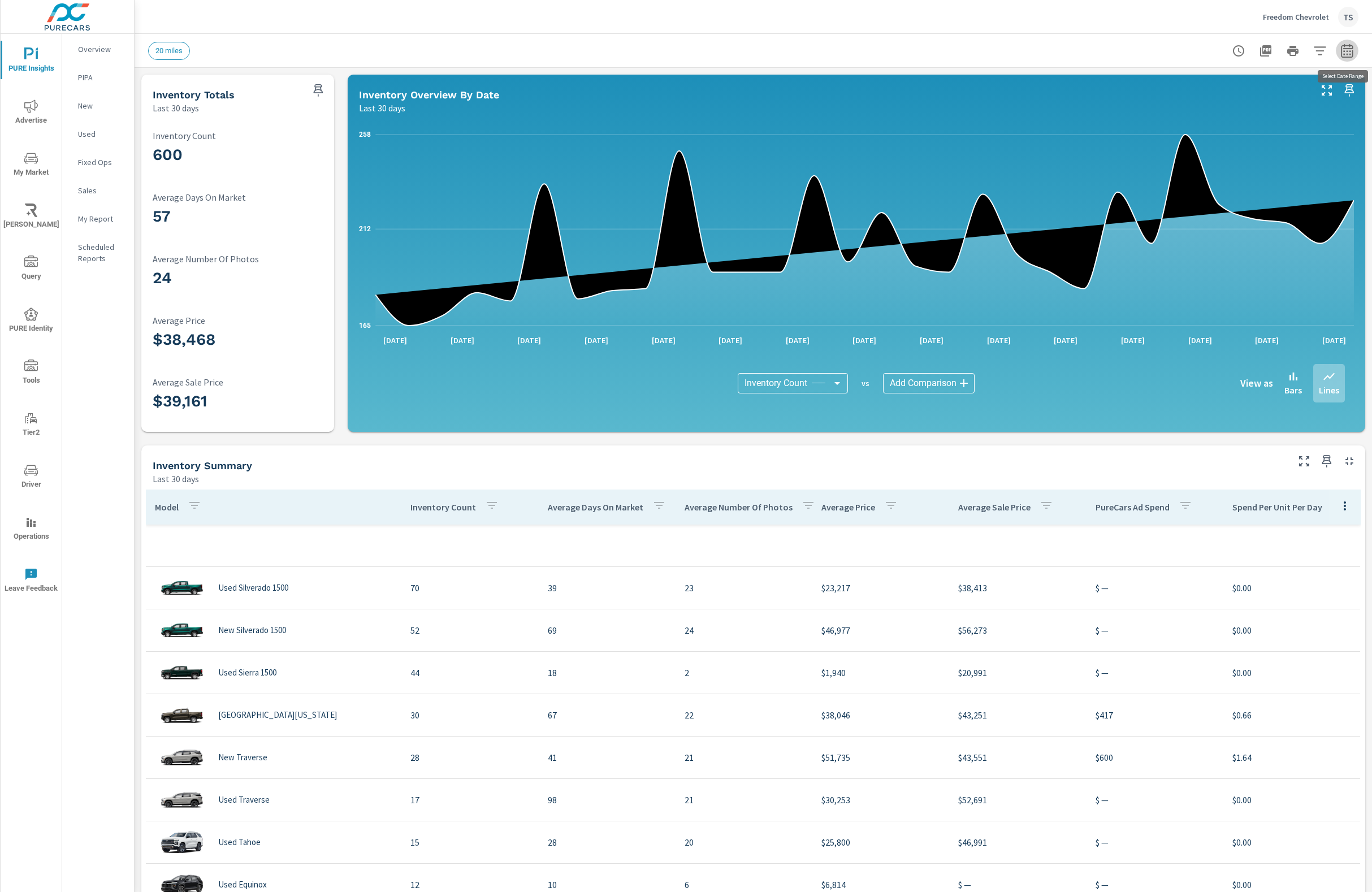
click at [1349, 46] on icon "button" at bounding box center [1347, 51] width 14 height 14
select select "Last 30 days"
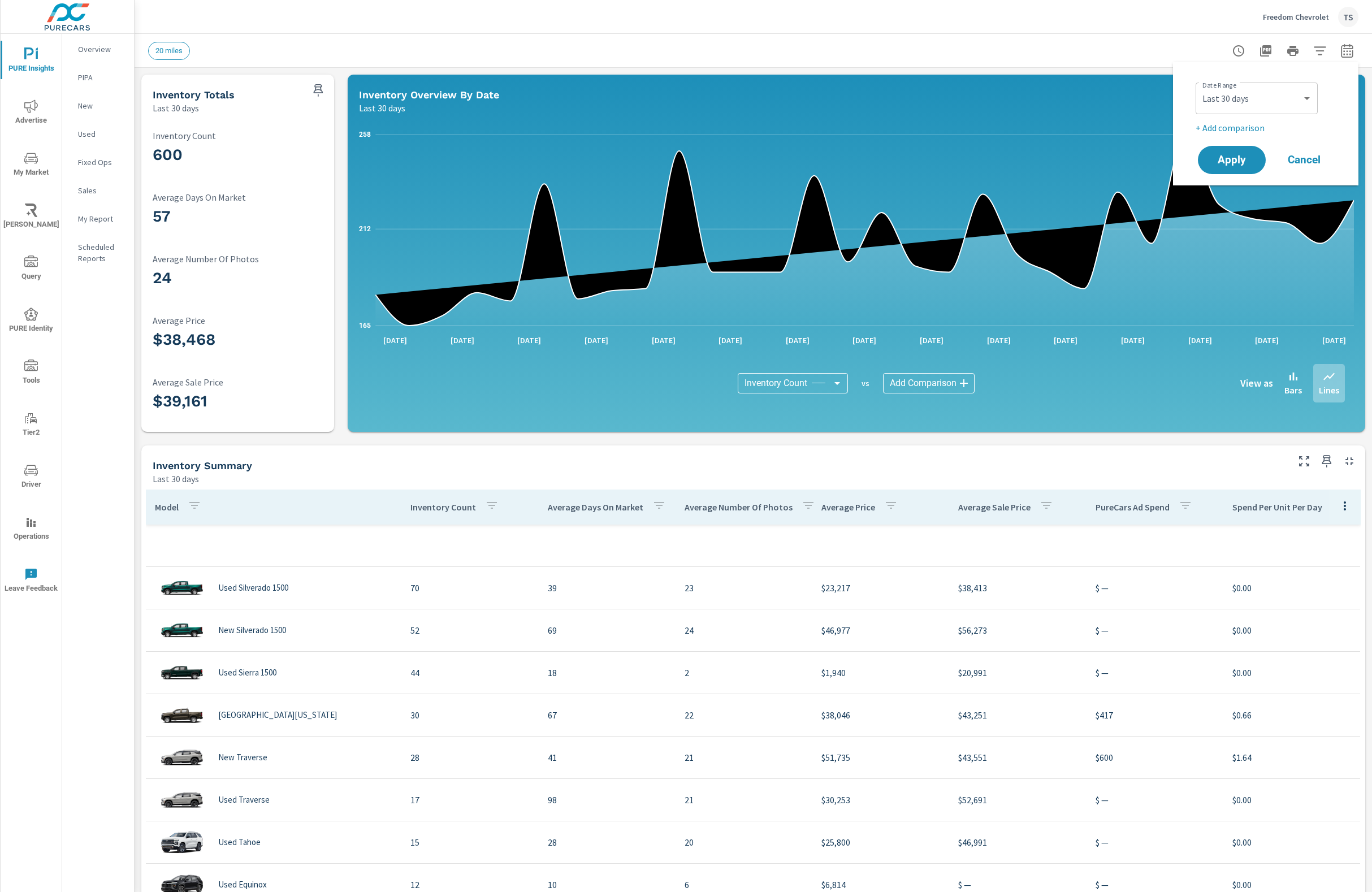
drag, startPoint x: 1232, startPoint y: 165, endPoint x: 1253, endPoint y: 128, distance: 42.5
click at [1253, 129] on div "Date Range Custom [DATE] Last week Last 7 days Last 14 days Last 30 days Last 4…" at bounding box center [1266, 124] width 158 height 105
click at [1253, 128] on p "+ Add comparison" at bounding box center [1268, 127] width 145 height 14
select select "Previous period"
click at [1231, 187] on span "Apply" at bounding box center [1232, 192] width 46 height 11
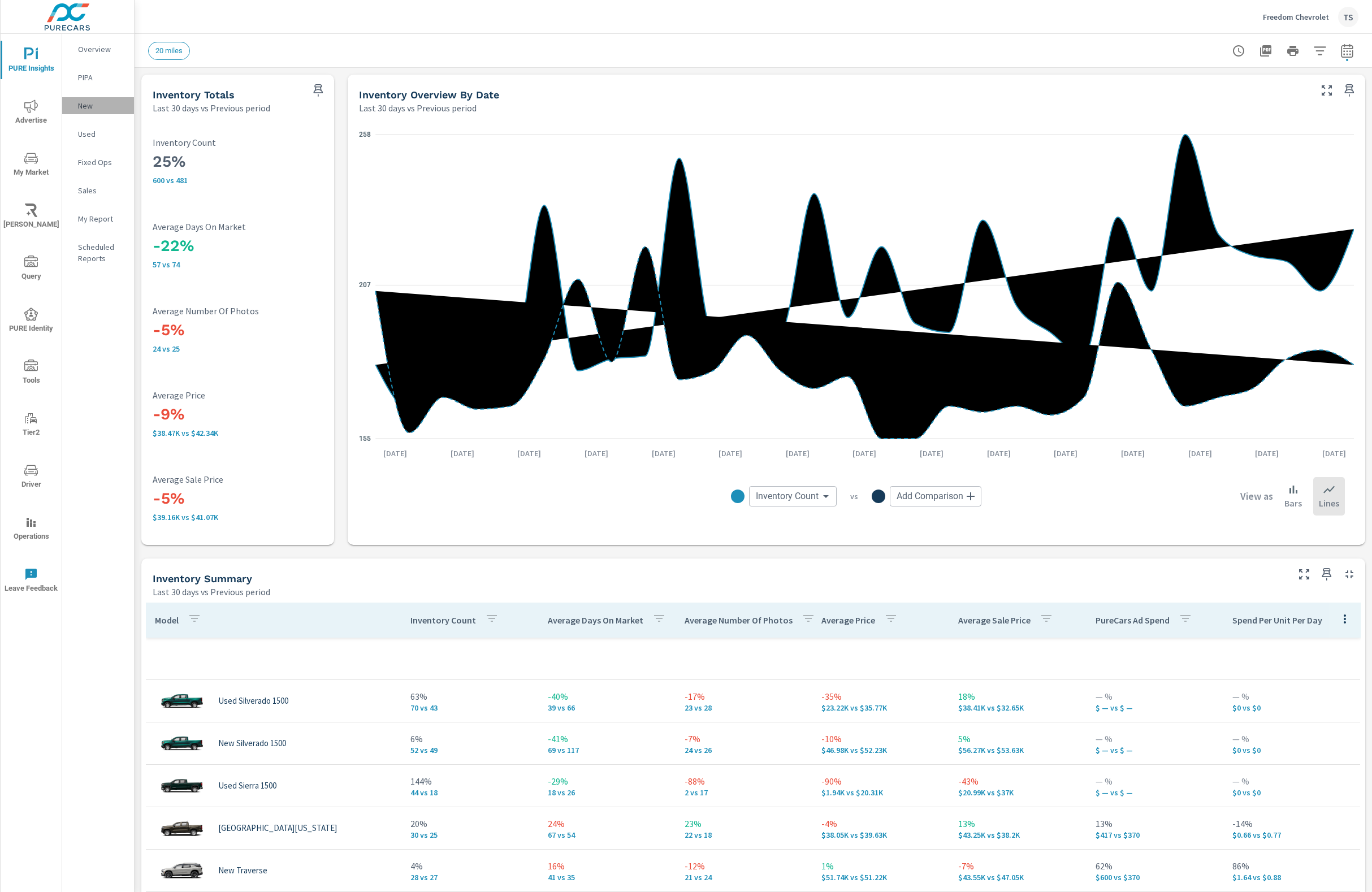
click at [98, 101] on p "New" at bounding box center [101, 105] width 47 height 11
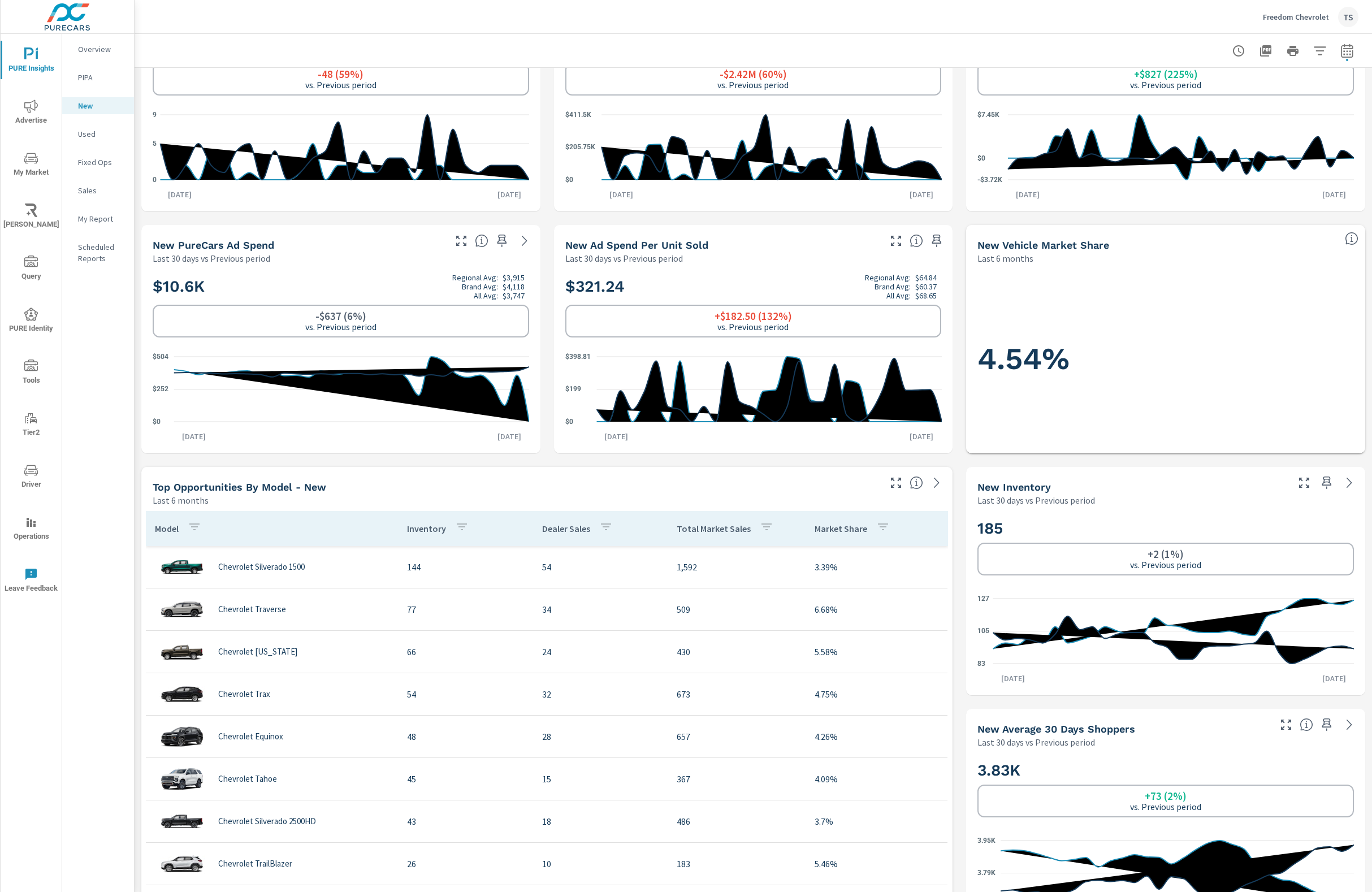
scroll to position [96, 0]
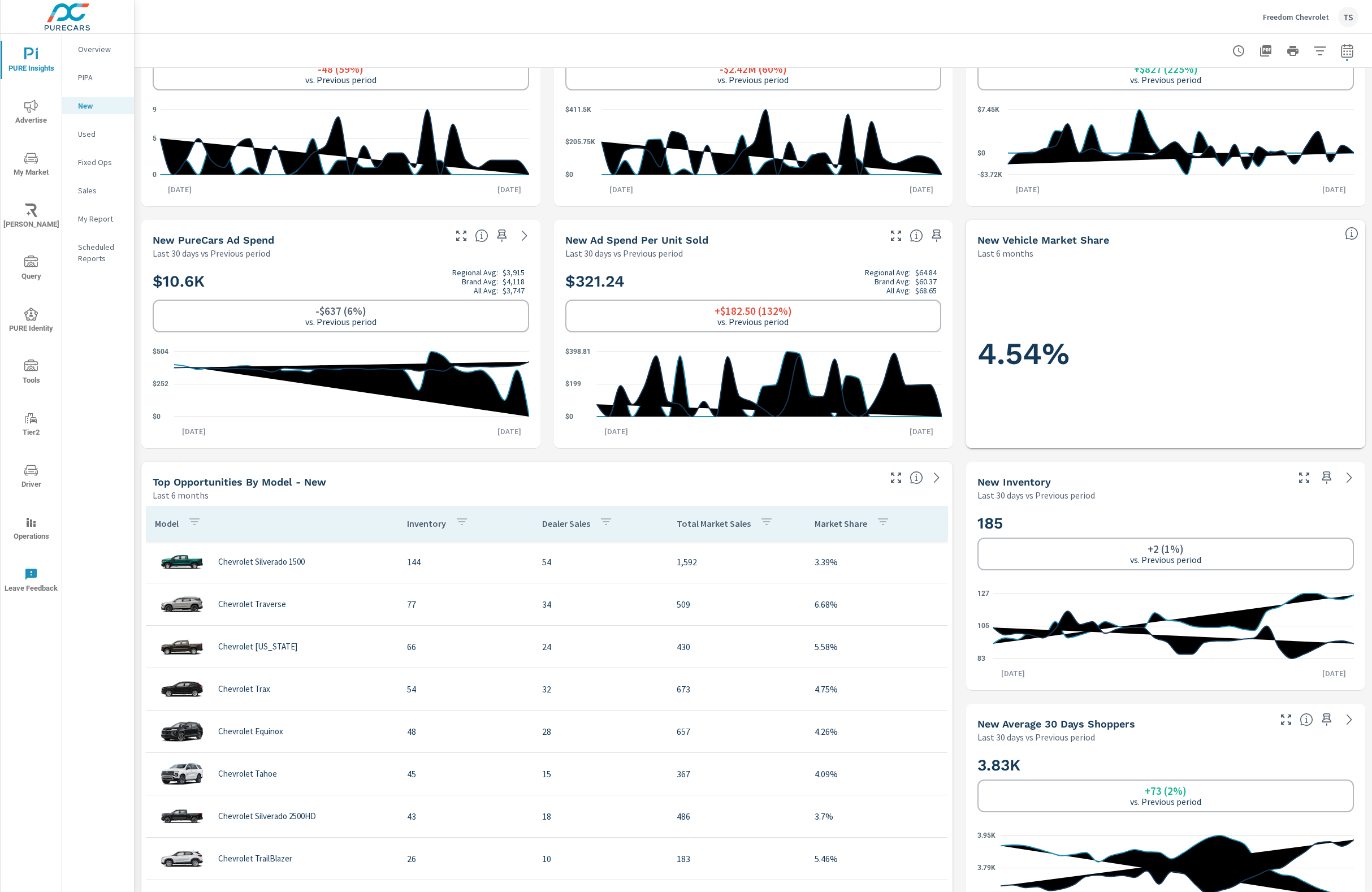
click at [1347, 478] on icon at bounding box center [1349, 478] width 14 height 14
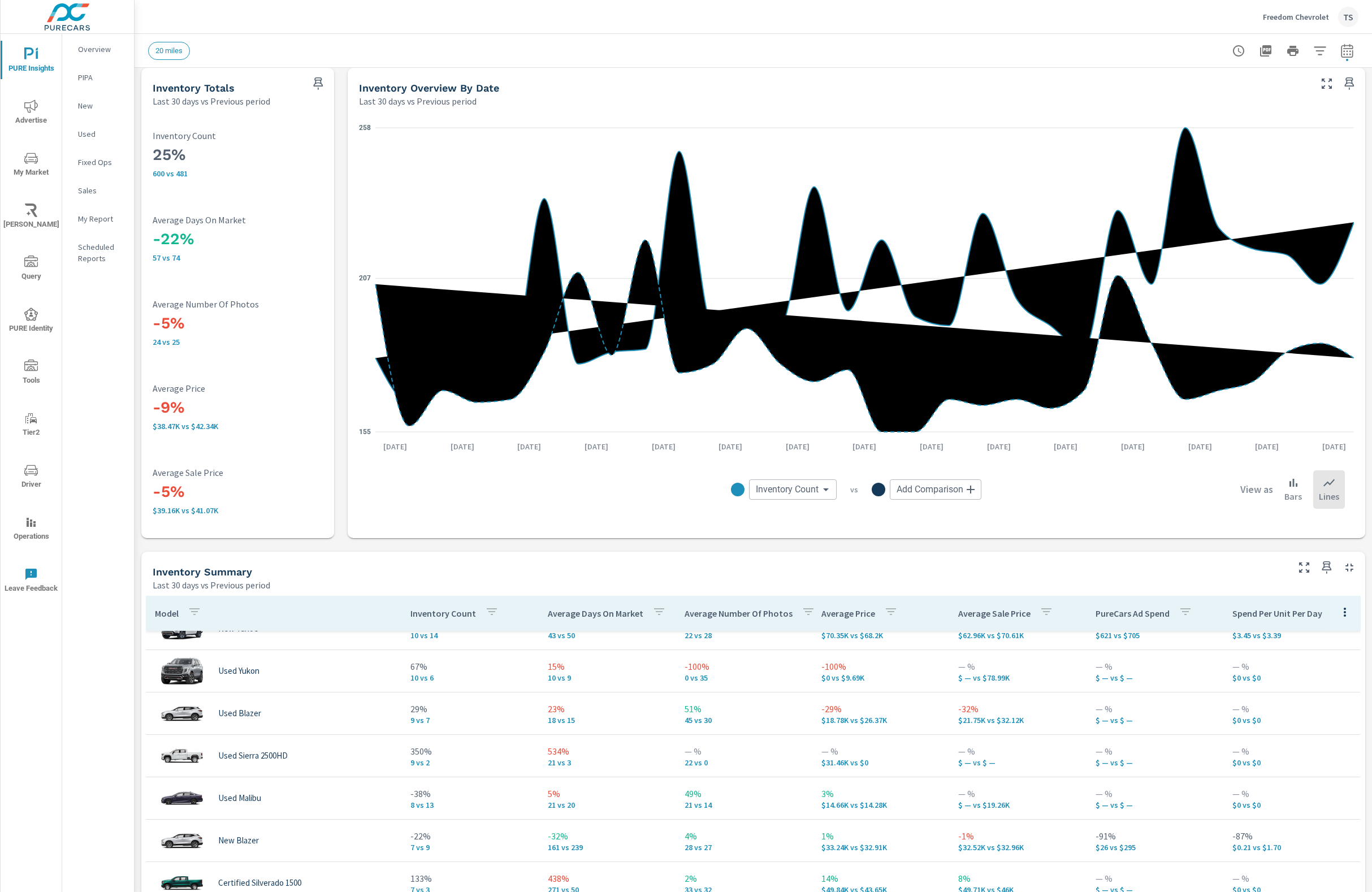
scroll to position [617, 0]
click at [779, 497] on body "PURE Insights Advertise My Market [PERSON_NAME] Query PURE Identity Tools Tier2…" at bounding box center [686, 446] width 1372 height 892
